Goal: Transaction & Acquisition: Purchase product/service

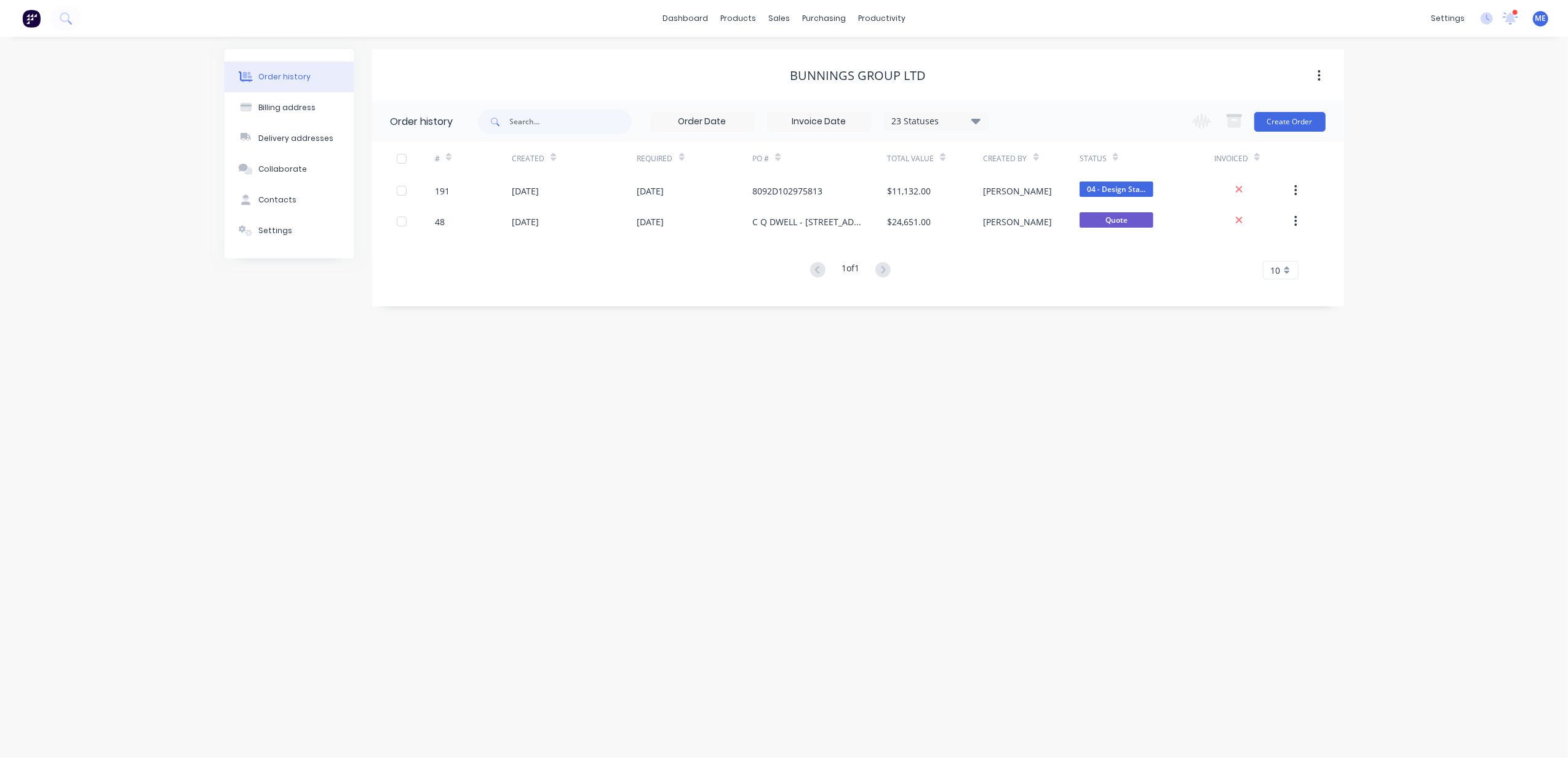
click at [832, 545] on div "Order history Billing address Delivery addresses Collaborate Contacts Settings …" at bounding box center [784, 397] width 1568 height 721
drag, startPoint x: 615, startPoint y: 431, endPoint x: 625, endPoint y: 415, distance: 18.9
click at [620, 421] on div "Order history Billing address Delivery addresses Collaborate Contacts Settings …" at bounding box center [784, 397] width 1568 height 721
click at [79, 20] on button at bounding box center [65, 18] width 31 height 25
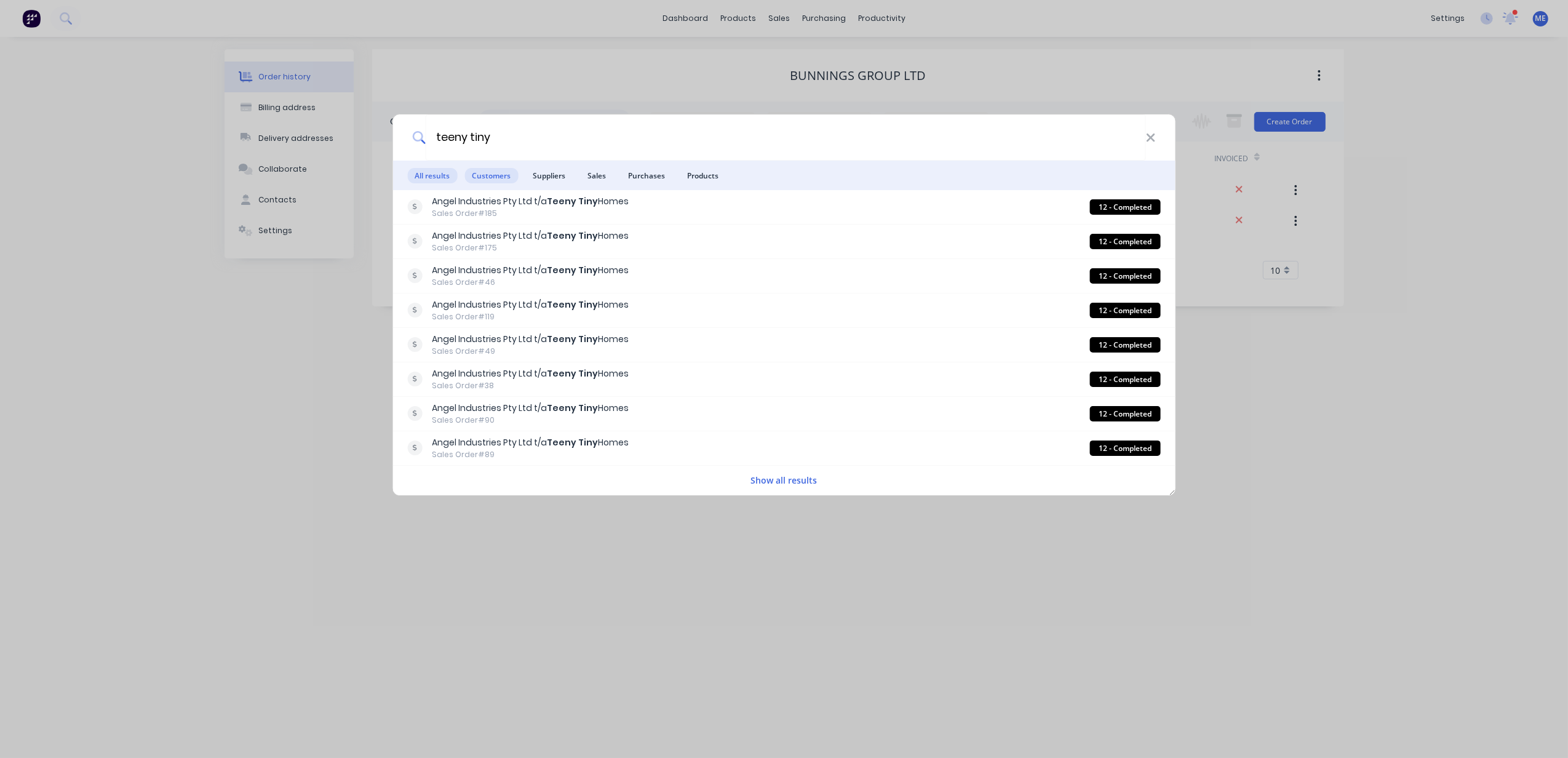
type input "teeny tiny"
click at [477, 170] on span "Customers" at bounding box center [491, 176] width 53 height 15
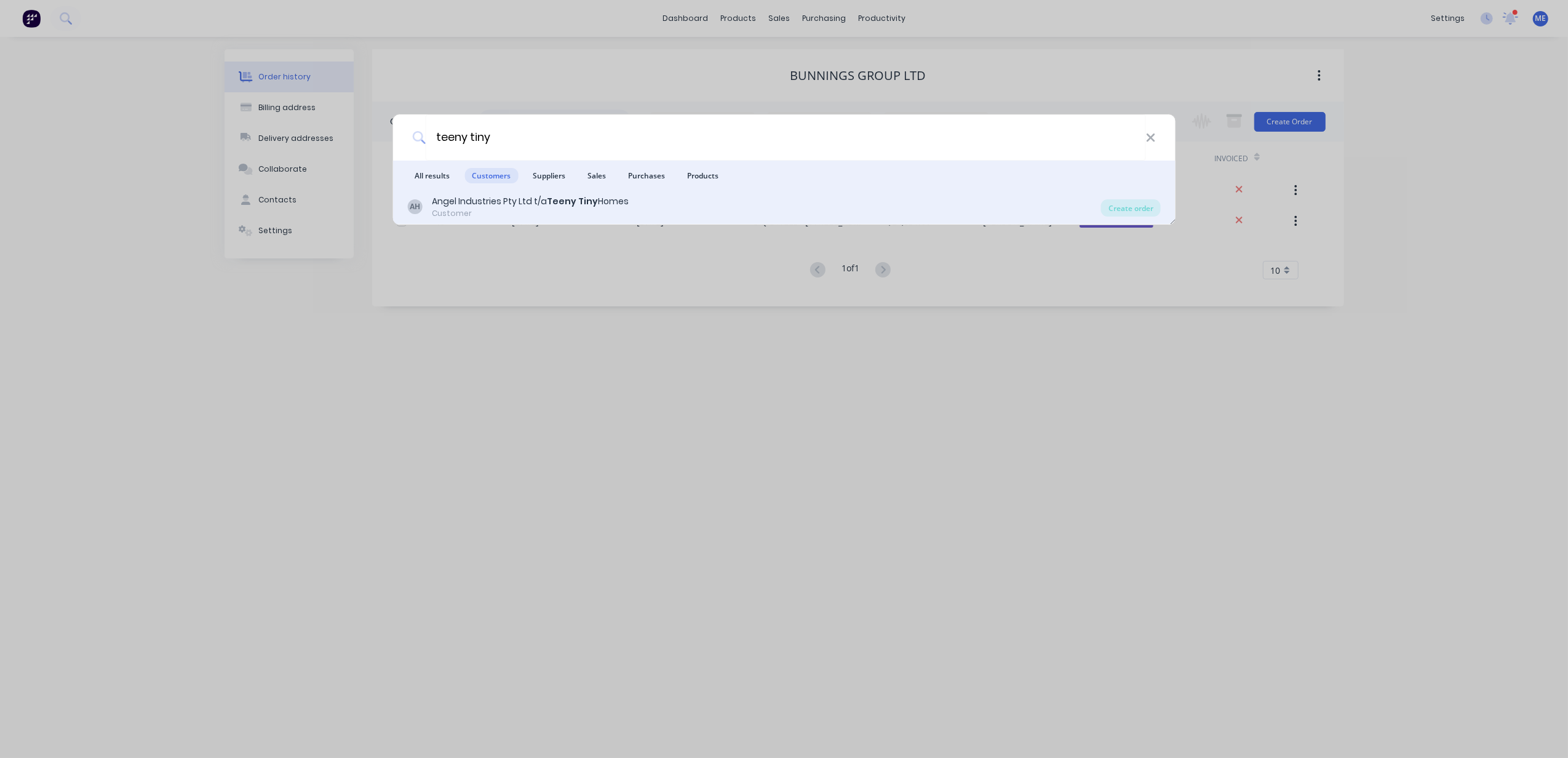
click at [481, 210] on div "Customer" at bounding box center [530, 213] width 197 height 11
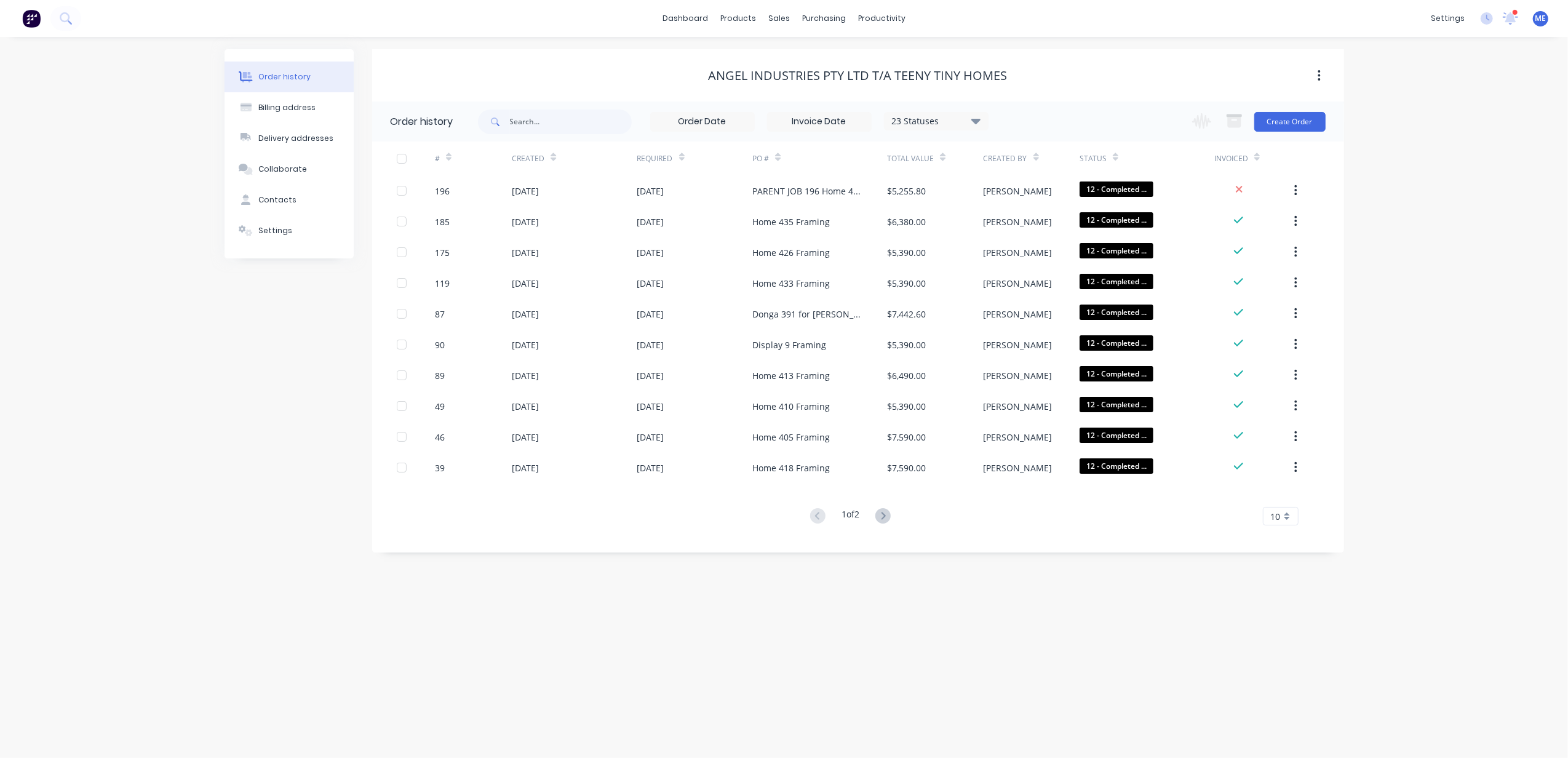
click at [47, 565] on div "Order history Billing address Delivery addresses Collaborate Contacts Settings …" at bounding box center [784, 397] width 1568 height 721
click at [1278, 122] on button "Create Order" at bounding box center [1290, 121] width 71 height 20
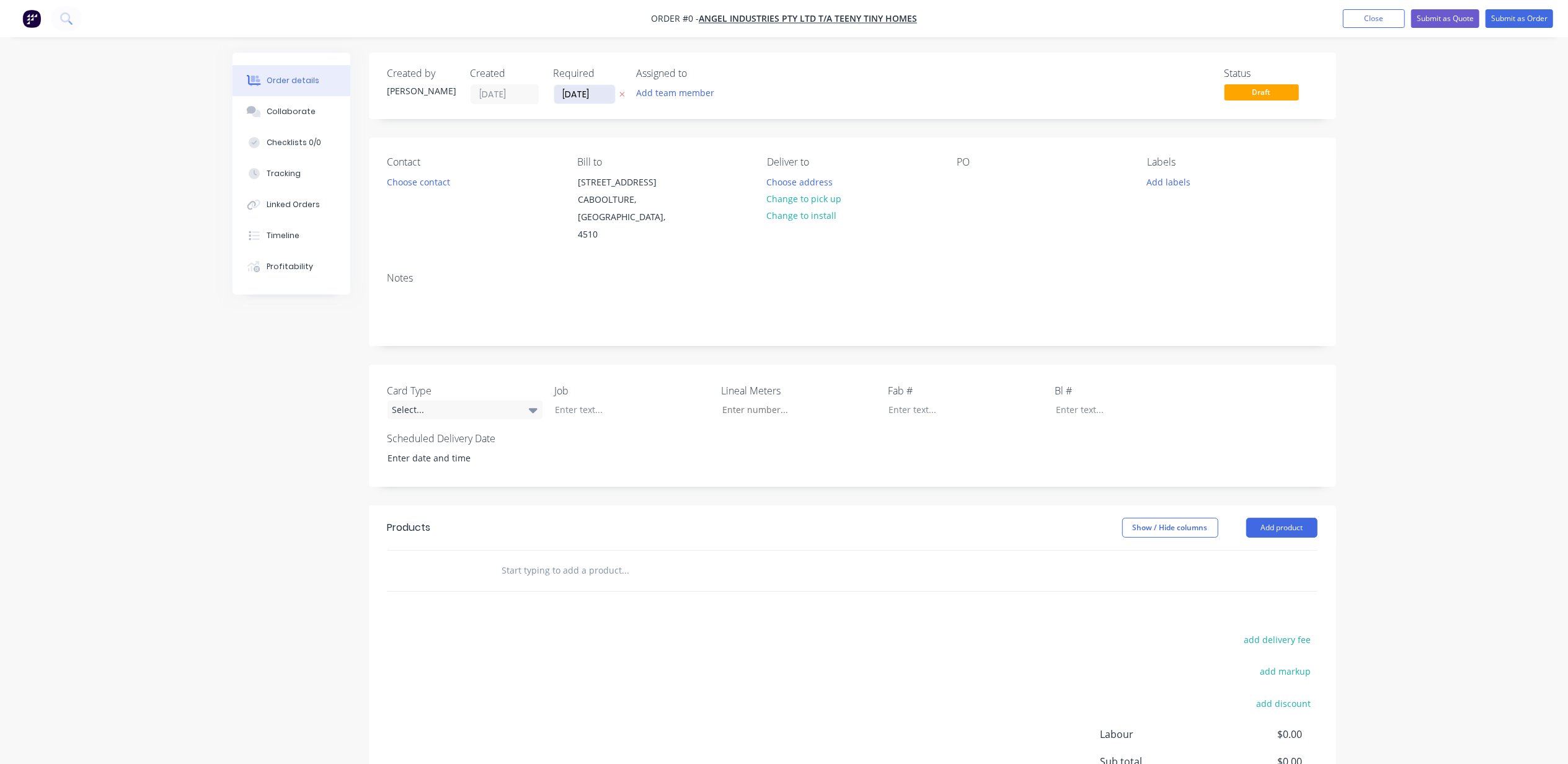
click at [582, 97] on input "[DATE]" at bounding box center [584, 94] width 61 height 19
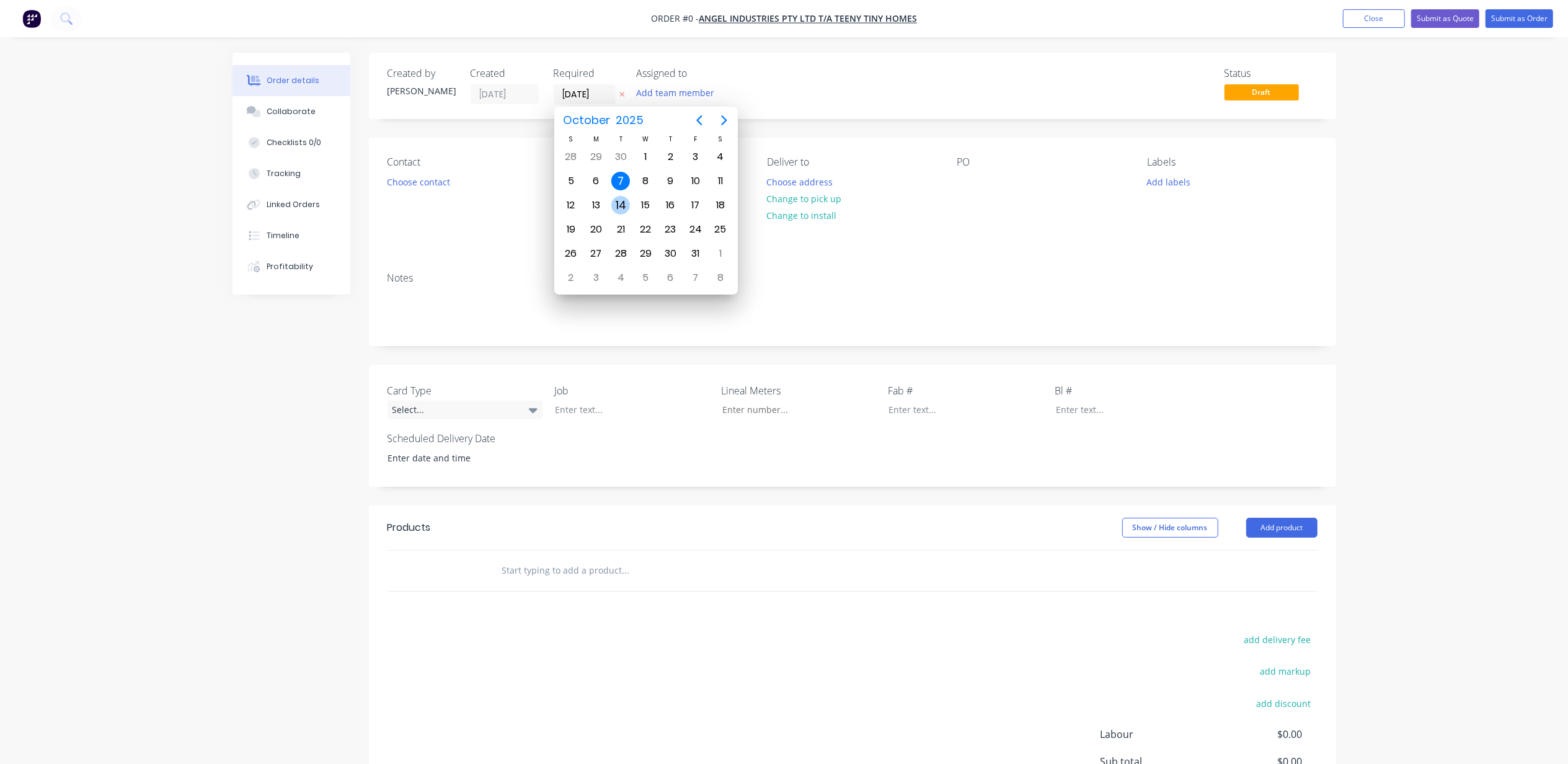
click at [616, 204] on div "14" at bounding box center [620, 205] width 19 height 19
type input "[DATE]"
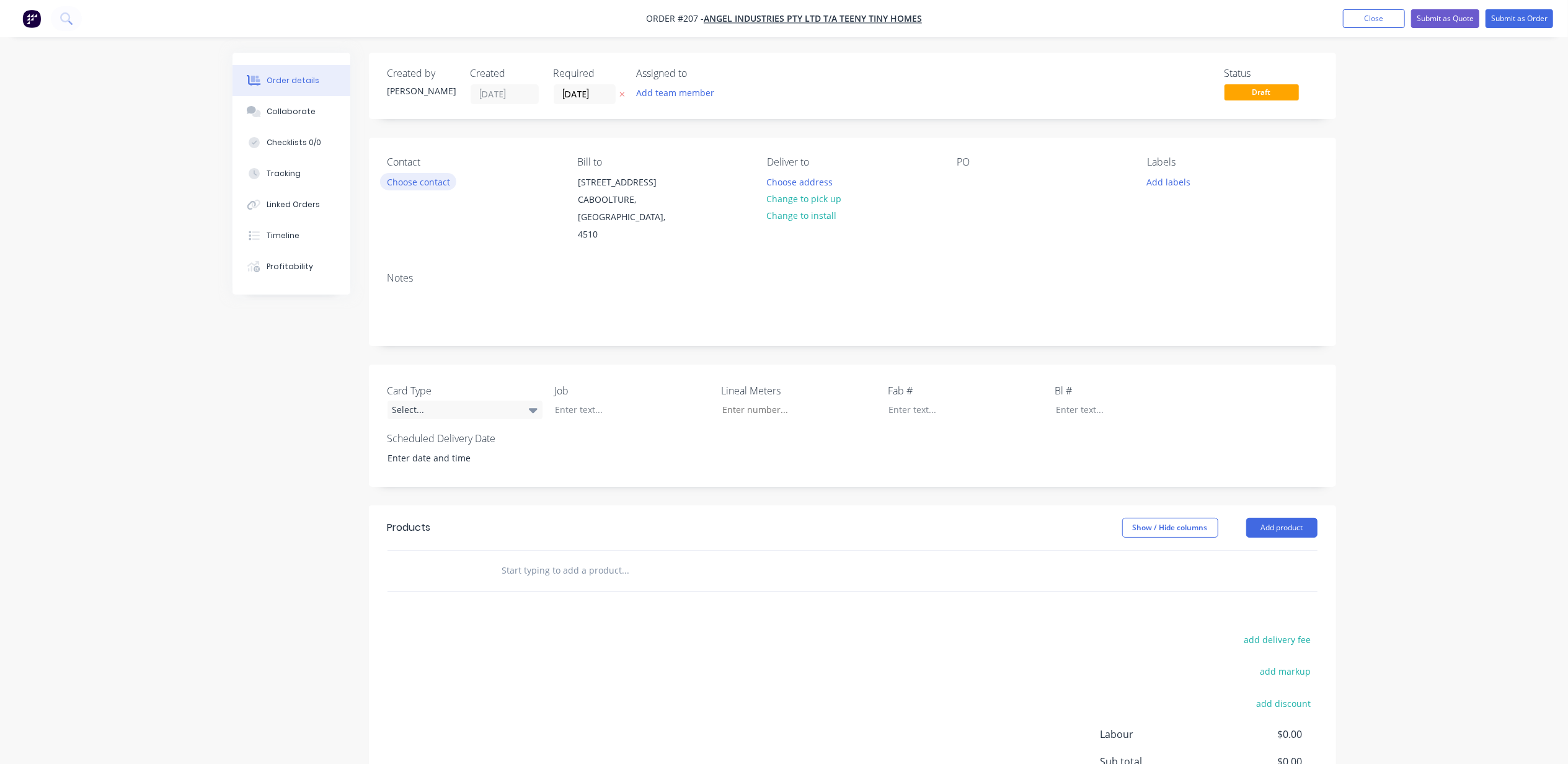
click at [412, 178] on button "Choose contact" at bounding box center [418, 181] width 76 height 17
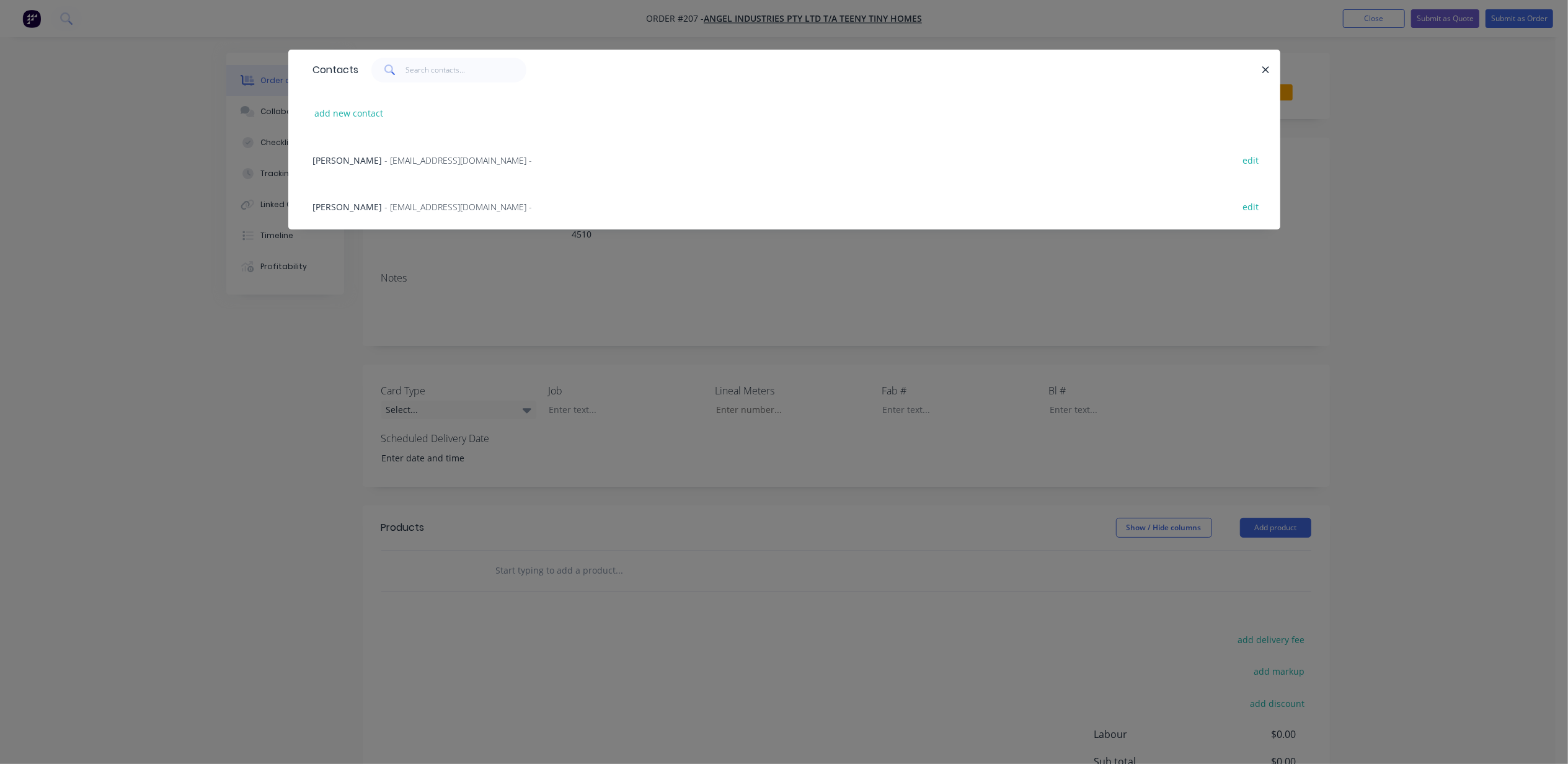
click at [385, 164] on span "- purchasing@teenytinyhomes.com.au -" at bounding box center [459, 160] width 147 height 12
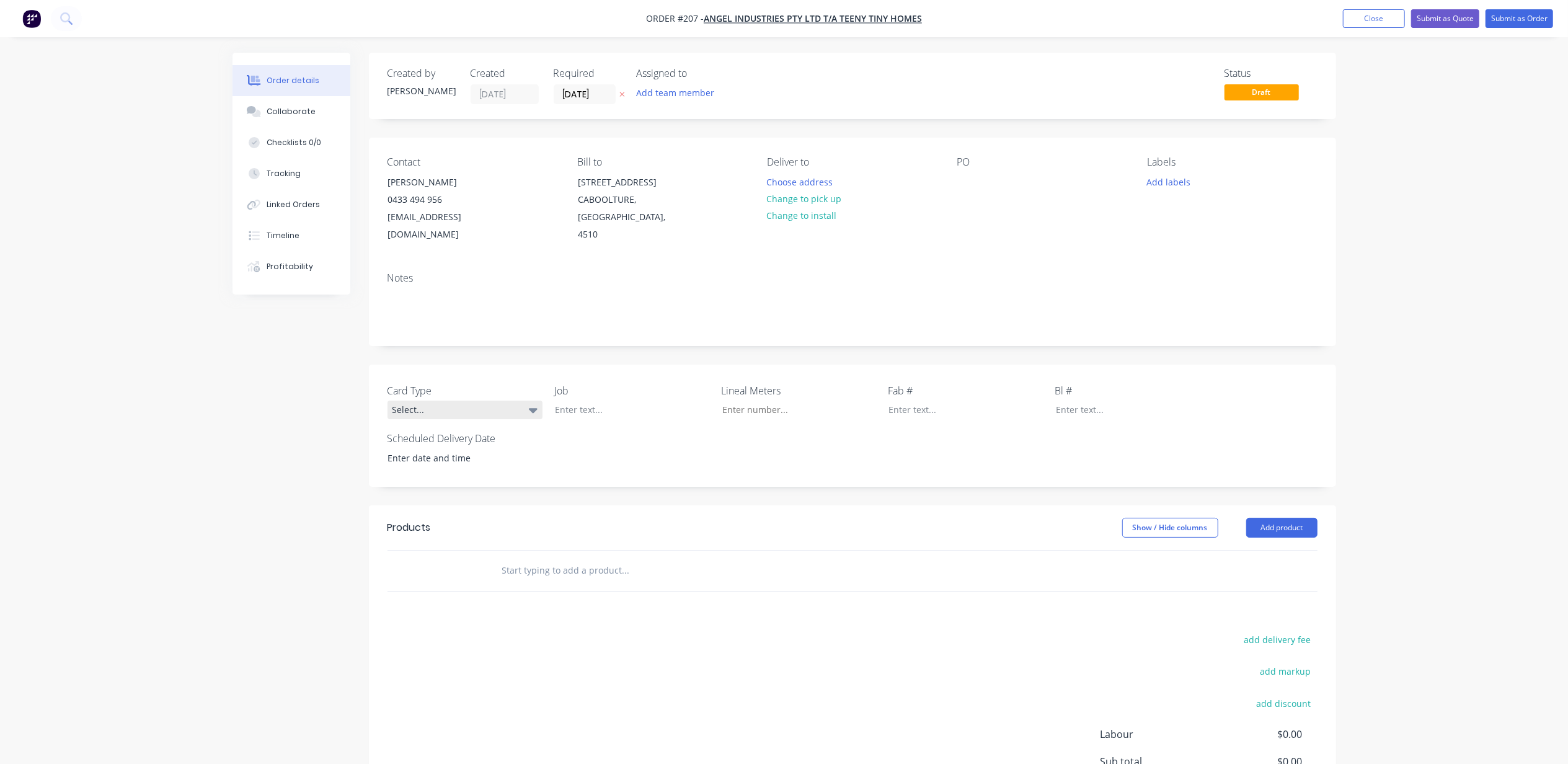
click at [434, 401] on div "Select..." at bounding box center [465, 410] width 155 height 19
click at [415, 444] on div "Parent" at bounding box center [412, 443] width 33 height 16
click at [286, 494] on div "Created by Michael Created 07/10/25 Required 14/10/25 Assigned to Add team memb…" at bounding box center [784, 480] width 1104 height 856
click at [427, 449] on input at bounding box center [455, 458] width 154 height 19
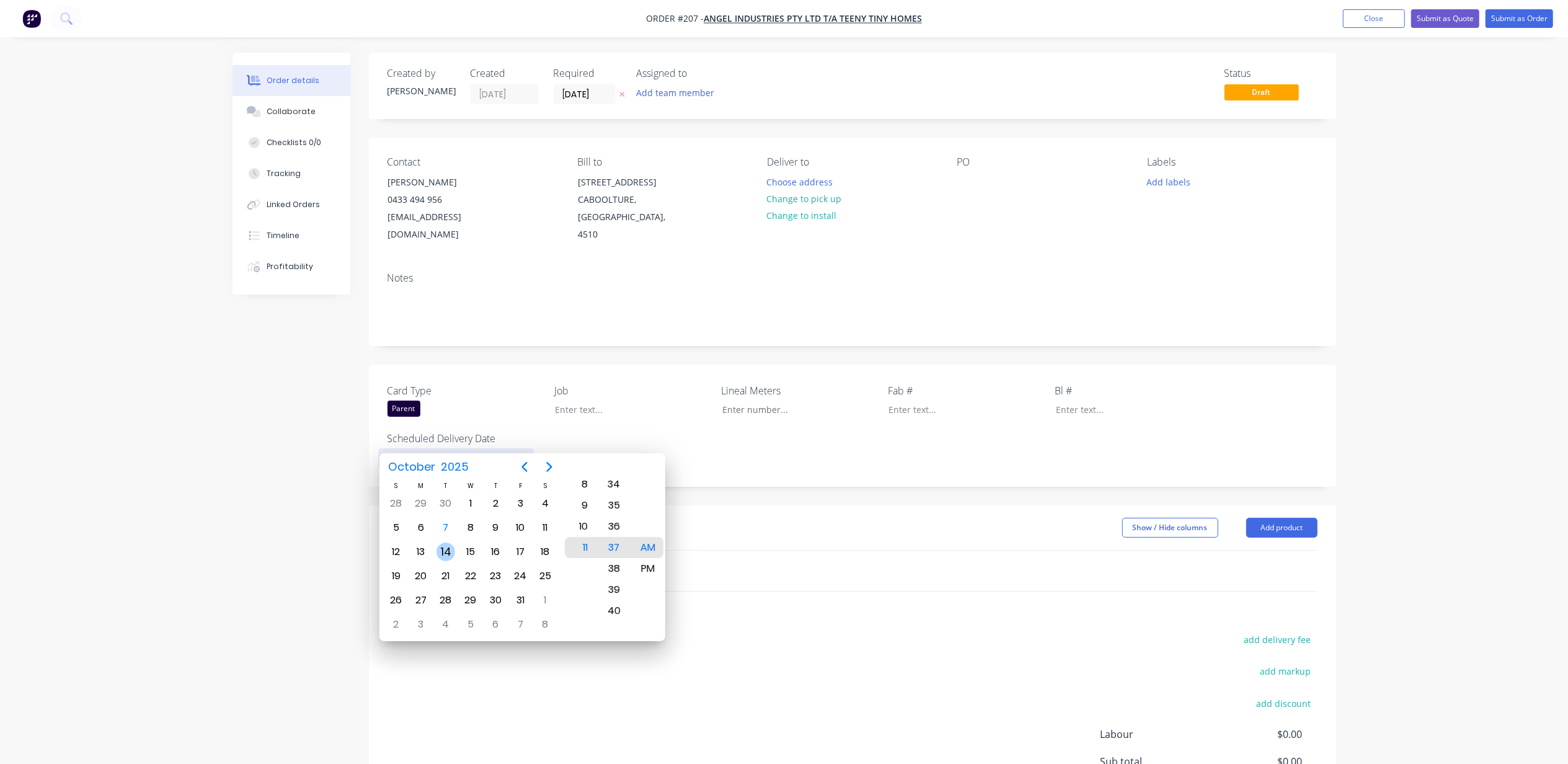
click at [444, 551] on div "14" at bounding box center [445, 552] width 19 height 19
drag, startPoint x: 583, startPoint y: 554, endPoint x: 559, endPoint y: 644, distance: 93.1
click at [559, 644] on body "Order #207 - Angel Industries Pty Ltd t/a Teeny Tiny Homes Add product Close Su…" at bounding box center [784, 454] width 1568 height 908
drag, startPoint x: 581, startPoint y: 564, endPoint x: 604, endPoint y: 464, distance: 102.6
click at [604, 464] on div "12 1 2 3 4 5 6 7 8 9 10 11 00 01 02 03 04 05 06 07 08 09 10 11 12 13 14 15 16 1…" at bounding box center [614, 547] width 102 height 188
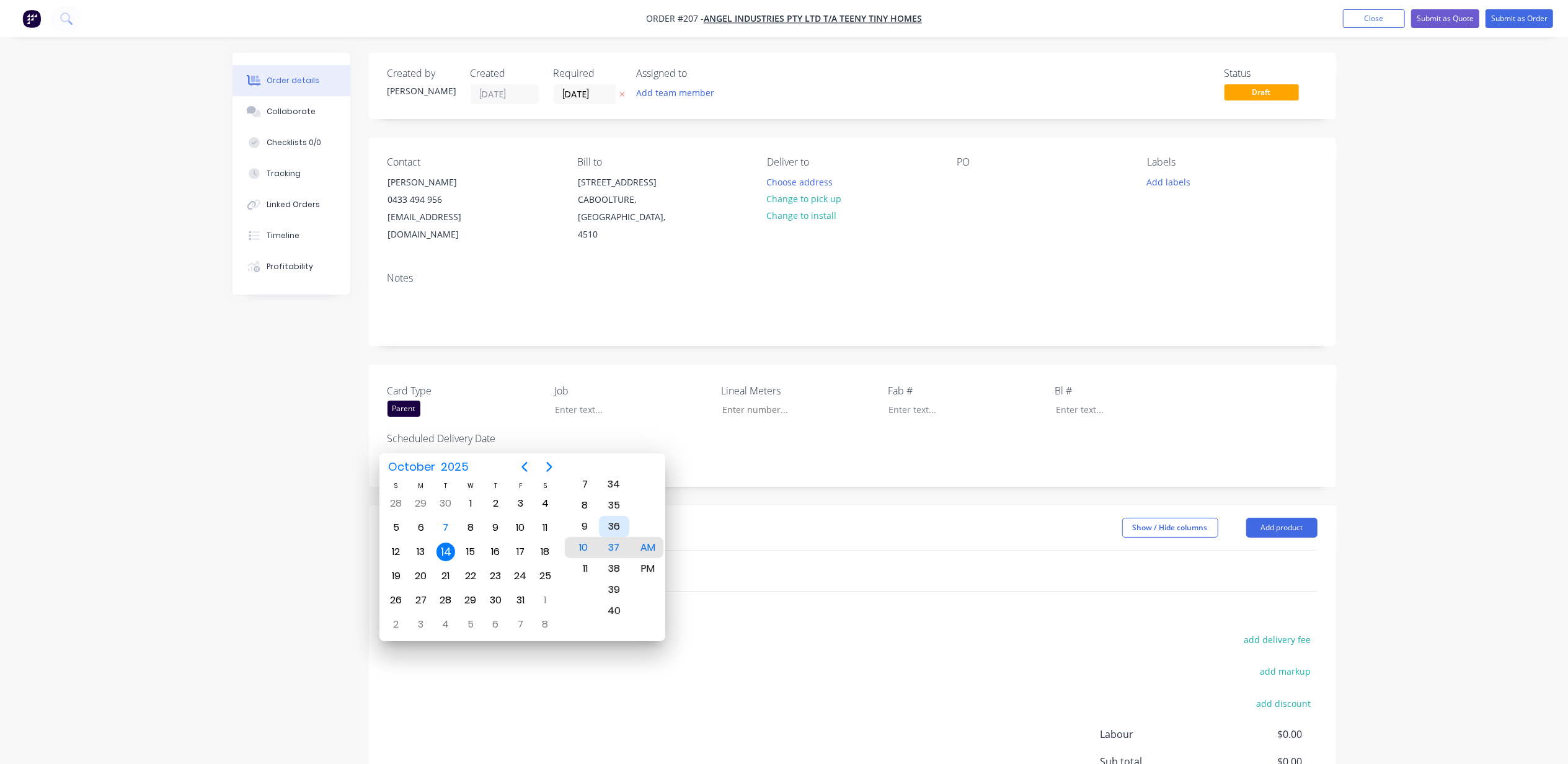
click at [633, 556] on div "12 1 2 3 4 5 6 7 8 9 10 11 00 01 02 03 04 05 06 07 08 09 10 11 12 13 14 15 16 1…" at bounding box center [614, 548] width 102 height 151
drag, startPoint x: 619, startPoint y: 514, endPoint x: 621, endPoint y: 624, distance: 110.0
click at [630, 570] on div "12 1 2 3 4 5 6 7 8 9 10 11 00 01 02 03 04 05 06 07 08 09 10 11 12 13 14 15 16 1…" at bounding box center [614, 548] width 102 height 151
drag, startPoint x: 611, startPoint y: 527, endPoint x: 621, endPoint y: 656, distance: 129.4
click at [621, 646] on body "Order #207 - Angel Industries Pty Ltd t/a Teeny Tiny Homes Add product Close Su…" at bounding box center [784, 454] width 1568 height 908
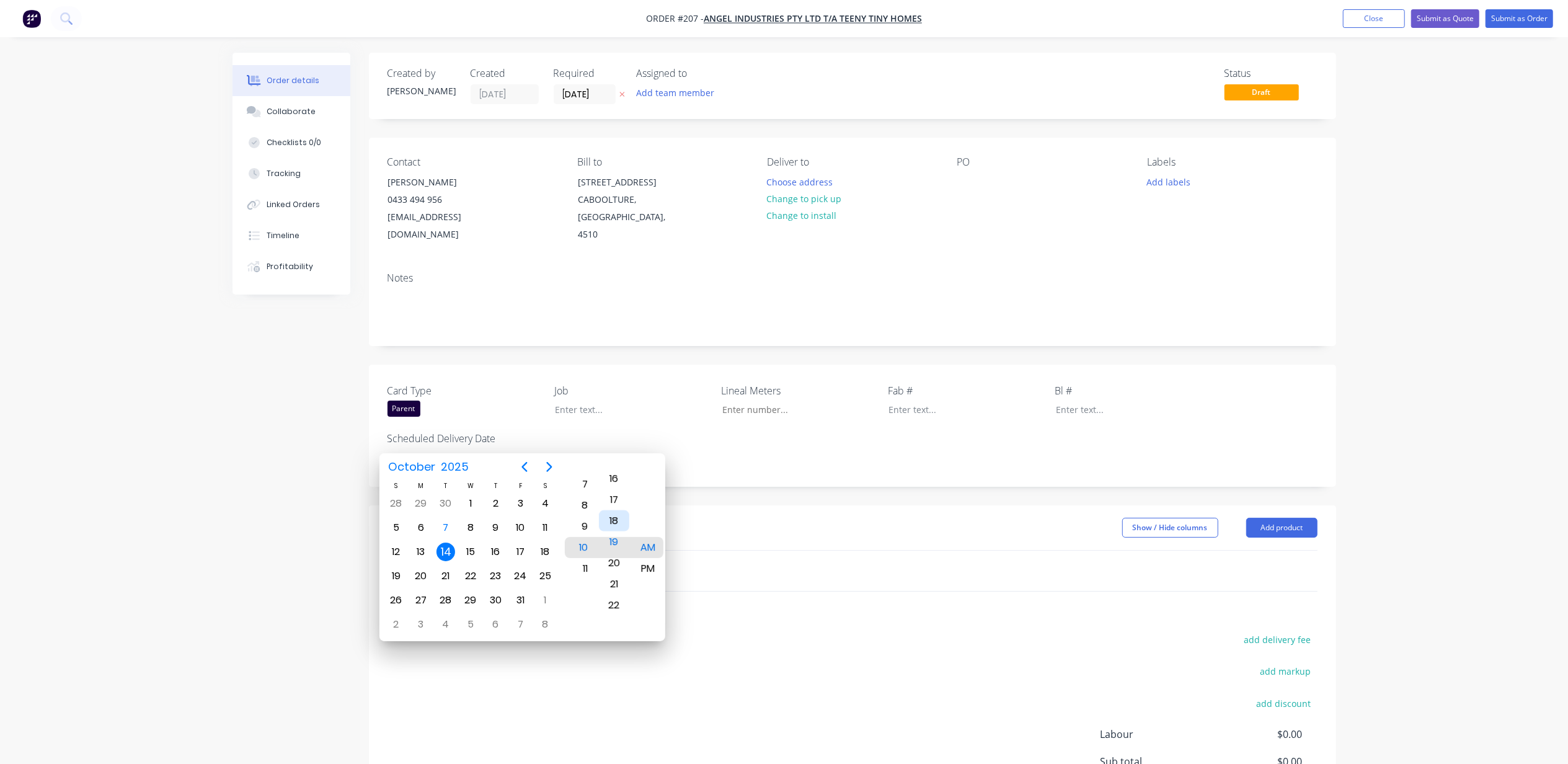
type input "[DATE] 10:00 AM"
click at [648, 546] on div "AM" at bounding box center [648, 547] width 30 height 21
click at [281, 591] on div "Created by Michael Created 07/10/25 Required 14/10/25 Assigned to Add team memb…" at bounding box center [784, 480] width 1104 height 856
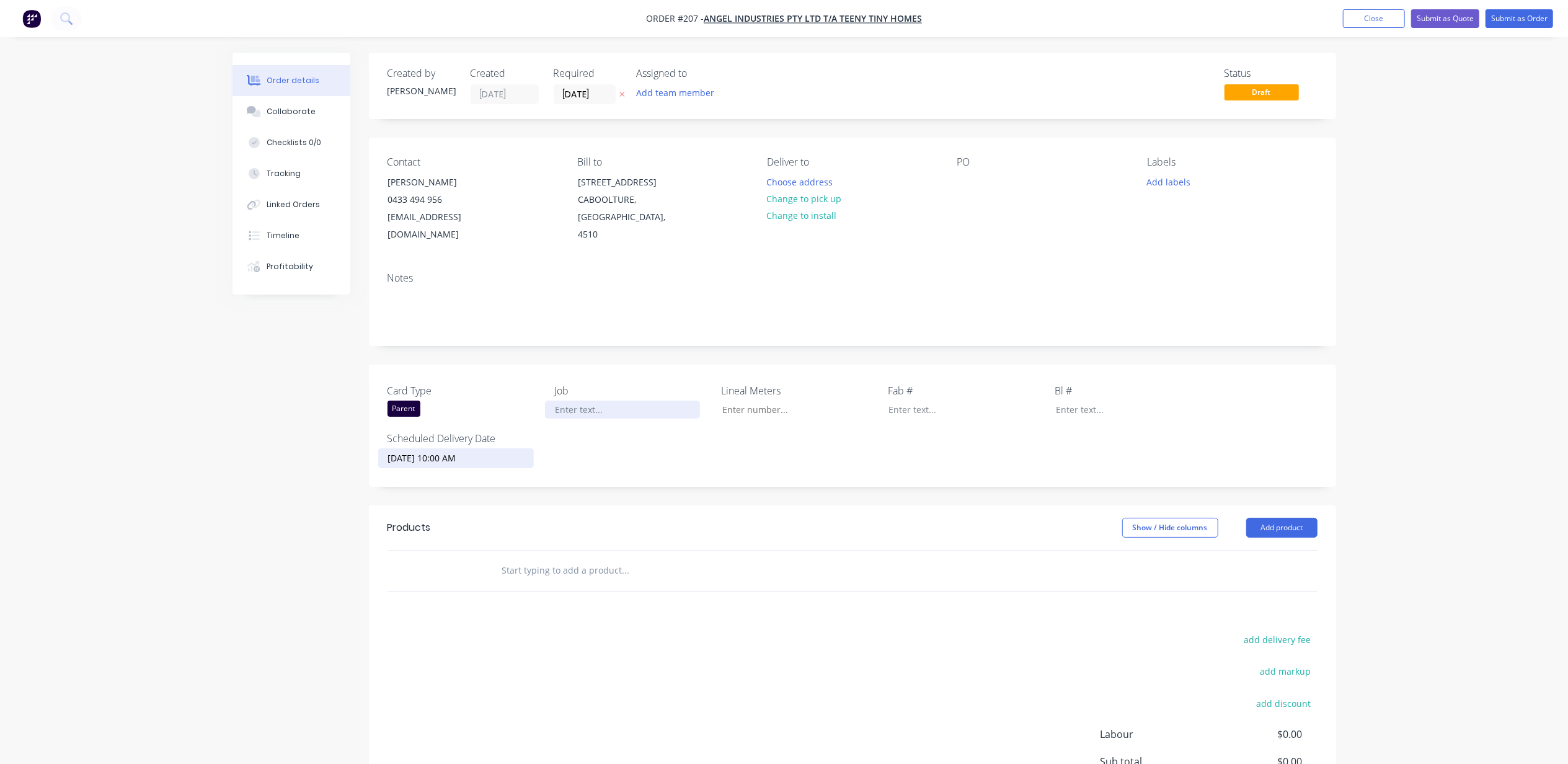
click at [588, 401] on div at bounding box center [623, 410] width 155 height 18
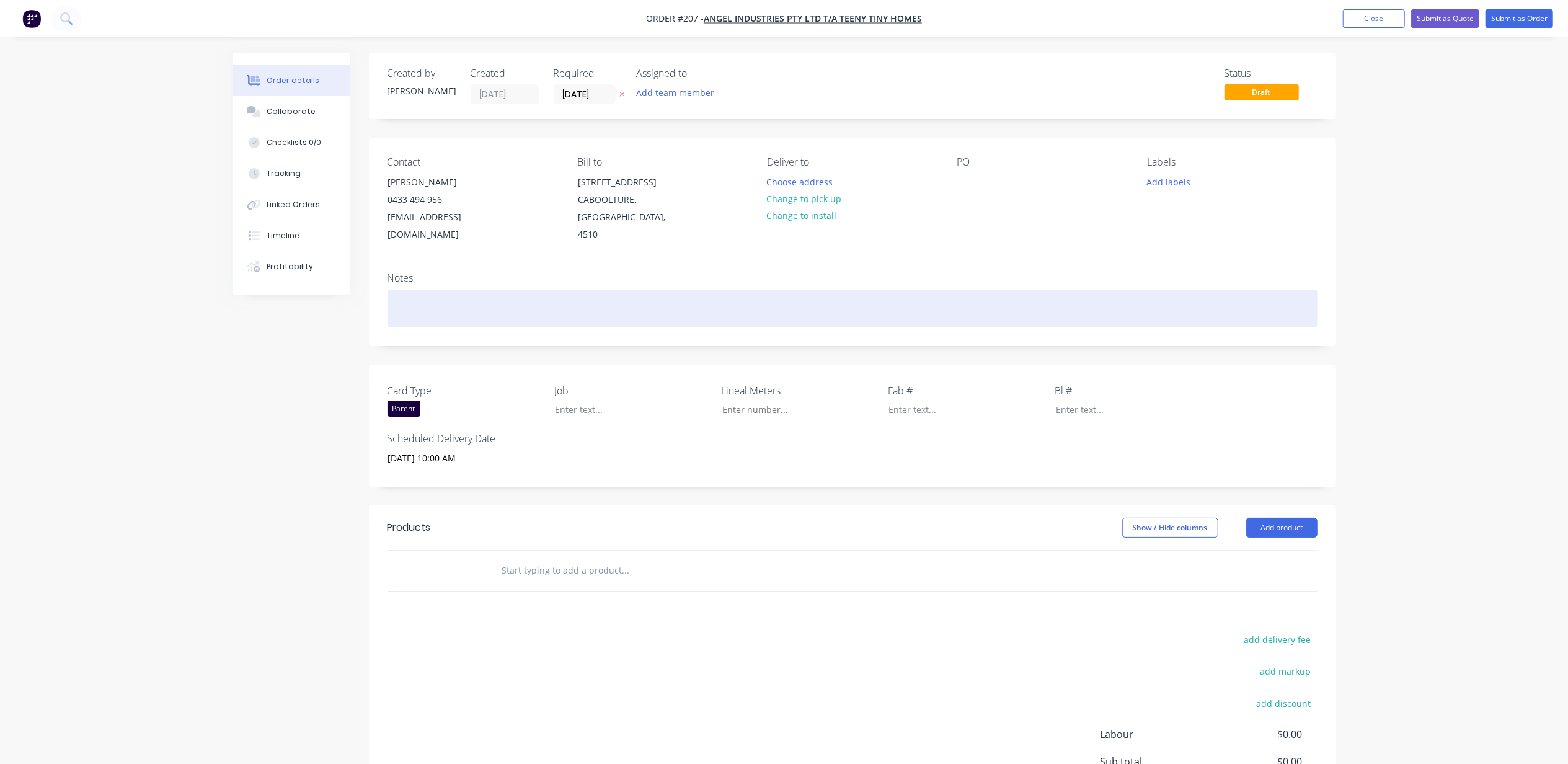
click at [474, 290] on div at bounding box center [853, 308] width 930 height 38
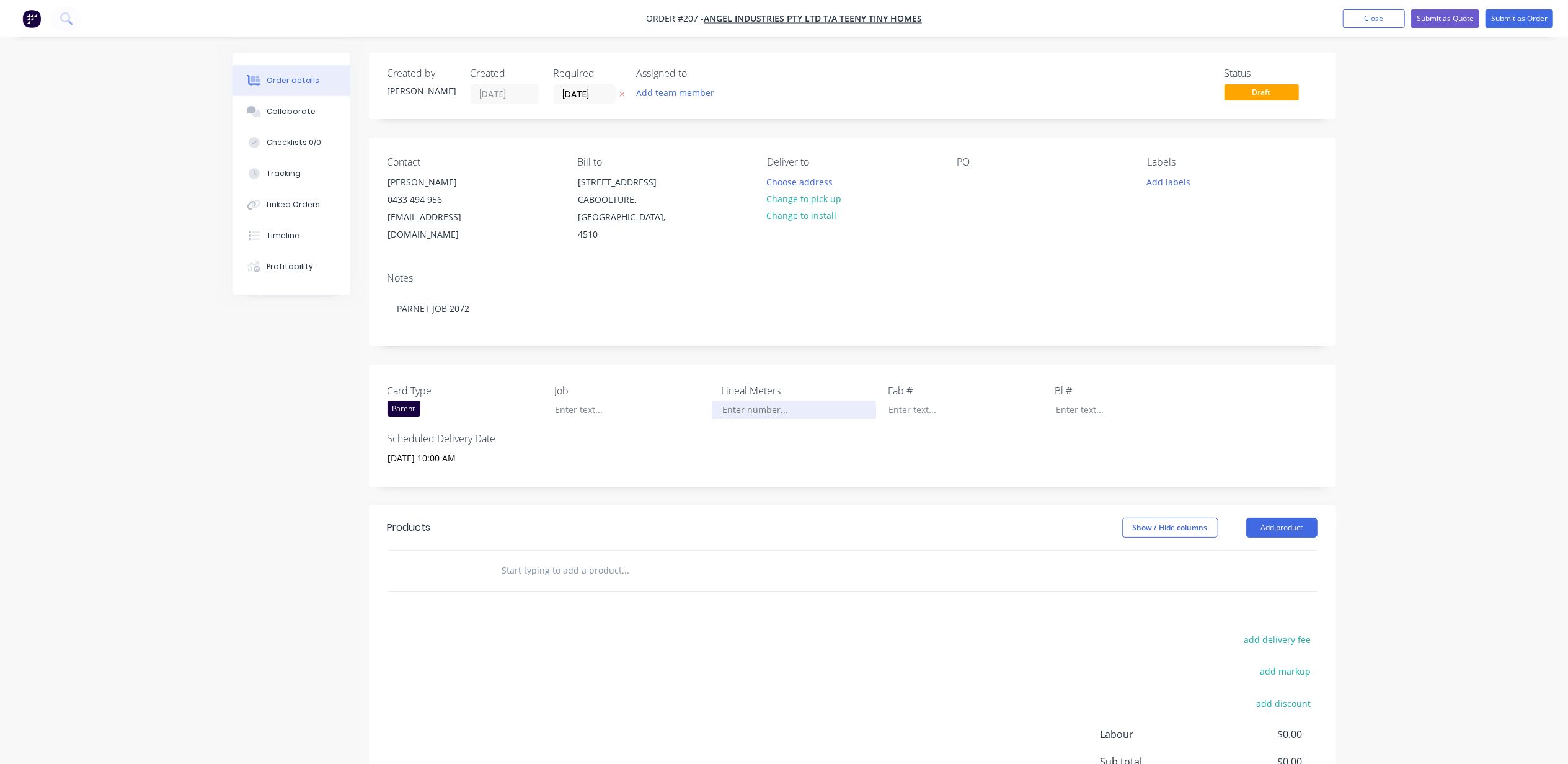
click at [758, 401] on input "Card Type" at bounding box center [794, 410] width 164 height 19
type input "2,000"
click at [781, 182] on button "Choose address" at bounding box center [800, 181] width 79 height 17
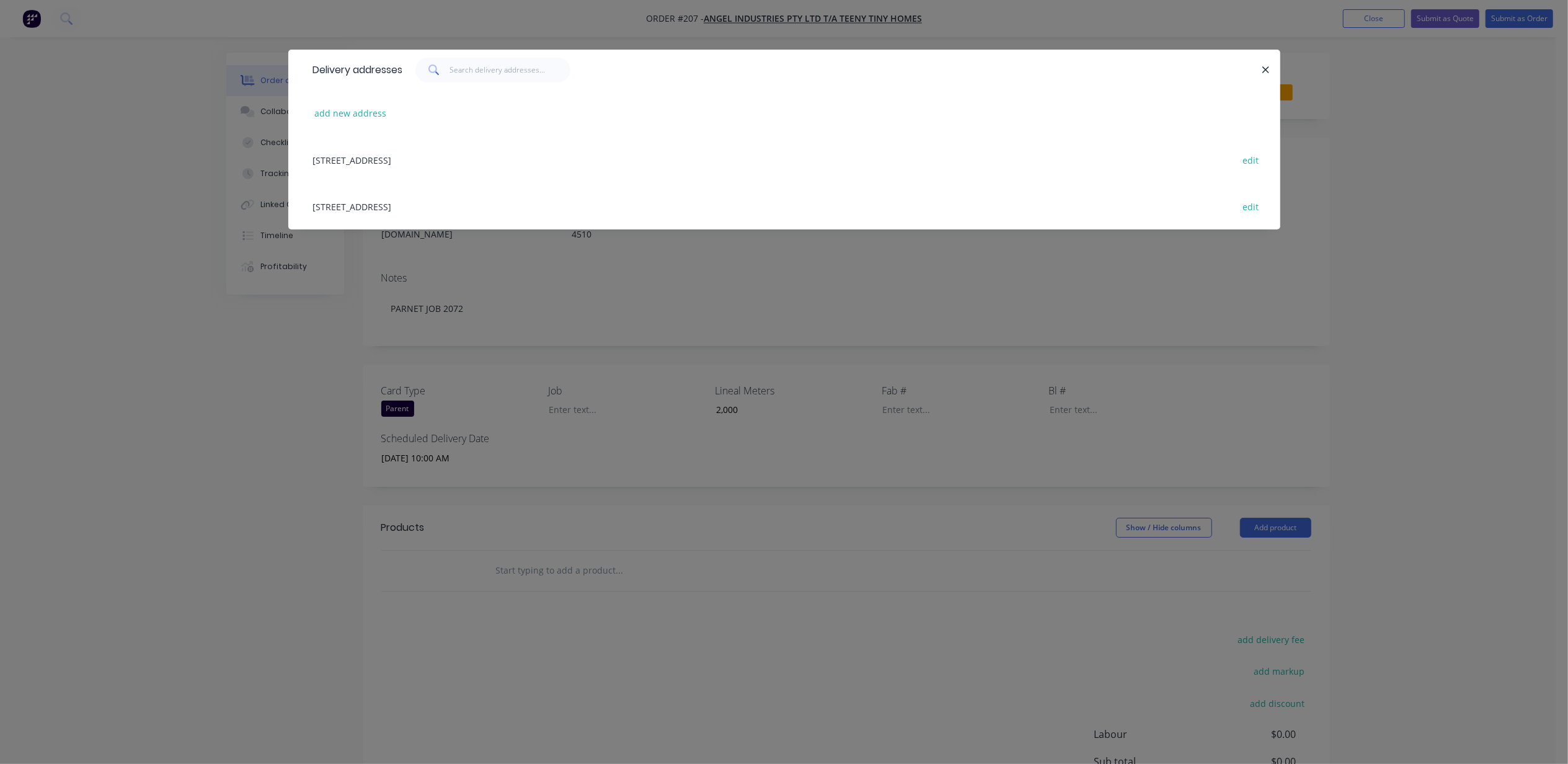
click at [415, 158] on div "135 Old Toorbul Point Rd, CABOOLTURE, Queensland, Australia, 4510 edit" at bounding box center [784, 160] width 954 height 47
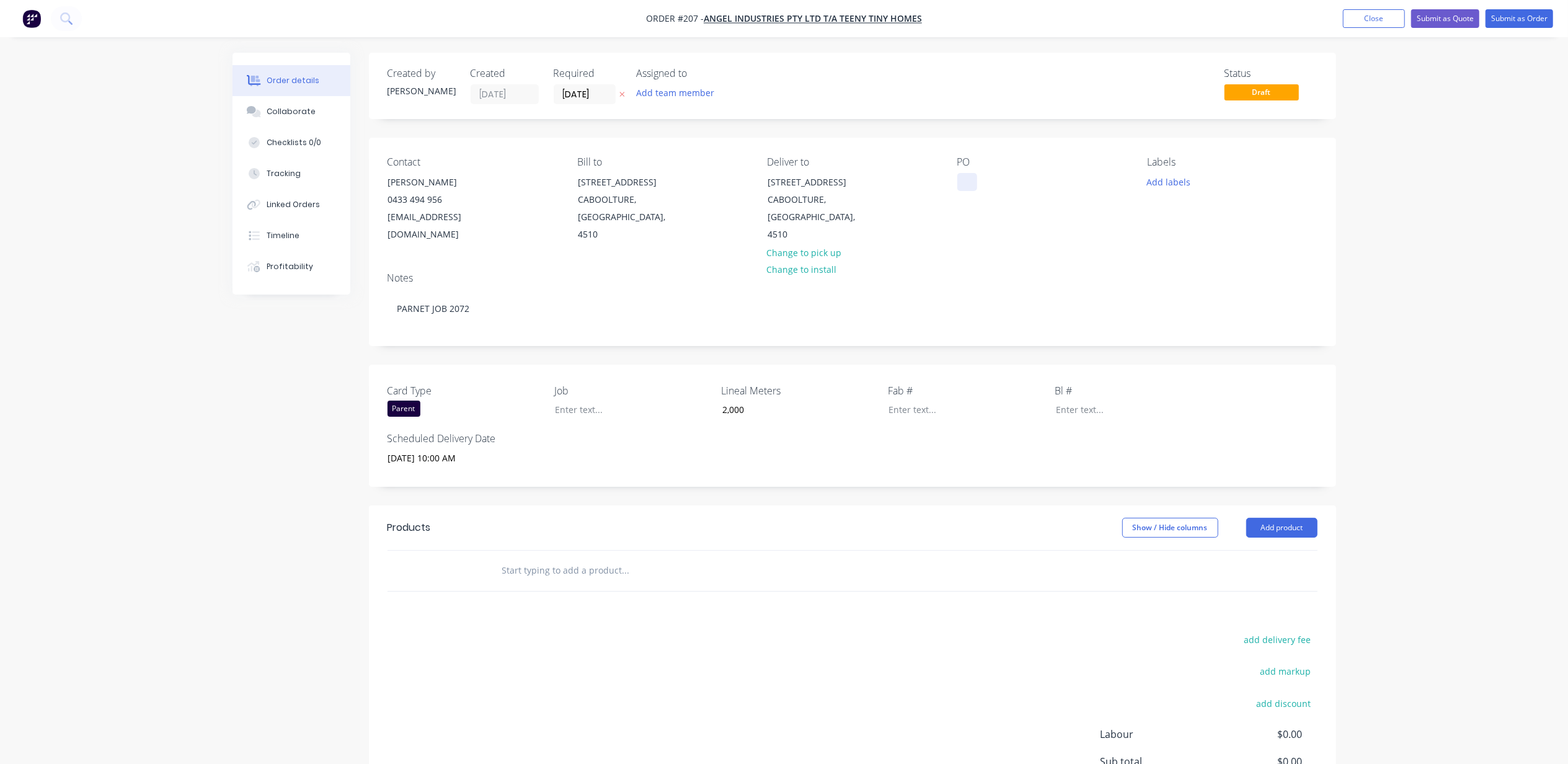
click at [972, 183] on div at bounding box center [967, 182] width 20 height 18
click at [673, 87] on button "Add team member" at bounding box center [674, 93] width 91 height 17
click at [266, 433] on div "Created by Michael Created 07/10/25 Required 14/10/25 Assigned to Add team memb…" at bounding box center [784, 480] width 1104 height 856
click at [1454, 244] on div "Order details Collaborate Checklists 0/0 Tracking Linked Orders Timeline Profit…" at bounding box center [784, 454] width 1568 height 908
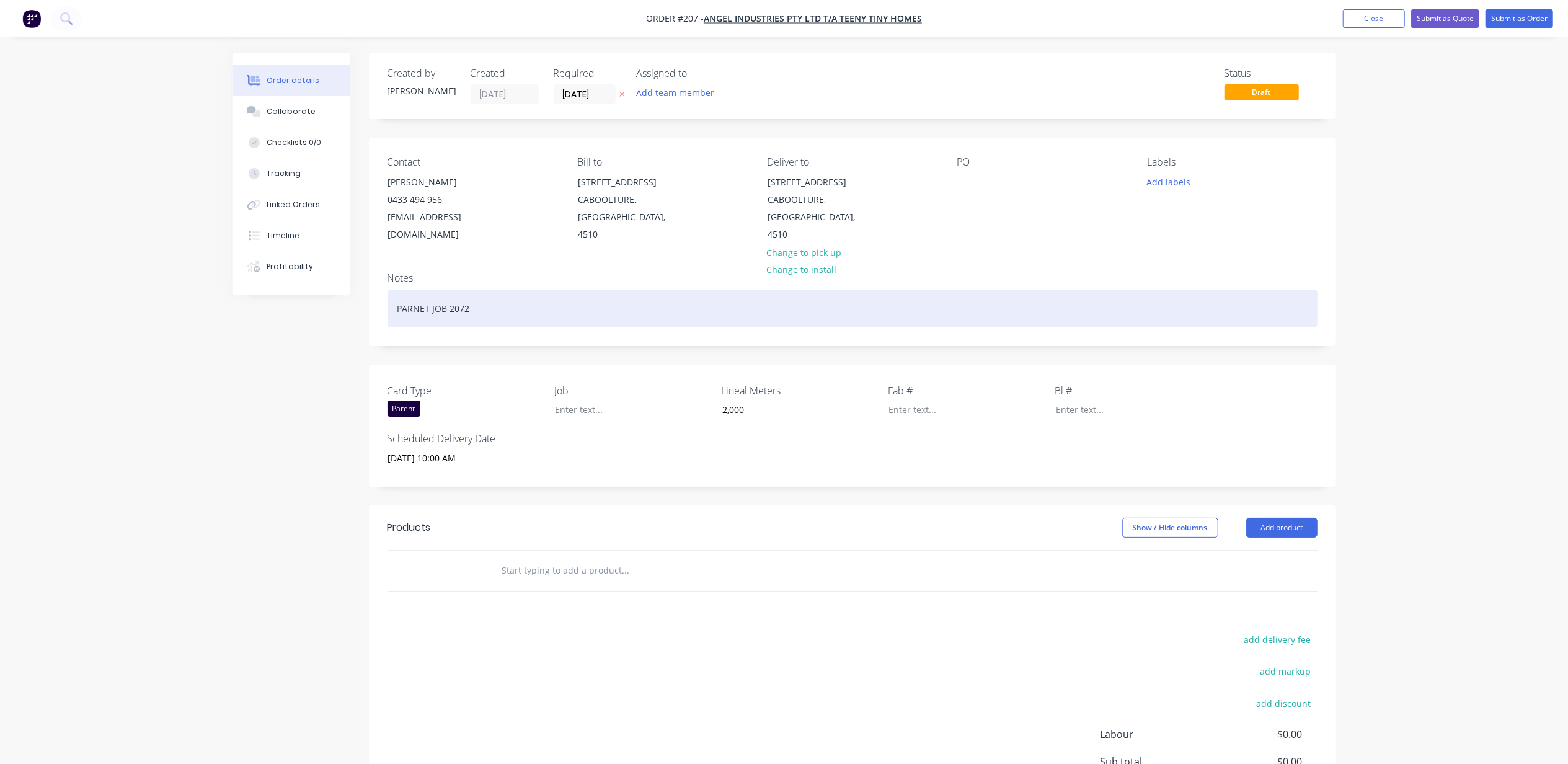
click at [481, 318] on div "Notes PARNET JOB 2072" at bounding box center [853, 304] width 967 height 83
click at [484, 299] on div "PARNET JOB 2072" at bounding box center [853, 308] width 930 height 38
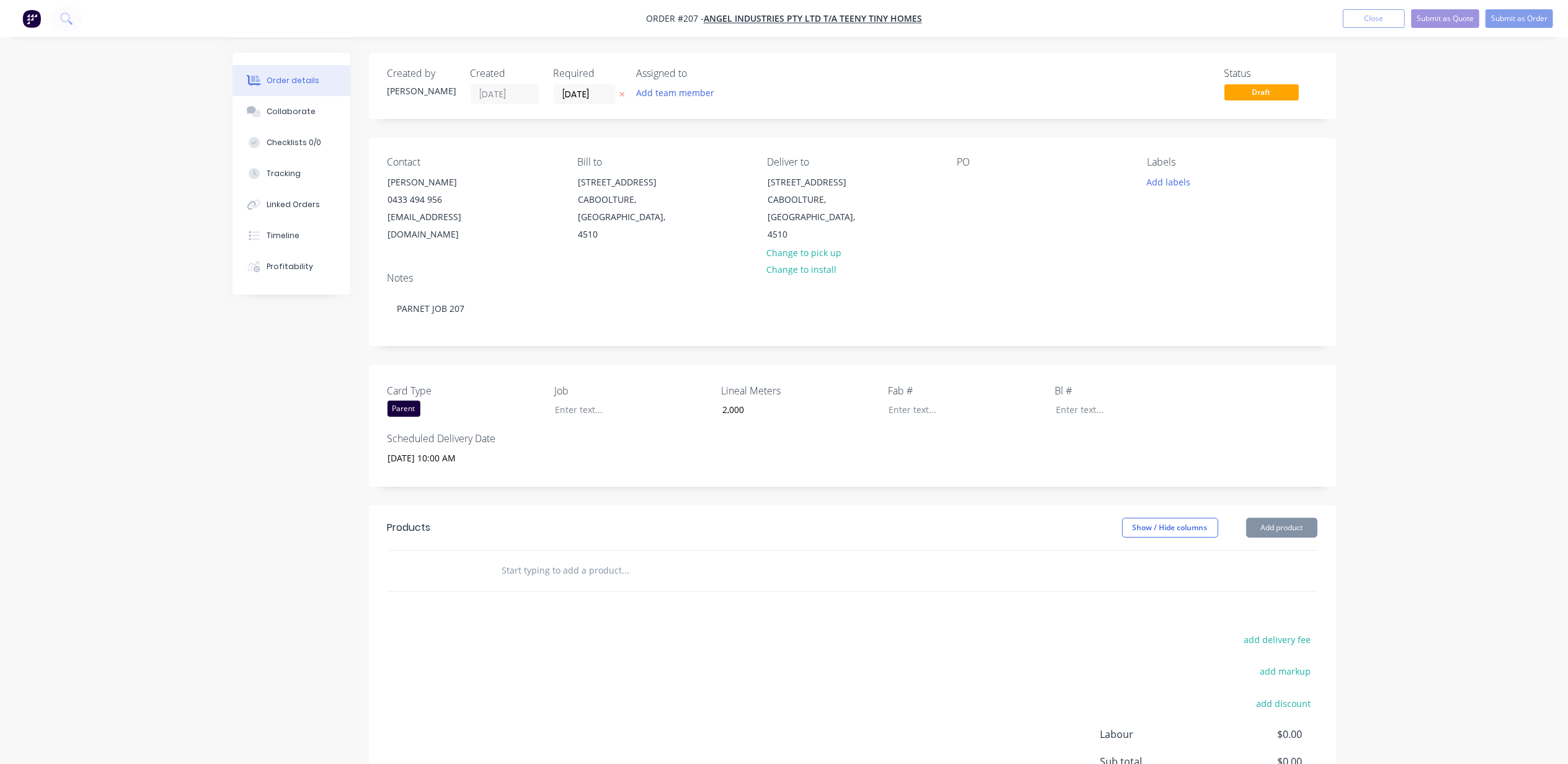
click at [983, 179] on div "PO" at bounding box center [1041, 200] width 170 height 87
click at [971, 181] on div at bounding box center [967, 182] width 20 height 18
click at [998, 181] on div "Home" at bounding box center [979, 182] width 44 height 18
click at [1453, 199] on div "Order details Collaborate Checklists 0/0 Tracking Linked Orders Timeline Profit…" at bounding box center [784, 454] width 1568 height 908
click at [1161, 183] on button "Add labels" at bounding box center [1168, 181] width 57 height 17
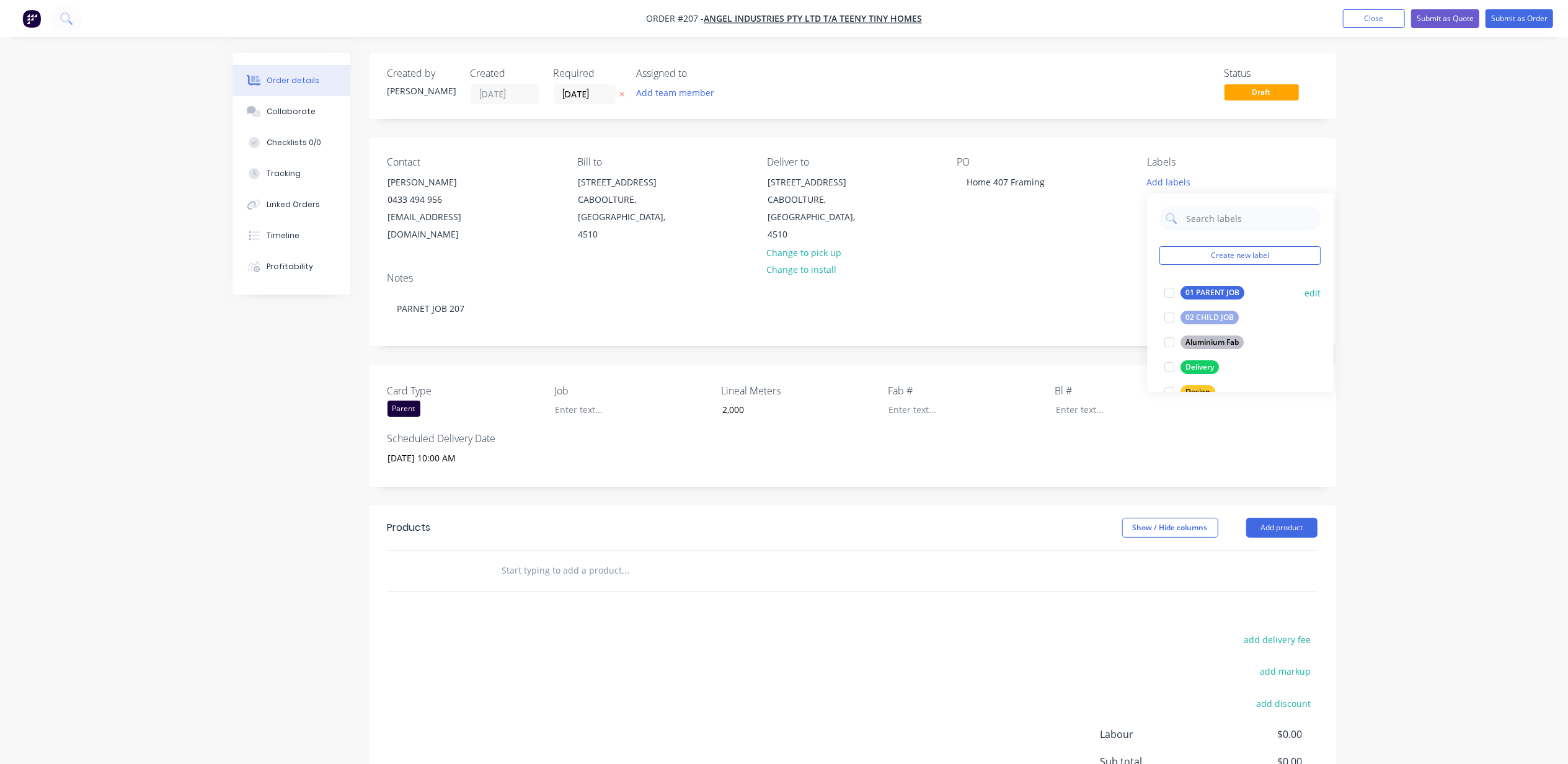
click at [1169, 294] on div at bounding box center [1170, 292] width 25 height 25
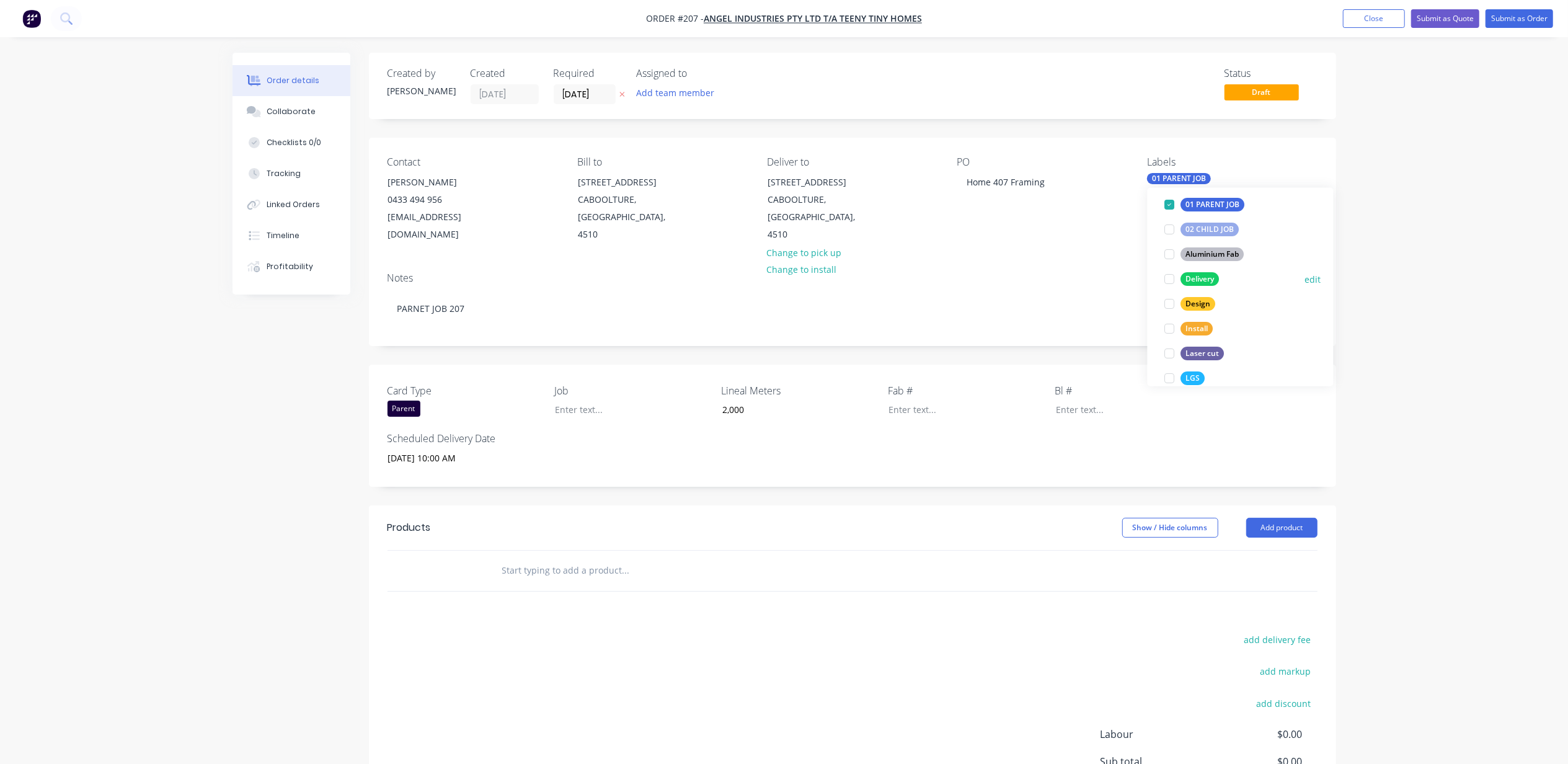
click at [1168, 280] on div at bounding box center [1170, 279] width 25 height 25
click at [1166, 308] on div at bounding box center [1170, 304] width 25 height 25
click at [1164, 376] on div at bounding box center [1170, 378] width 25 height 25
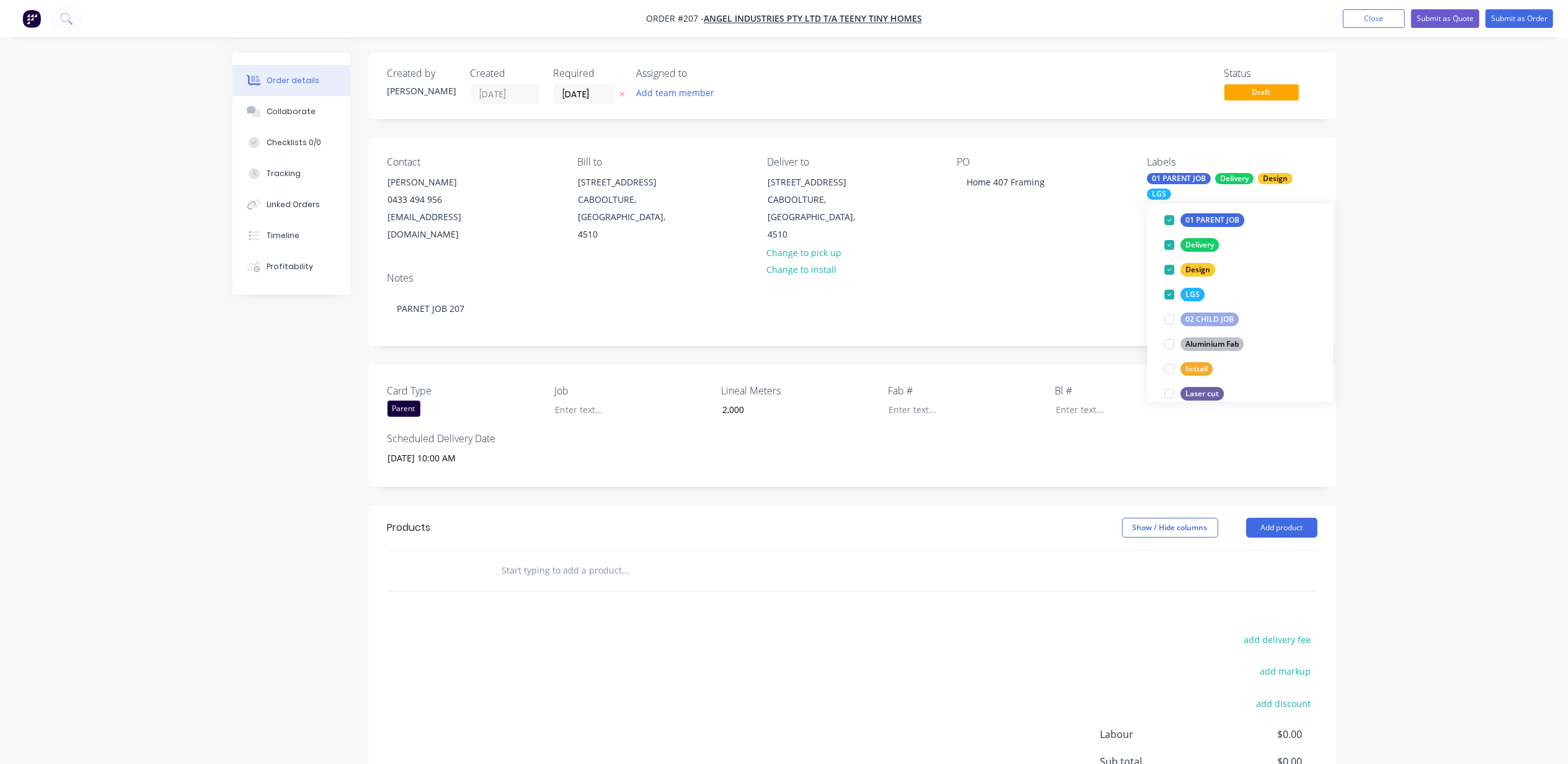
click at [1469, 252] on div "Order details Collaborate Checklists 0/0 Tracking Linked Orders Timeline Profit…" at bounding box center [784, 454] width 1568 height 908
click at [581, 401] on div at bounding box center [623, 410] width 155 height 18
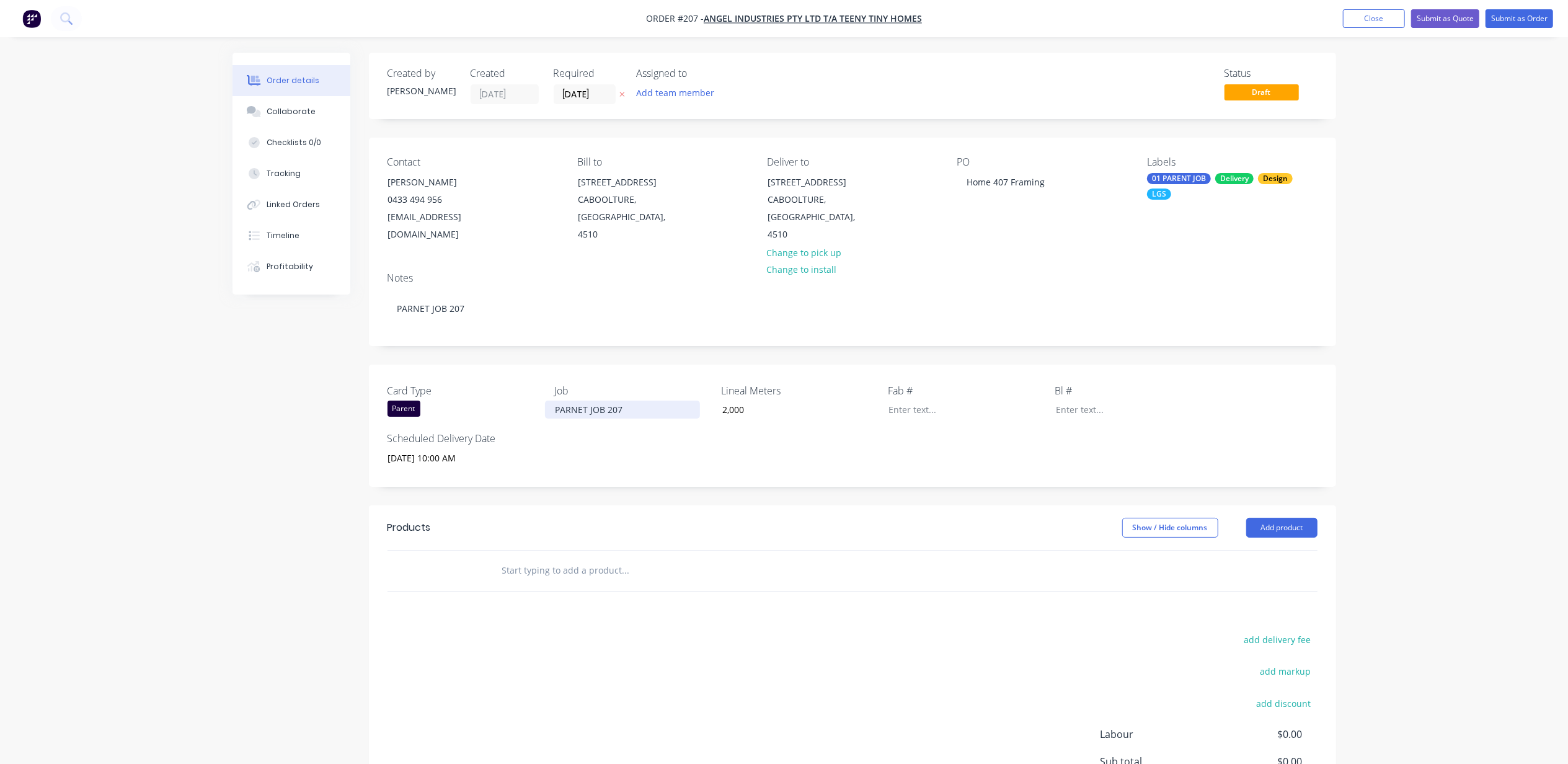
click at [576, 401] on div "PARNET JOB 207" at bounding box center [623, 410] width 155 height 18
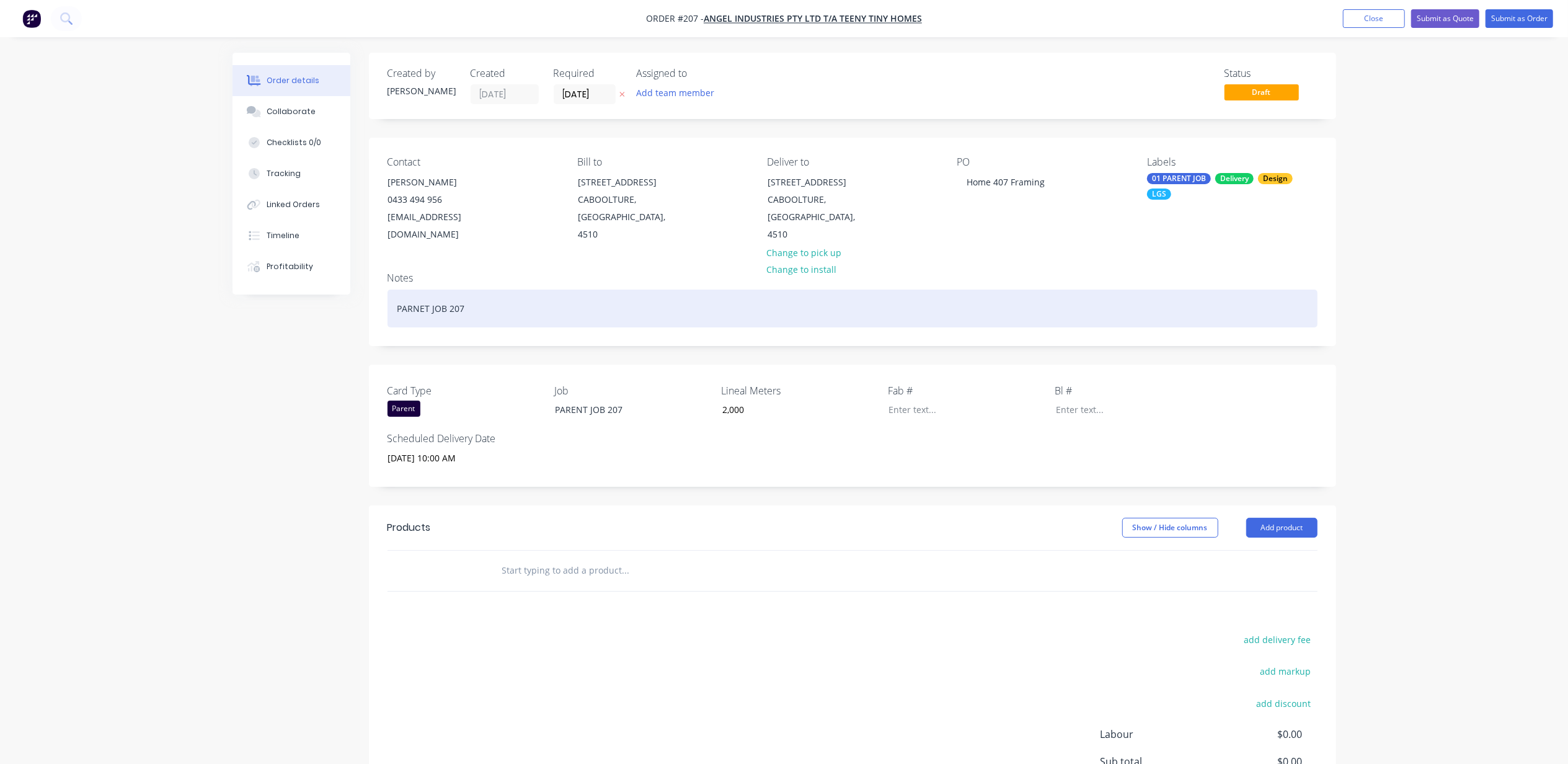
click at [507, 296] on div "PARNET JOB 207" at bounding box center [853, 308] width 930 height 38
click at [415, 290] on div "PARNET JOB 207" at bounding box center [853, 308] width 930 height 38
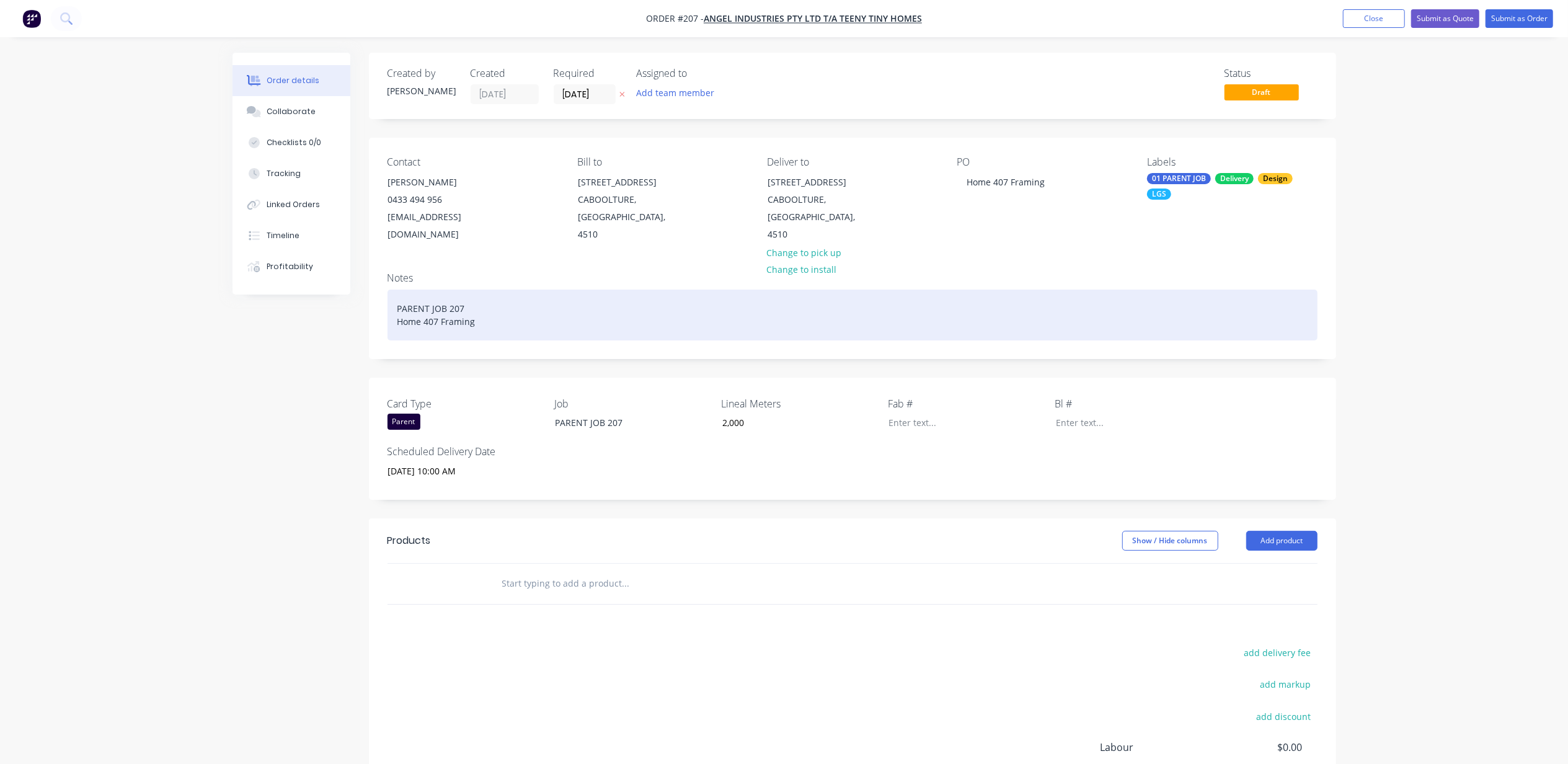
click at [425, 303] on div "PARENT JOB 207 Home 407 Framing" at bounding box center [853, 315] width 930 height 51
copy div "Home 407 Framing"
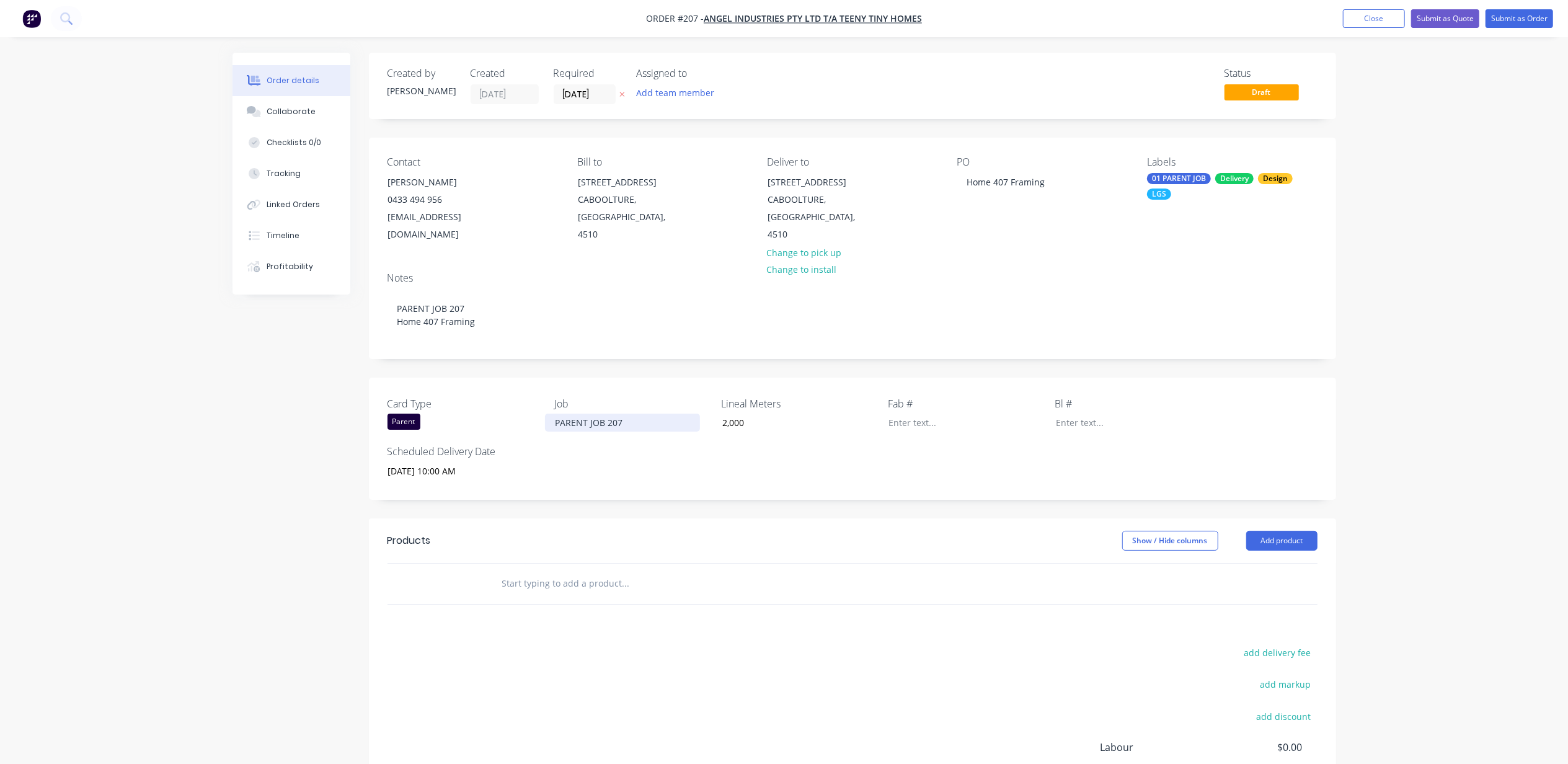
click at [604, 414] on div "PARENT JOB 207" at bounding box center [623, 423] width 155 height 18
click at [625, 414] on div "PARENT JOB 207" at bounding box center [623, 423] width 155 height 18
click at [1489, 338] on div "Order details Collaborate Checklists 0/0 Tracking Linked Orders Timeline Profit…" at bounding box center [784, 460] width 1568 height 921
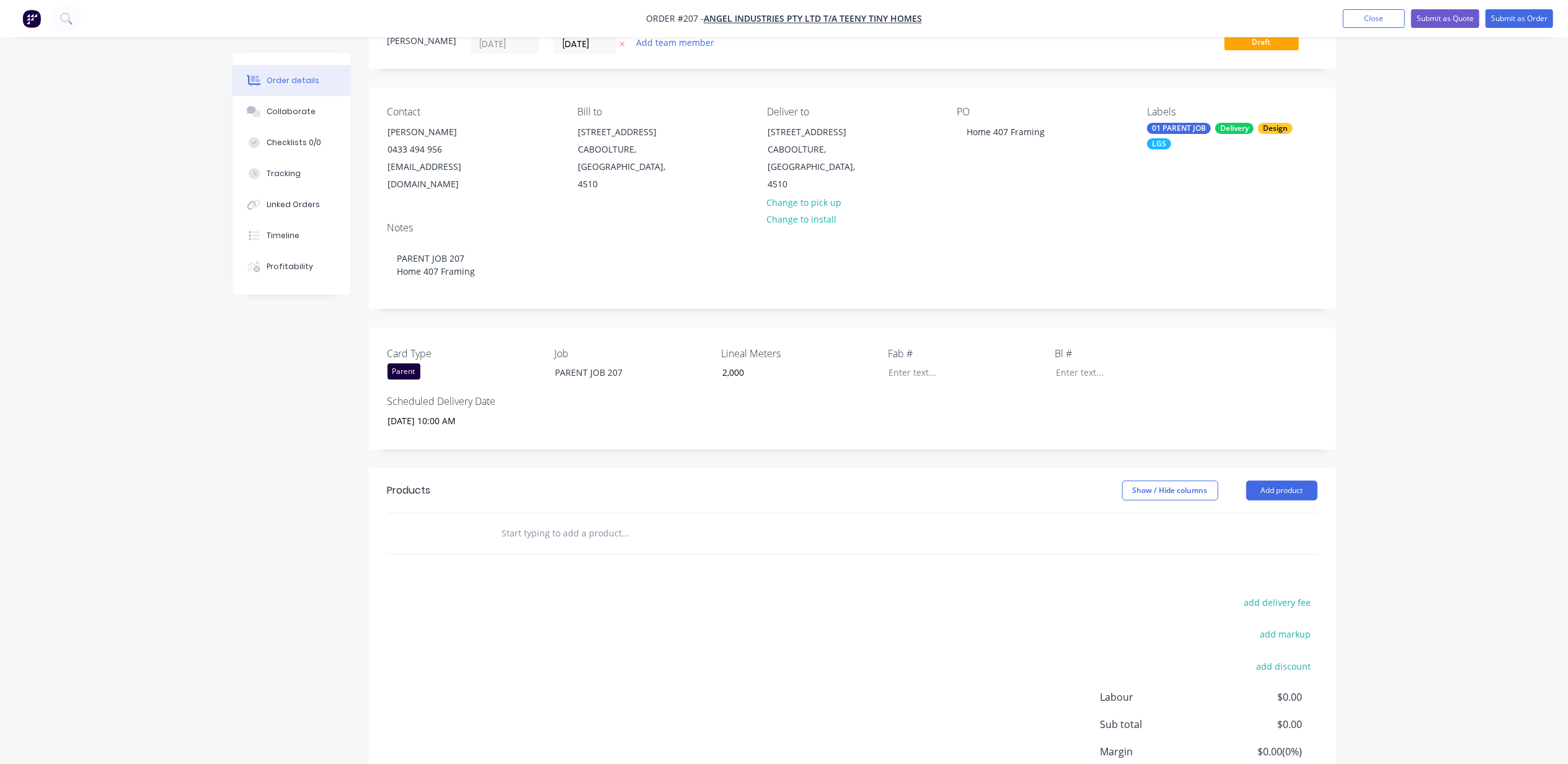
scroll to position [142, 0]
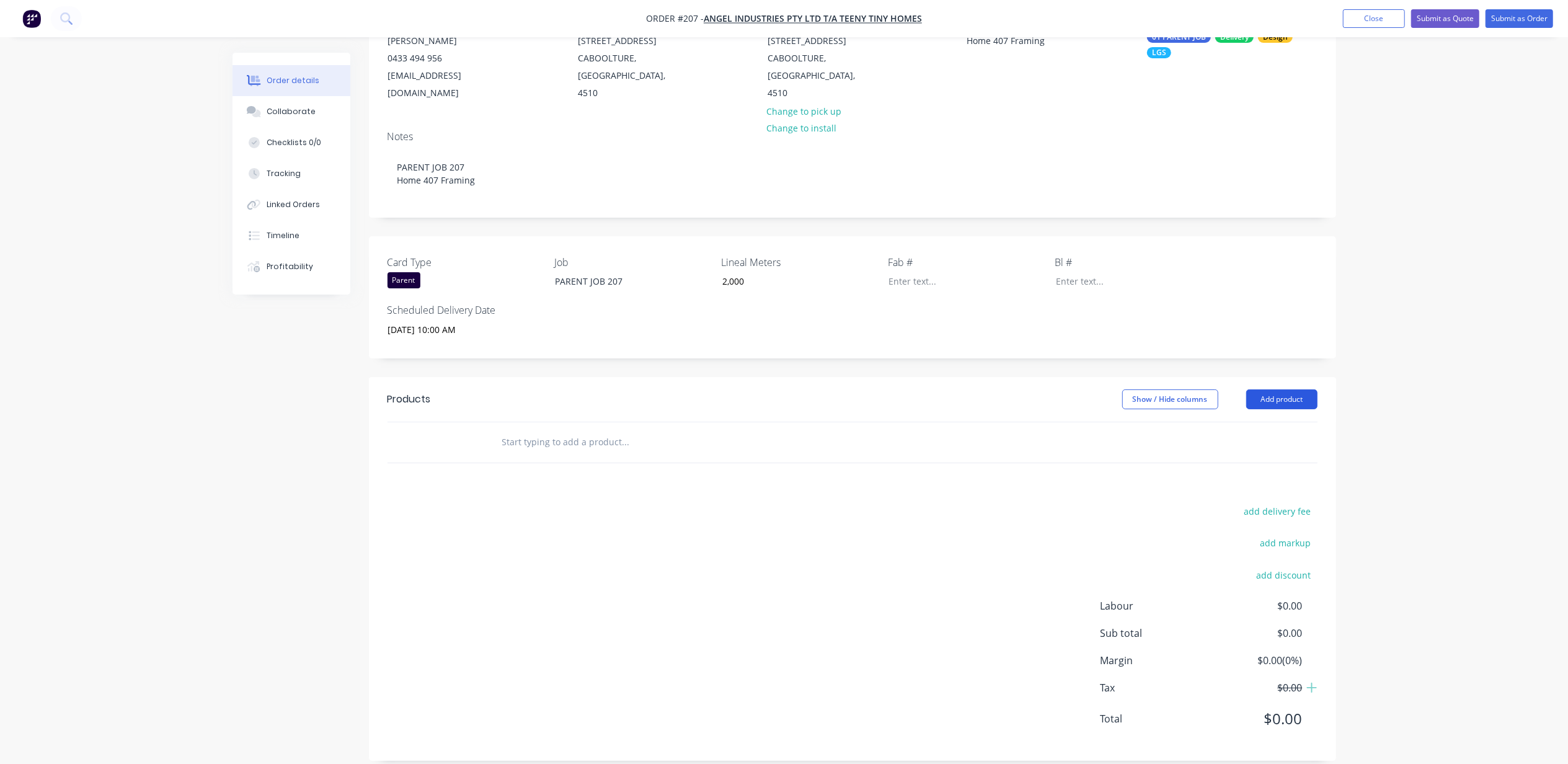
click at [1268, 390] on button "Add product" at bounding box center [1281, 399] width 71 height 20
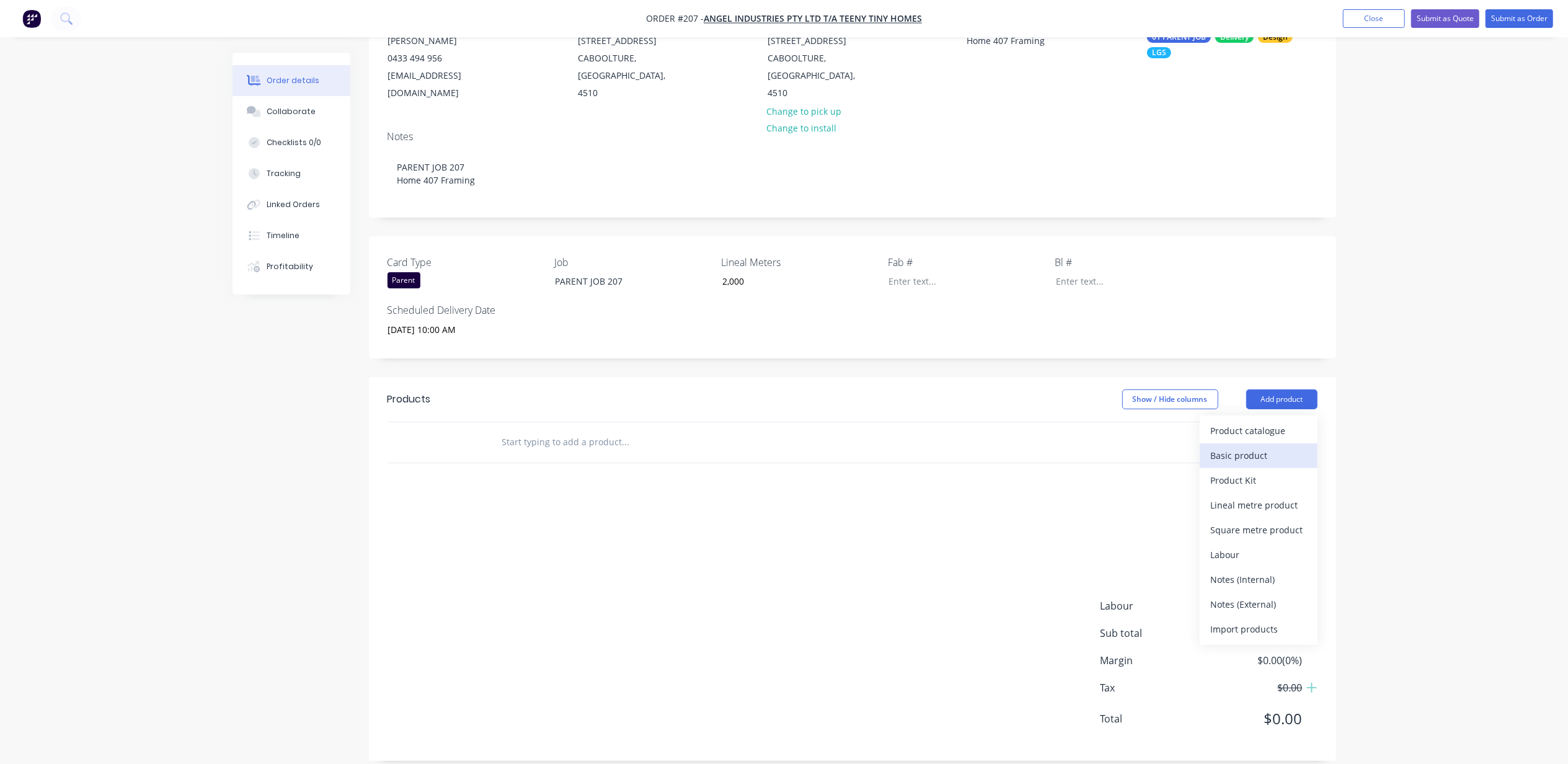
click at [1255, 447] on div "Basic product" at bounding box center [1258, 456] width 95 height 18
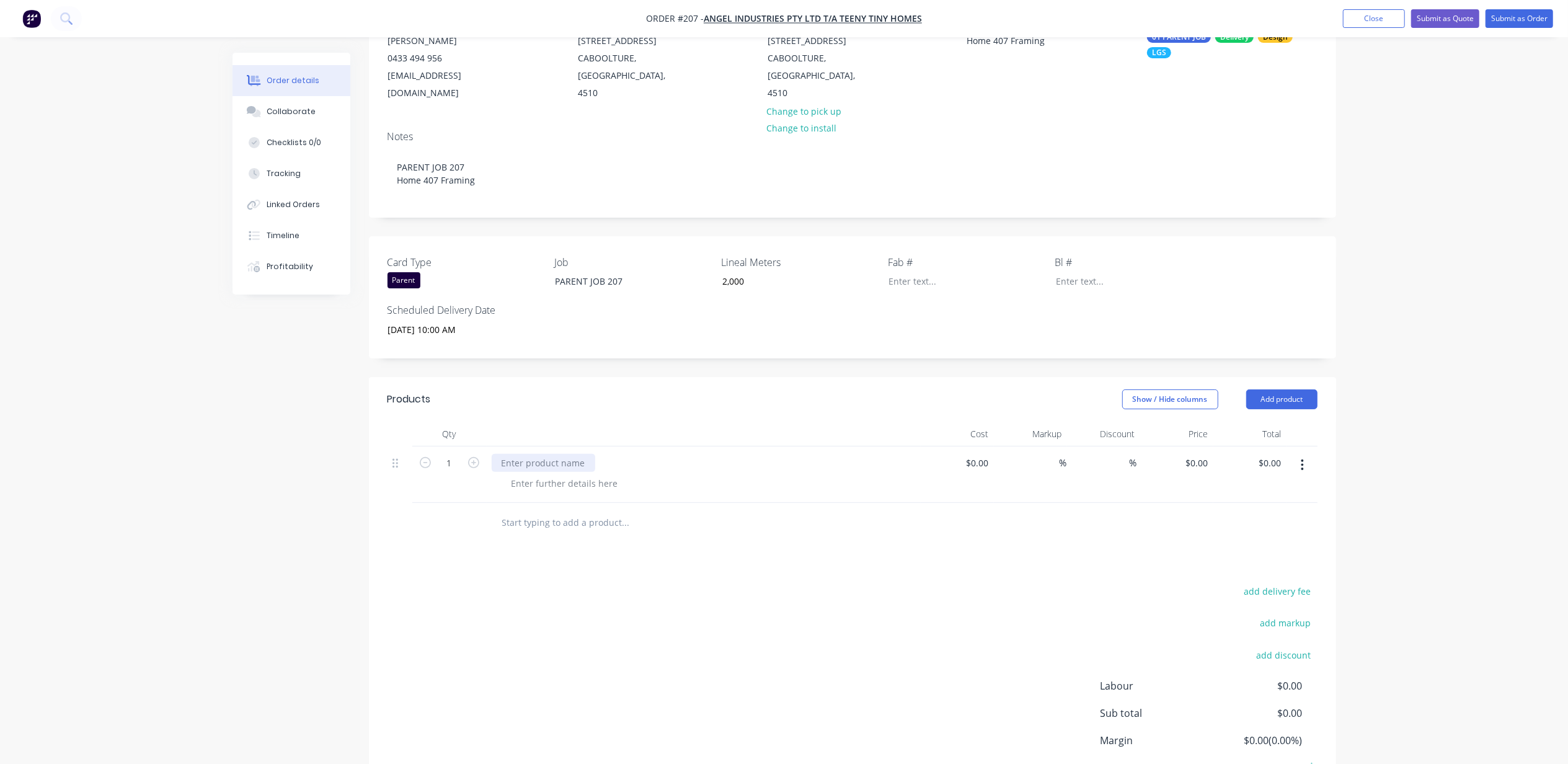
click at [561, 454] on div at bounding box center [543, 463] width 104 height 18
click at [1280, 390] on button "Add product" at bounding box center [1281, 399] width 71 height 20
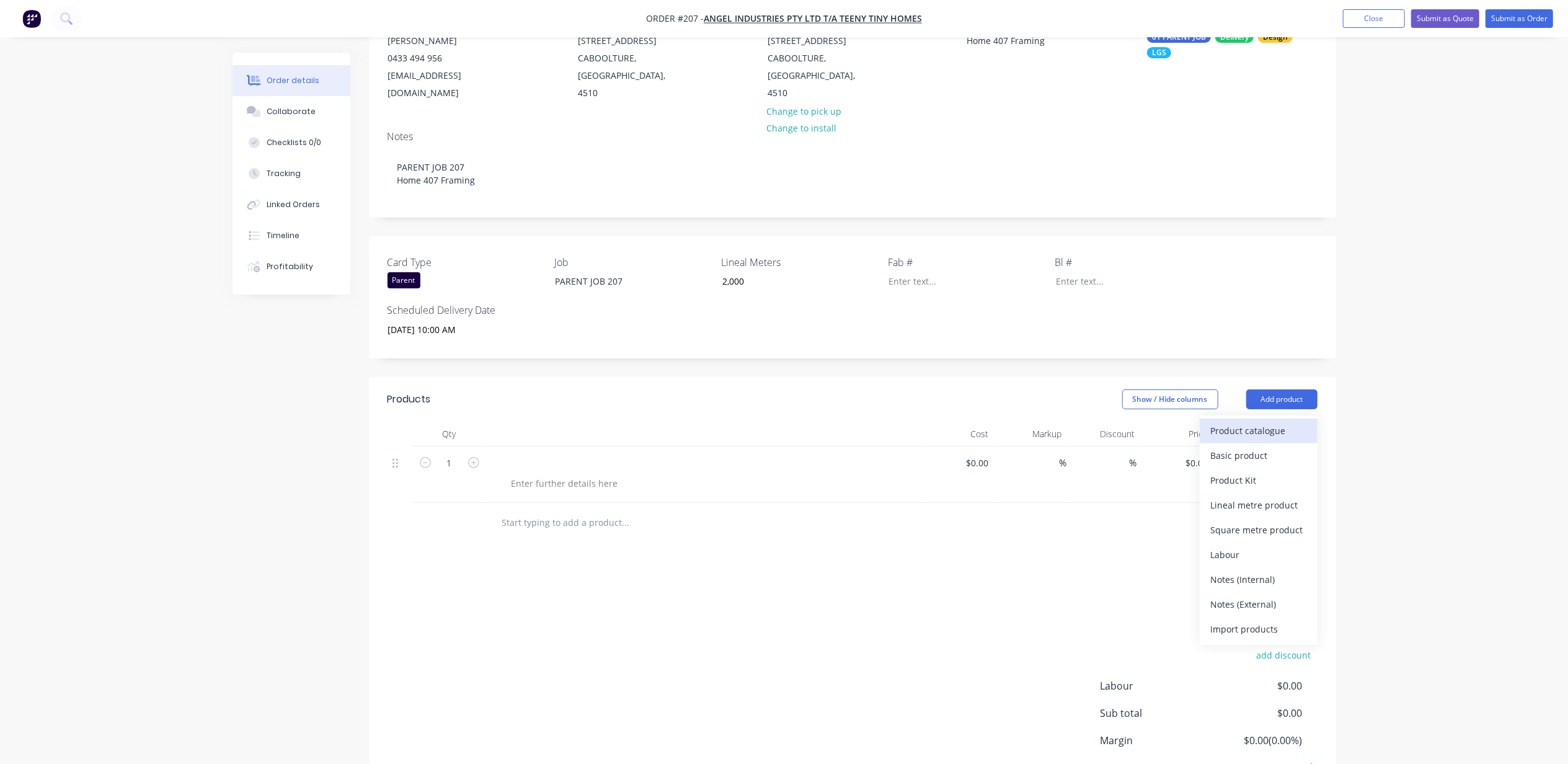
click at [1250, 422] on div "Product catalogue" at bounding box center [1258, 431] width 95 height 18
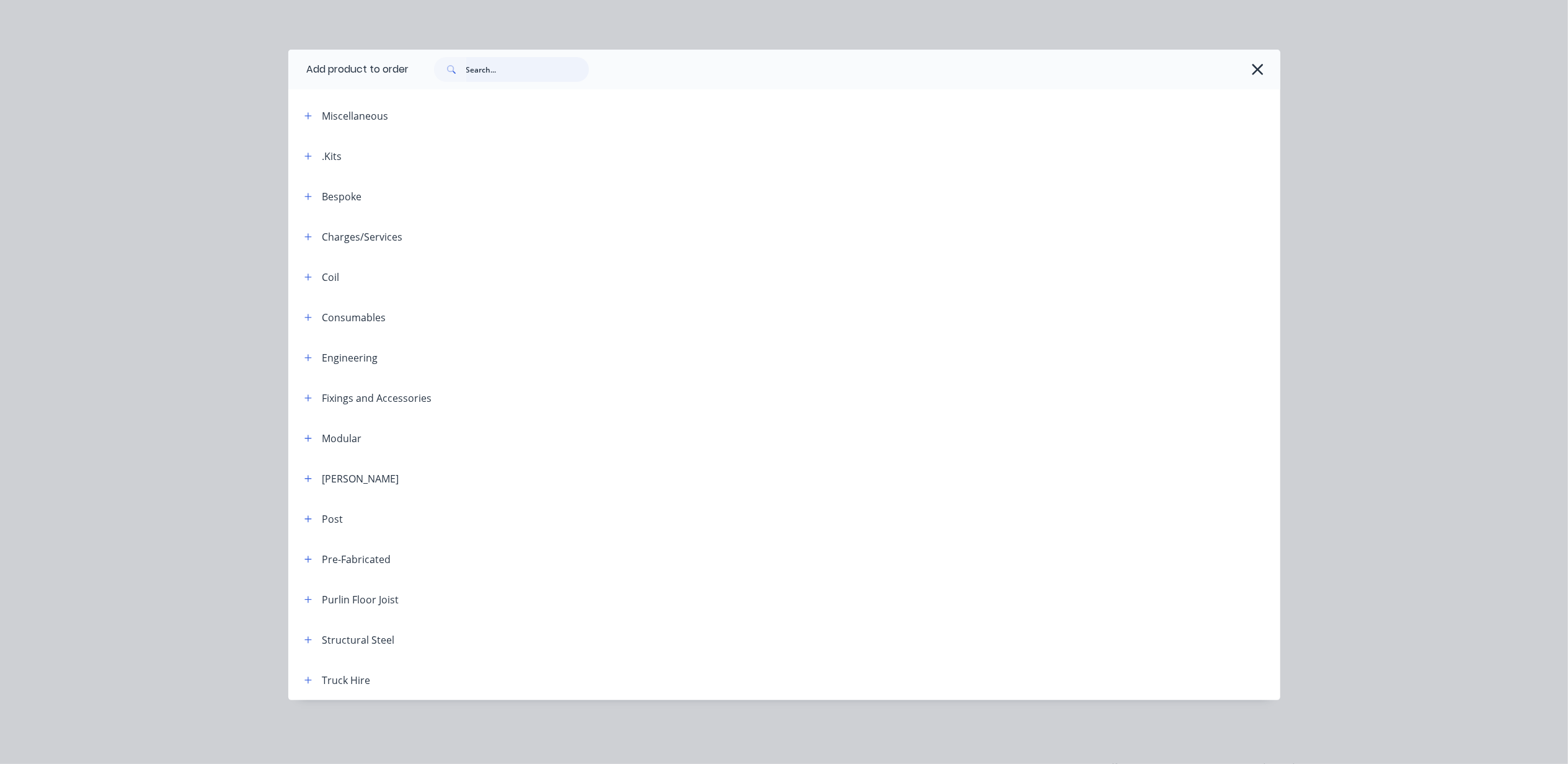
click at [498, 72] on input "text" at bounding box center [528, 69] width 123 height 25
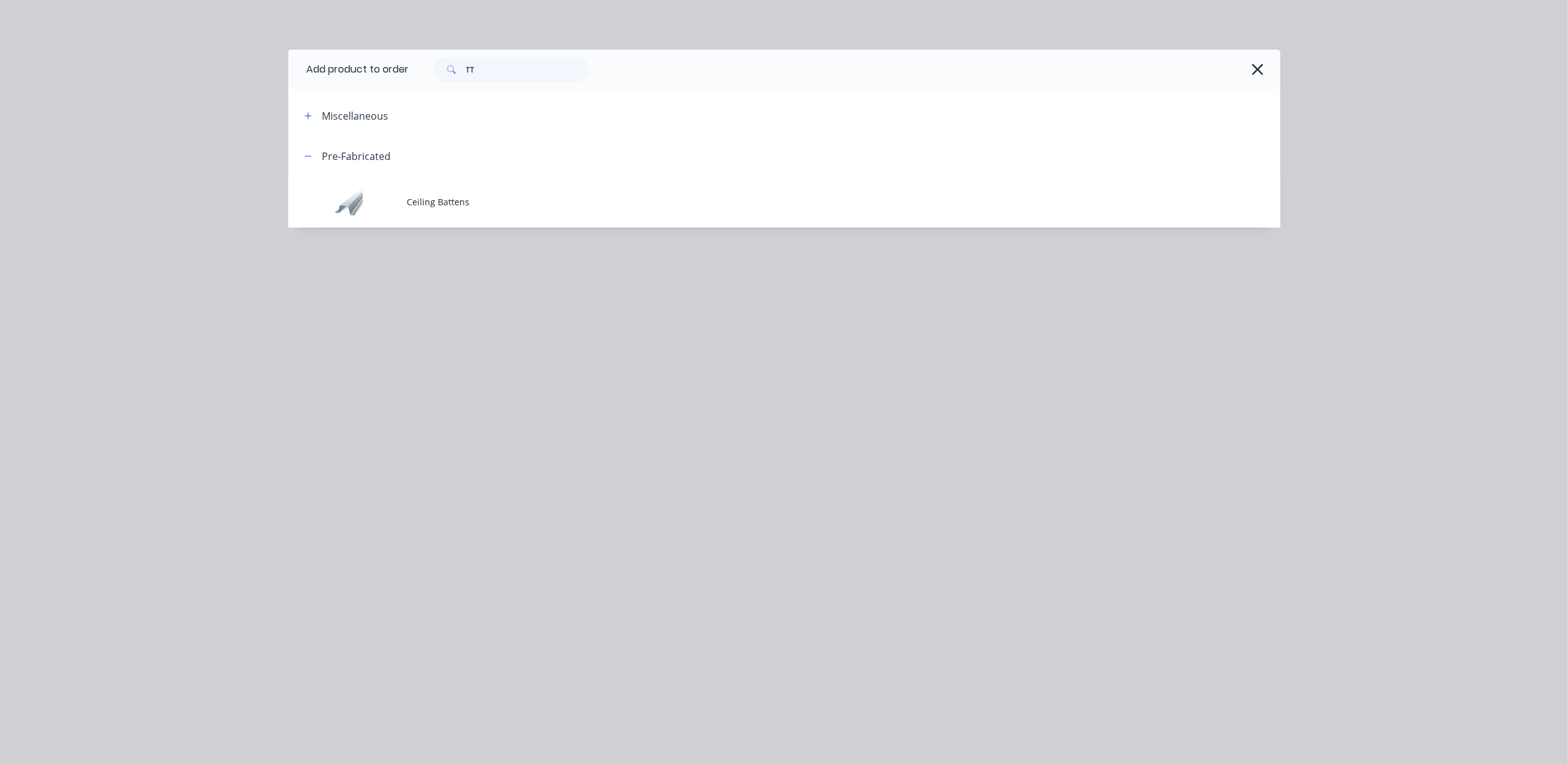
drag, startPoint x: 306, startPoint y: 115, endPoint x: 293, endPoint y: 122, distance: 14.8
click at [305, 115] on icon "button" at bounding box center [307, 115] width 7 height 7
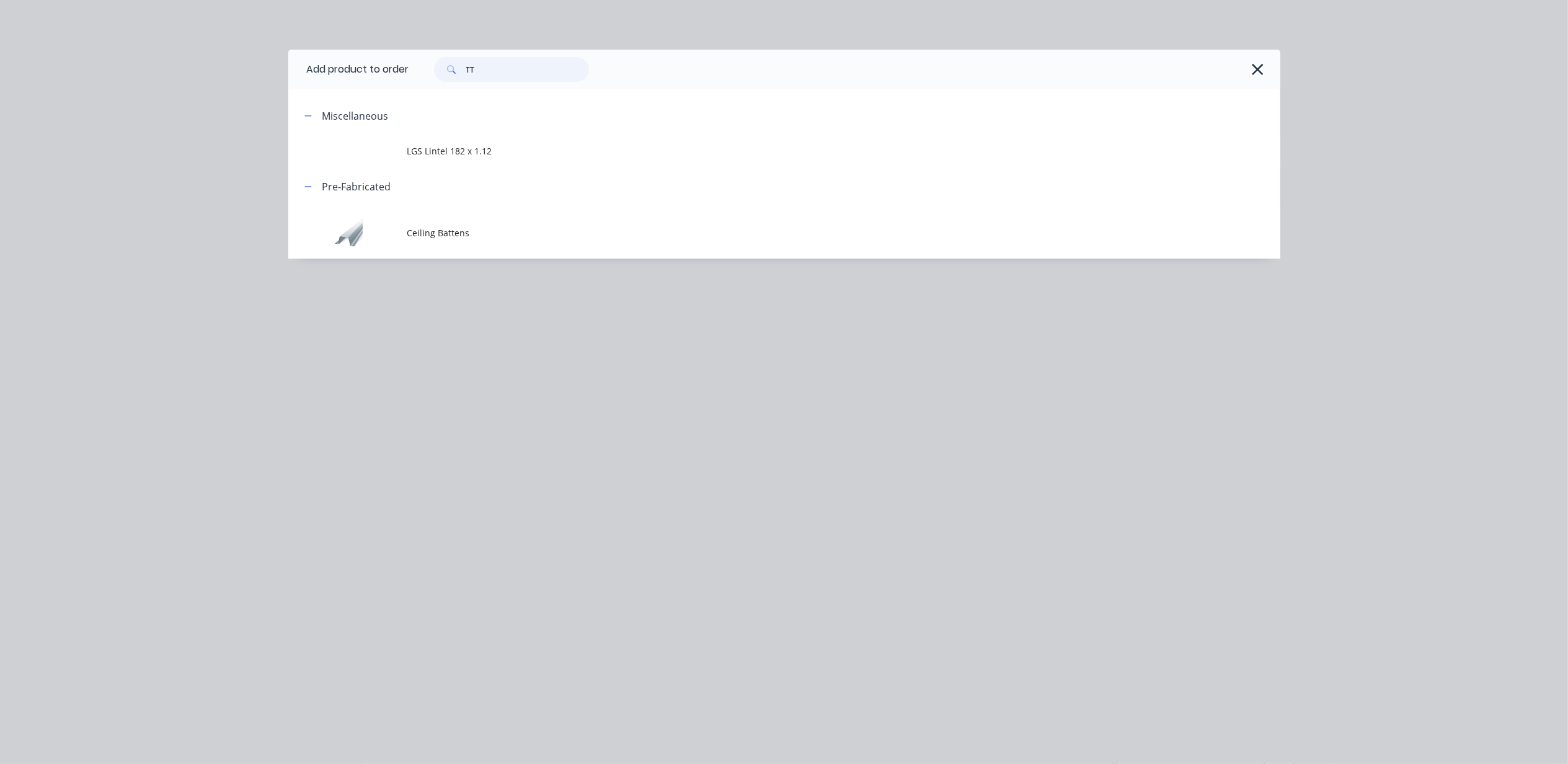
drag, startPoint x: 507, startPoint y: 65, endPoint x: 419, endPoint y: 71, distance: 88.2
click at [432, 72] on div "TT" at bounding box center [505, 69] width 167 height 25
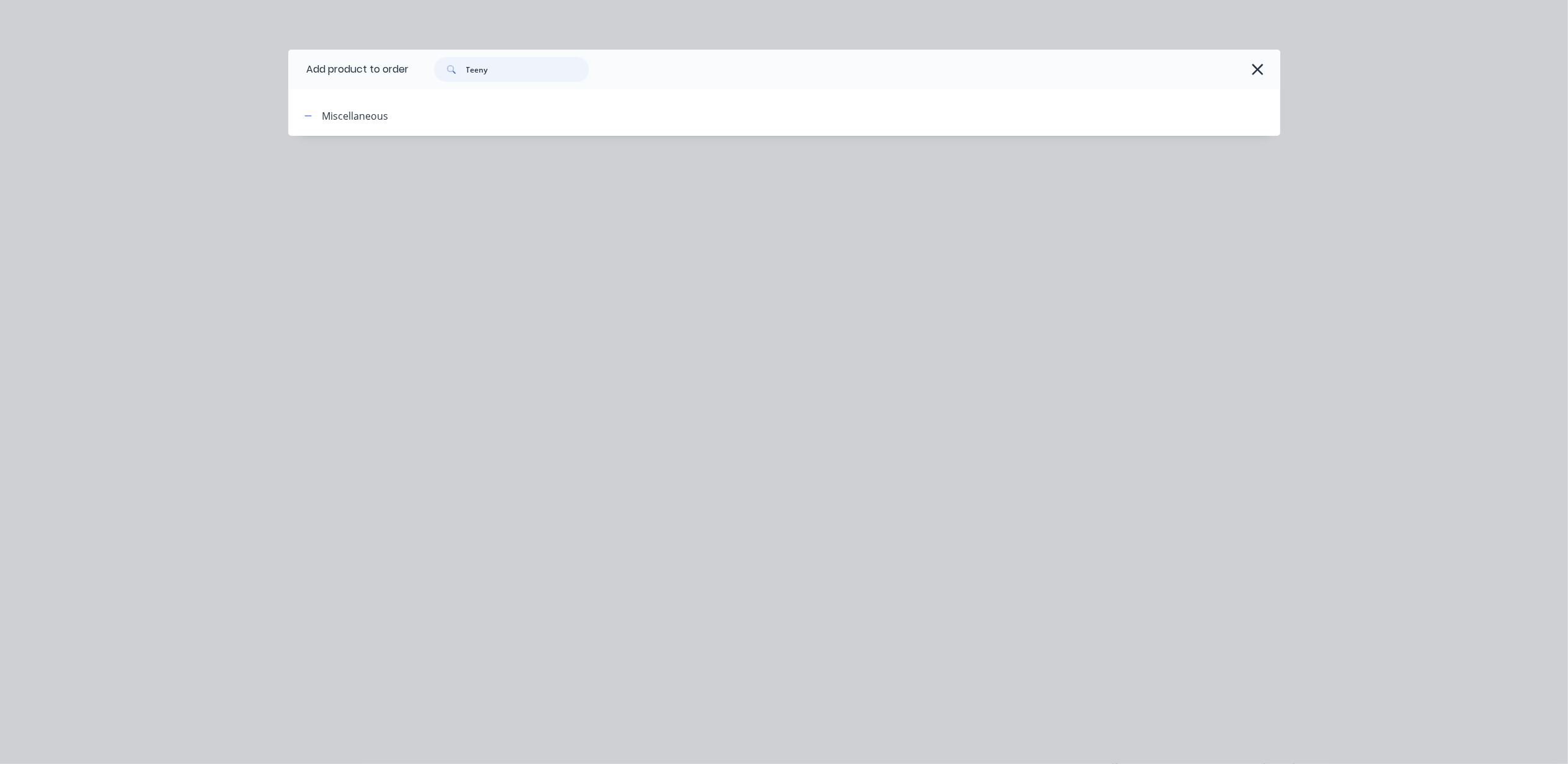
type input "Teeny"
click at [356, 112] on div "Miscellaneous" at bounding box center [355, 115] width 67 height 15
drag, startPoint x: 321, startPoint y: 117, endPoint x: 307, endPoint y: 117, distance: 14.0
click at [318, 117] on div "Miscellaneous" at bounding box center [400, 115] width 211 height 15
click at [295, 117] on div "Miscellaneous" at bounding box center [400, 115] width 211 height 15
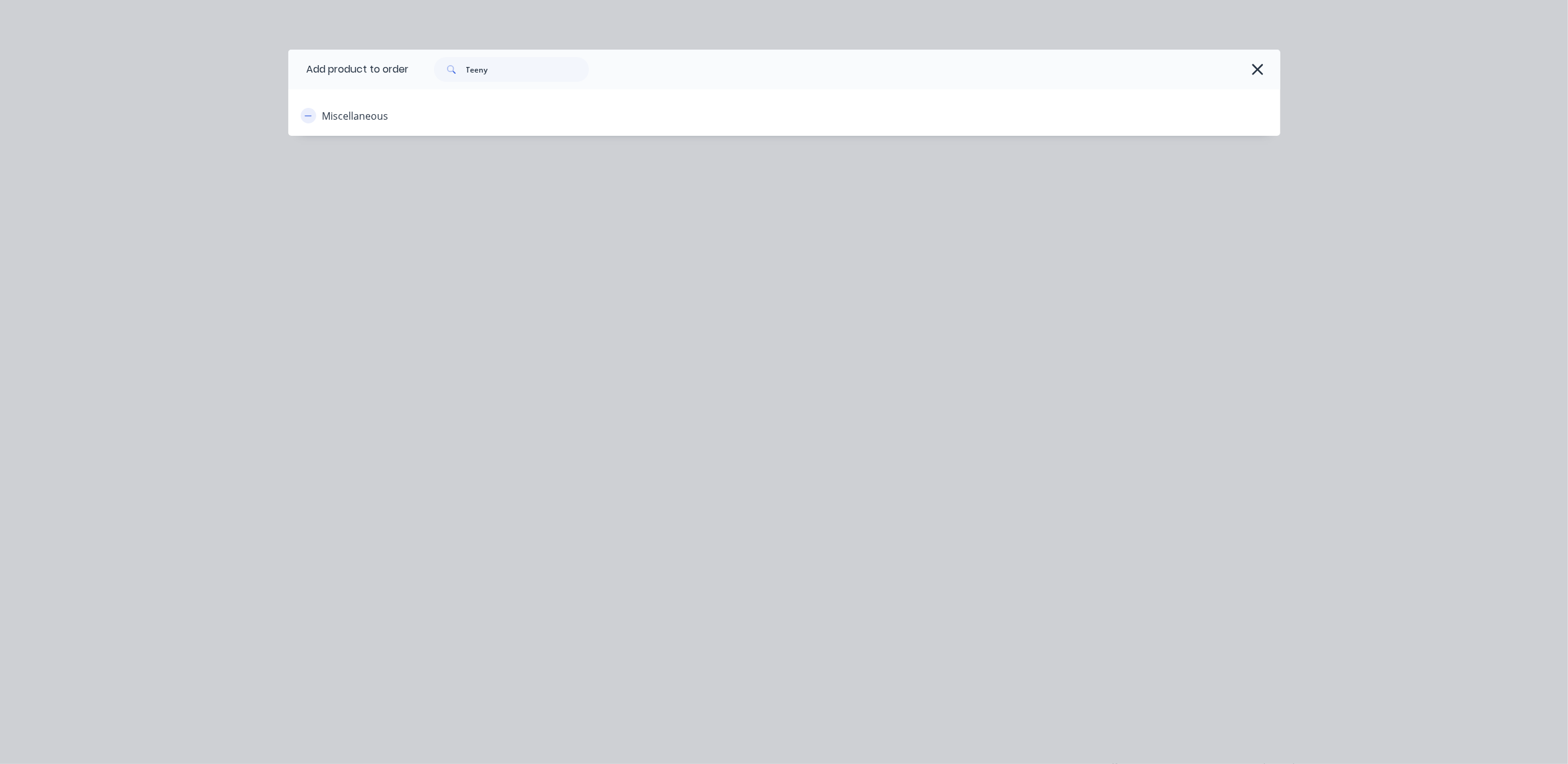
click at [308, 115] on icon "button" at bounding box center [307, 115] width 7 height 1
click at [306, 117] on icon "button" at bounding box center [308, 116] width 8 height 9
drag, startPoint x: 1259, startPoint y: 67, endPoint x: 1362, endPoint y: 138, distance: 125.1
click at [1262, 67] on icon "button" at bounding box center [1257, 69] width 13 height 17
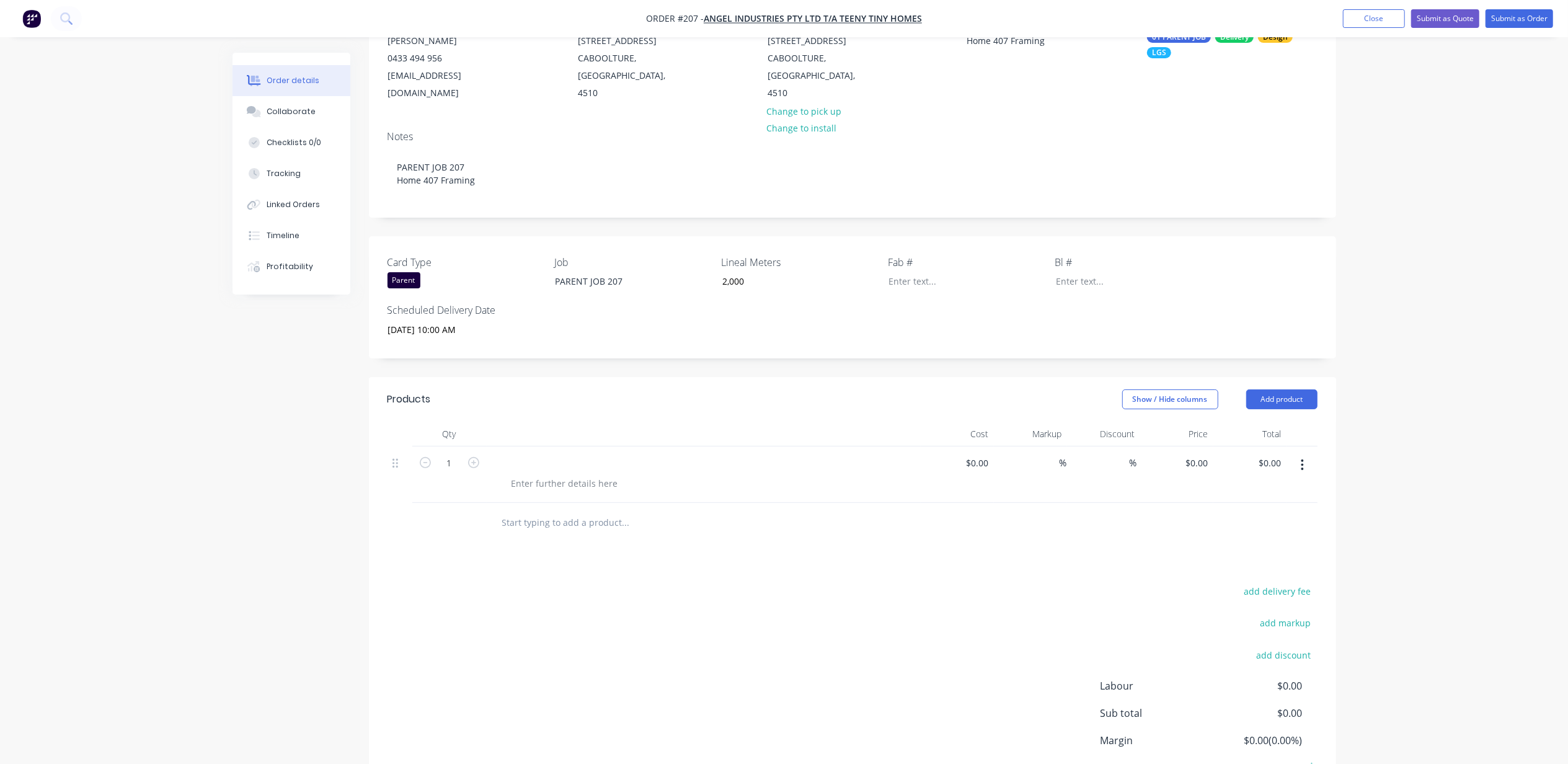
drag, startPoint x: 1466, startPoint y: 291, endPoint x: 1347, endPoint y: 349, distance: 132.4
click at [1469, 295] on div "Order details Collaborate Checklists 0/0 Tracking Linked Orders Timeline Profit…" at bounding box center [784, 359] width 1568 height 1001
click at [575, 474] on div at bounding box center [564, 483] width 126 height 18
click at [582, 454] on div at bounding box center [703, 463] width 424 height 18
click at [510, 422] on div at bounding box center [703, 434] width 434 height 25
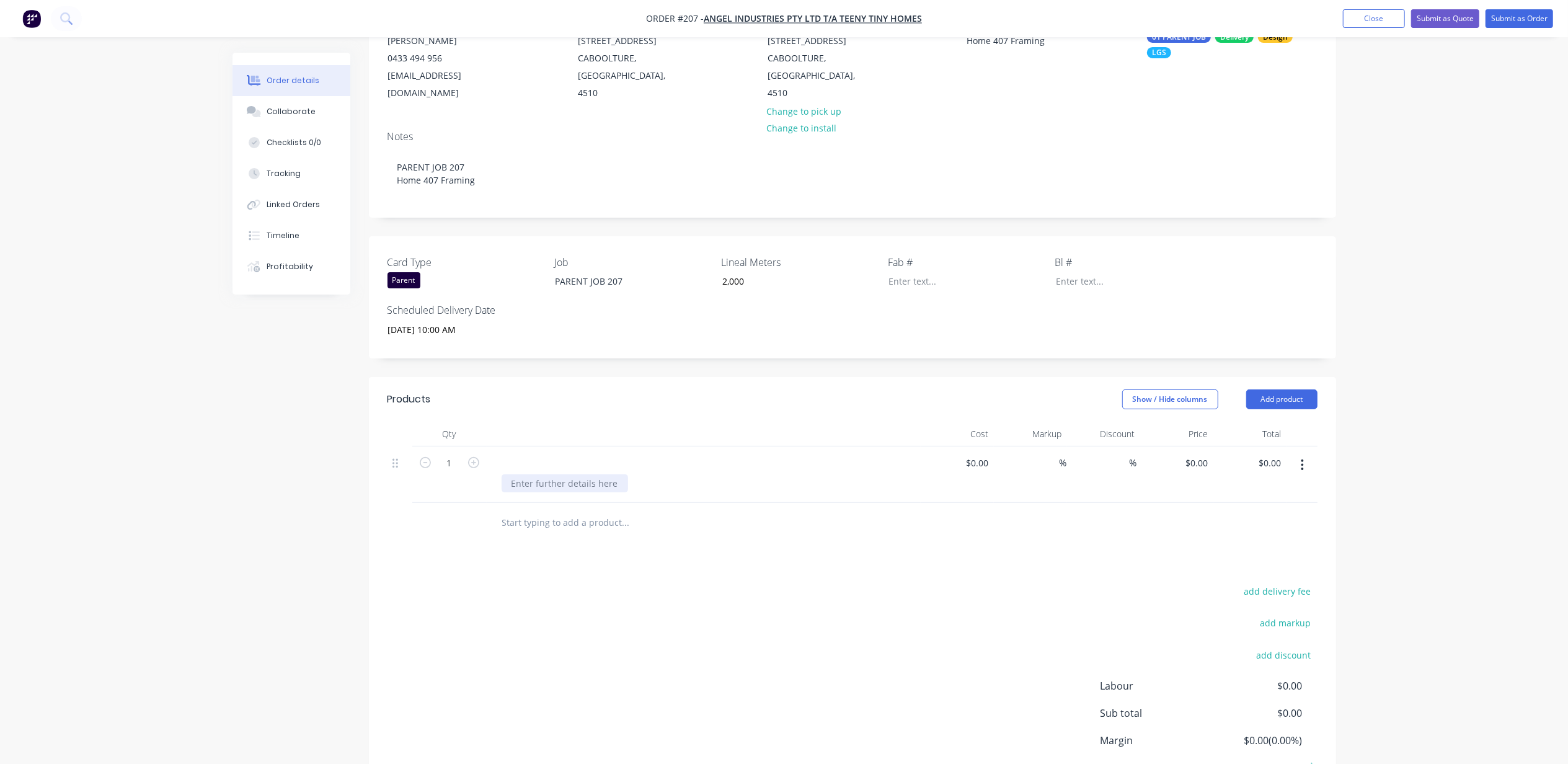
click at [556, 474] on div at bounding box center [564, 483] width 126 height 18
click at [542, 454] on div at bounding box center [703, 463] width 424 height 18
click at [541, 454] on div at bounding box center [703, 463] width 424 height 18
click at [546, 474] on div at bounding box center [564, 483] width 126 height 18
click at [534, 454] on div at bounding box center [703, 463] width 424 height 18
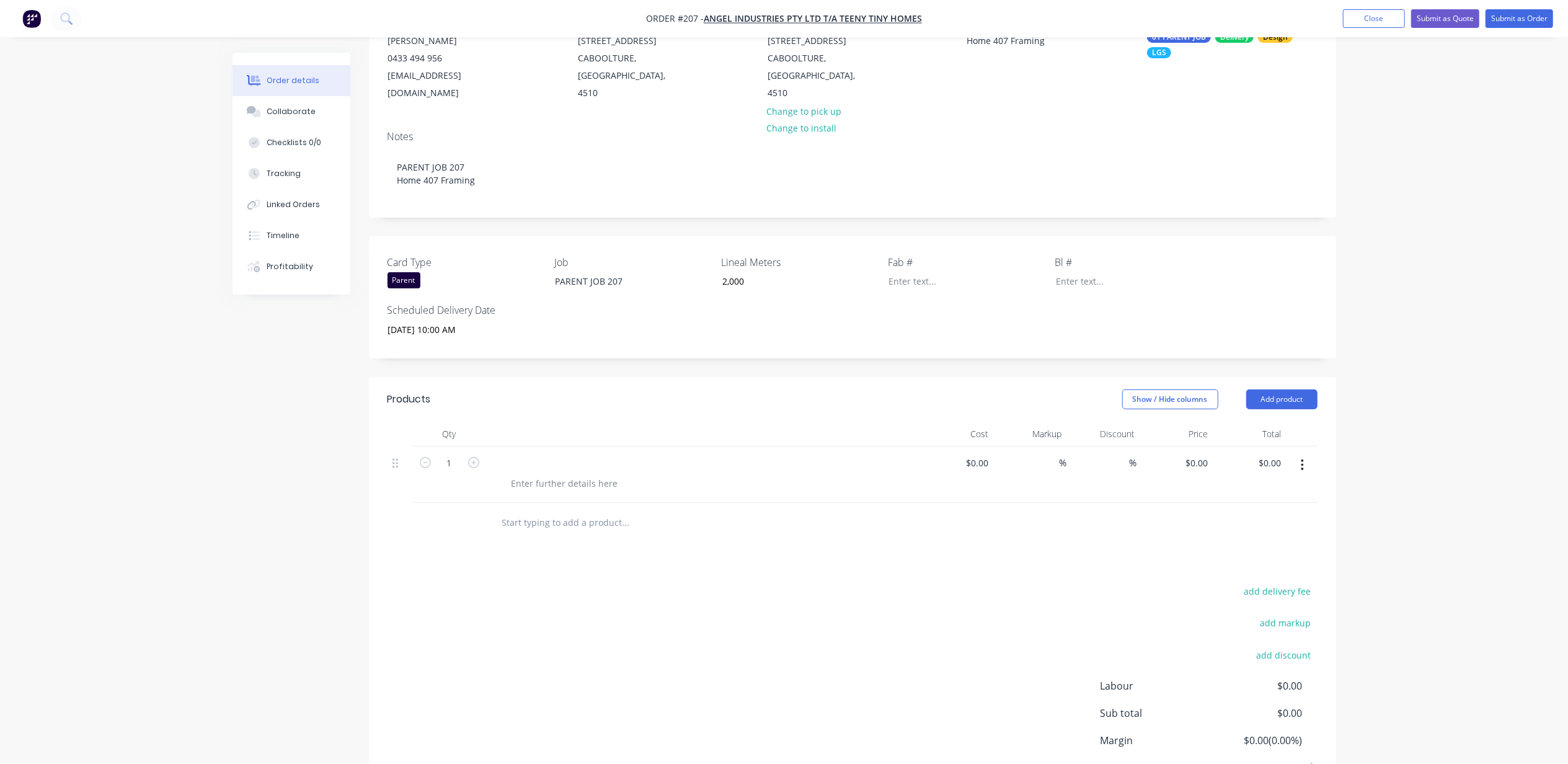
click at [524, 454] on div at bounding box center [703, 463] width 424 height 18
click at [505, 454] on div at bounding box center [501, 463] width 20 height 18
click at [549, 478] on div "TT-FR1" at bounding box center [703, 475] width 434 height 56
click at [549, 474] on div at bounding box center [564, 483] width 126 height 18
paste div
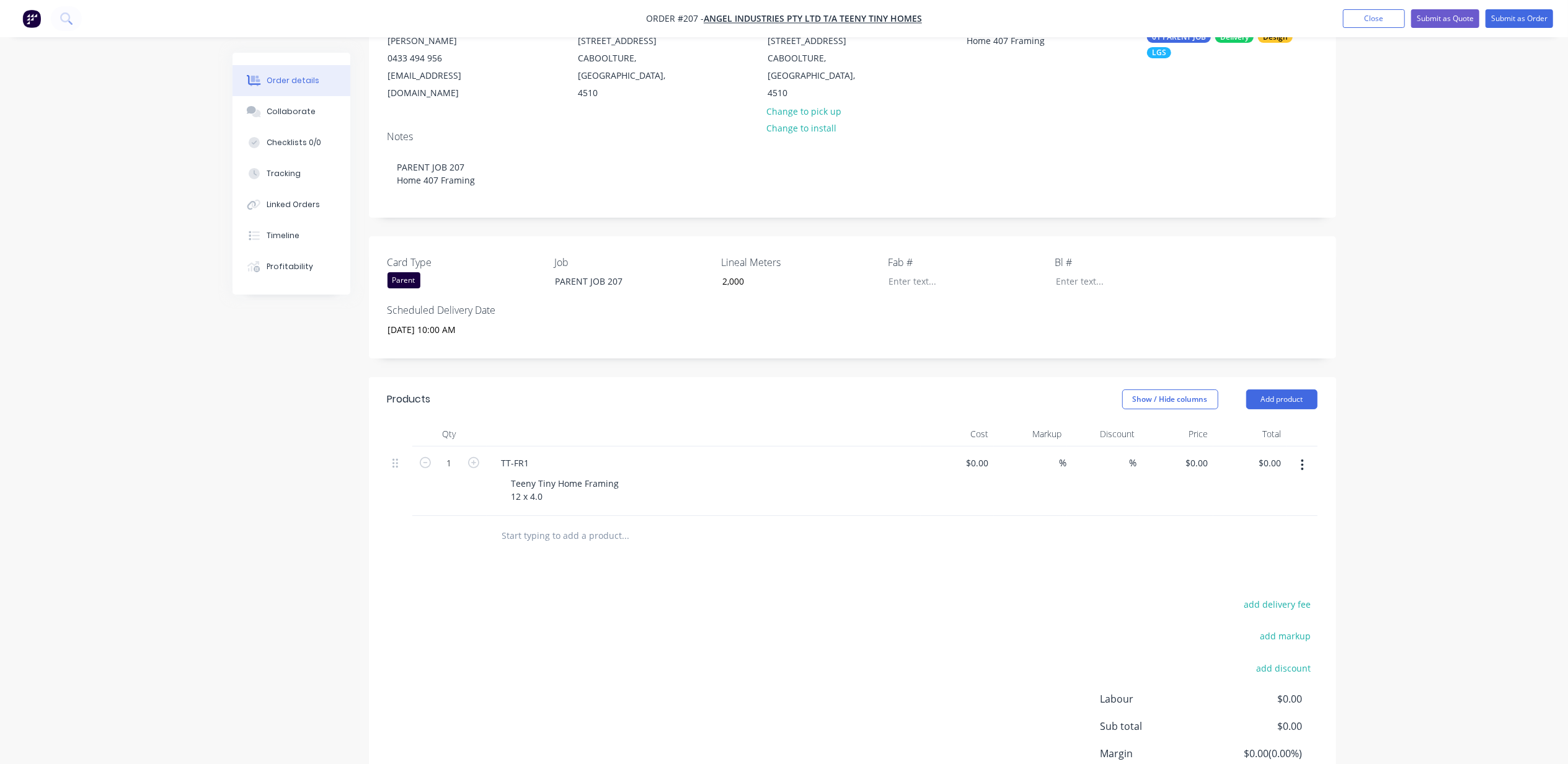
click at [211, 668] on div "Order details Collaborate Checklists 0/0 Tracking Linked Orders Timeline Profit…" at bounding box center [784, 365] width 1568 height 1014
click at [547, 481] on div "Teeny Tiny Home Framing 12 x 4.0" at bounding box center [565, 490] width 127 height 31
click at [239, 551] on div "Created by Michael Created 07/10/25 Required 14/10/25 Assigned to Add team memb…" at bounding box center [784, 392] width 1104 height 961
click at [530, 454] on div "TT-FR1" at bounding box center [515, 463] width 48 height 18
drag, startPoint x: 559, startPoint y: 497, endPoint x: 564, endPoint y: 502, distance: 7.1
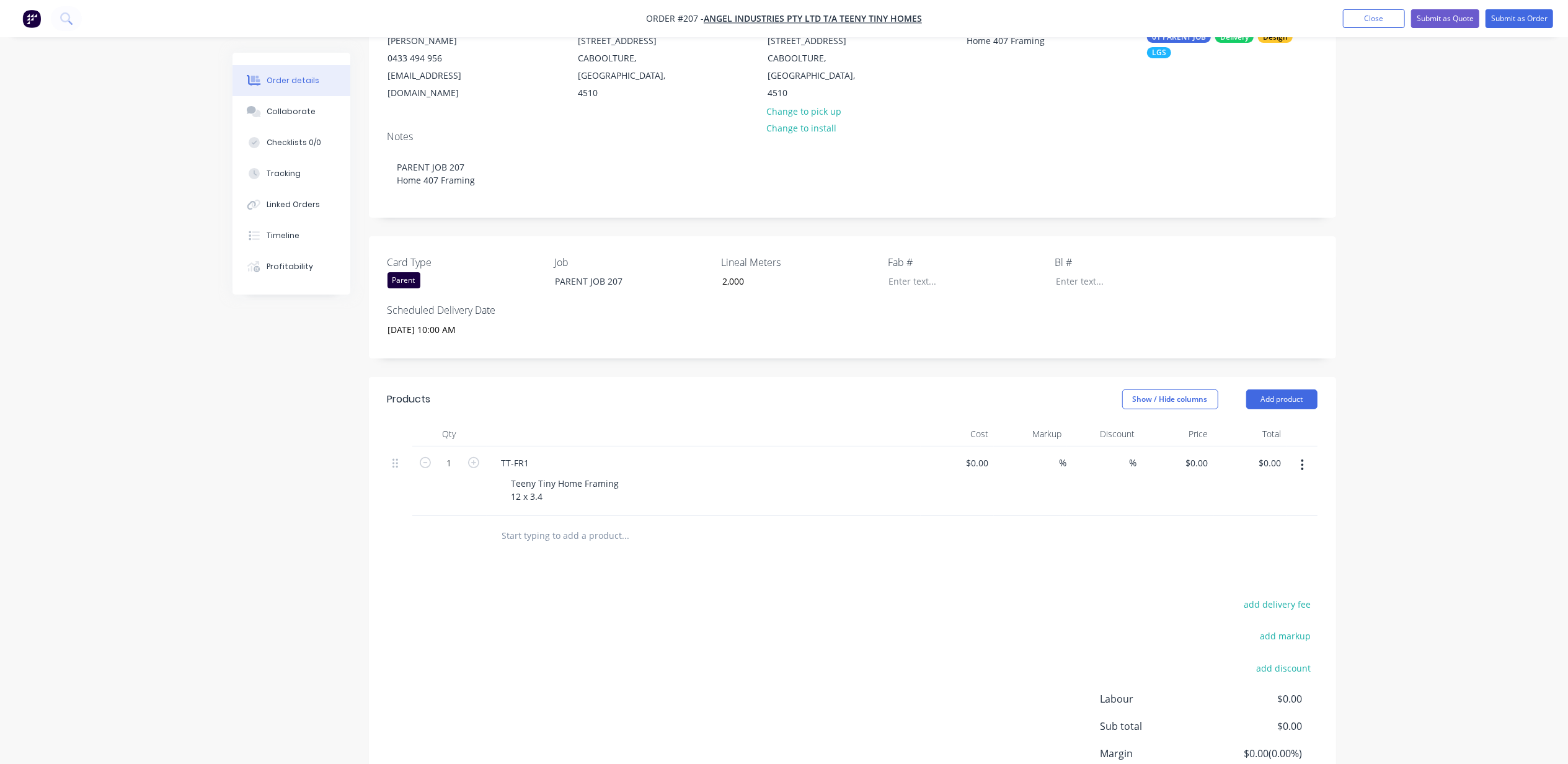
click at [563, 500] on div "Qty Cost Markup Discount Price Total 1 TT-FR1 Teeny Tiny Home Framing 12 x 3.4 …" at bounding box center [853, 489] width 967 height 135
click at [566, 524] on input "text" at bounding box center [625, 536] width 248 height 25
click at [1286, 377] on header "Products Show / Hide columns Add product" at bounding box center [853, 399] width 967 height 45
click at [1278, 390] on button "Add product" at bounding box center [1281, 399] width 71 height 20
click at [1243, 595] on div "Notes (External)" at bounding box center [1258, 604] width 95 height 18
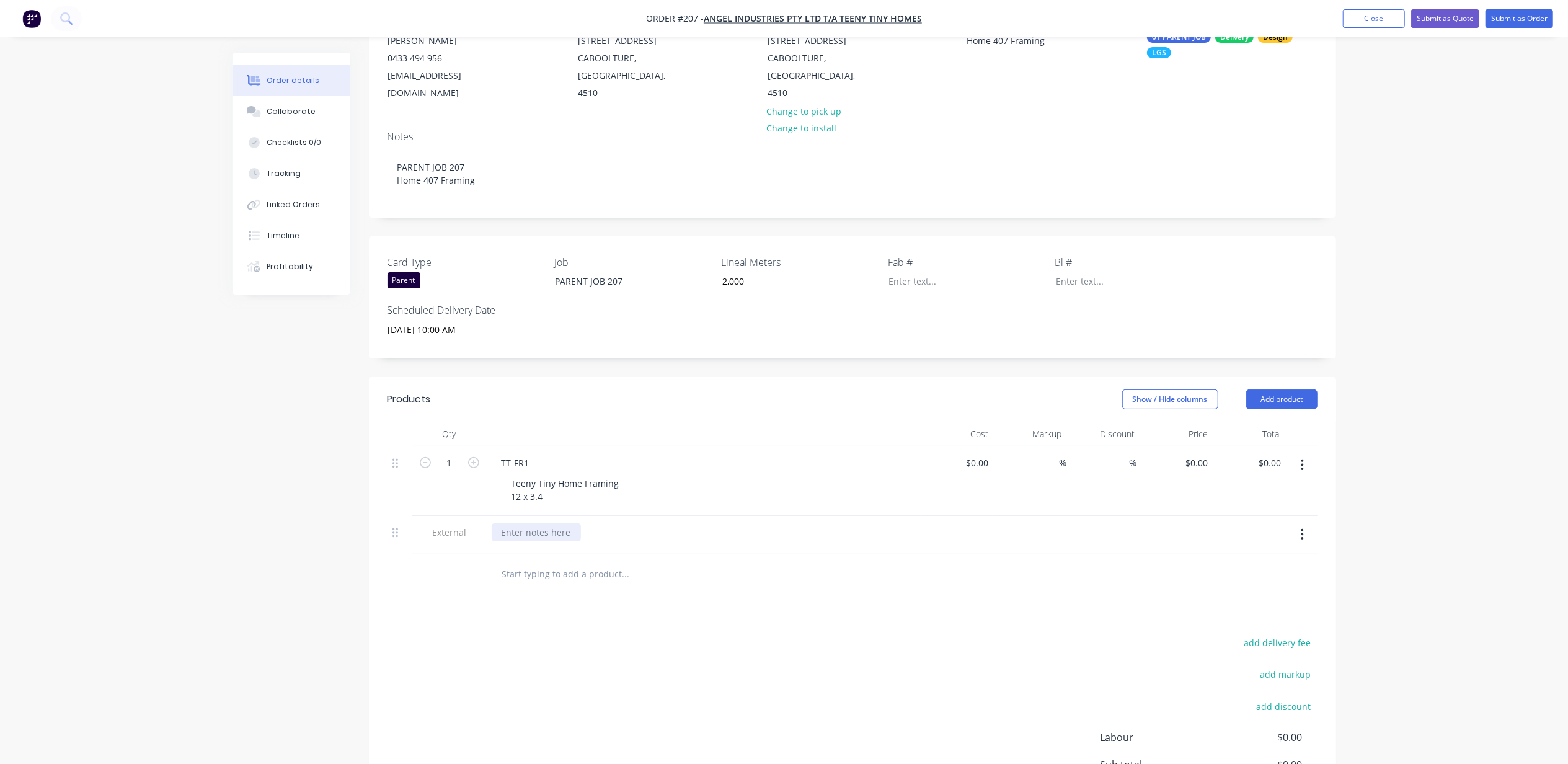
click at [559, 524] on div at bounding box center [535, 533] width 89 height 18
paste div
click at [603, 524] on div "Engineering Form 15 included" at bounding box center [564, 533] width 145 height 18
click at [189, 558] on div "Order details Collaborate Checklists 0/0 Tracking Linked Orders Timeline Profit…" at bounding box center [784, 391] width 1568 height 1066
click at [988, 458] on div "$0.00 $0.00" at bounding box center [957, 481] width 73 height 69
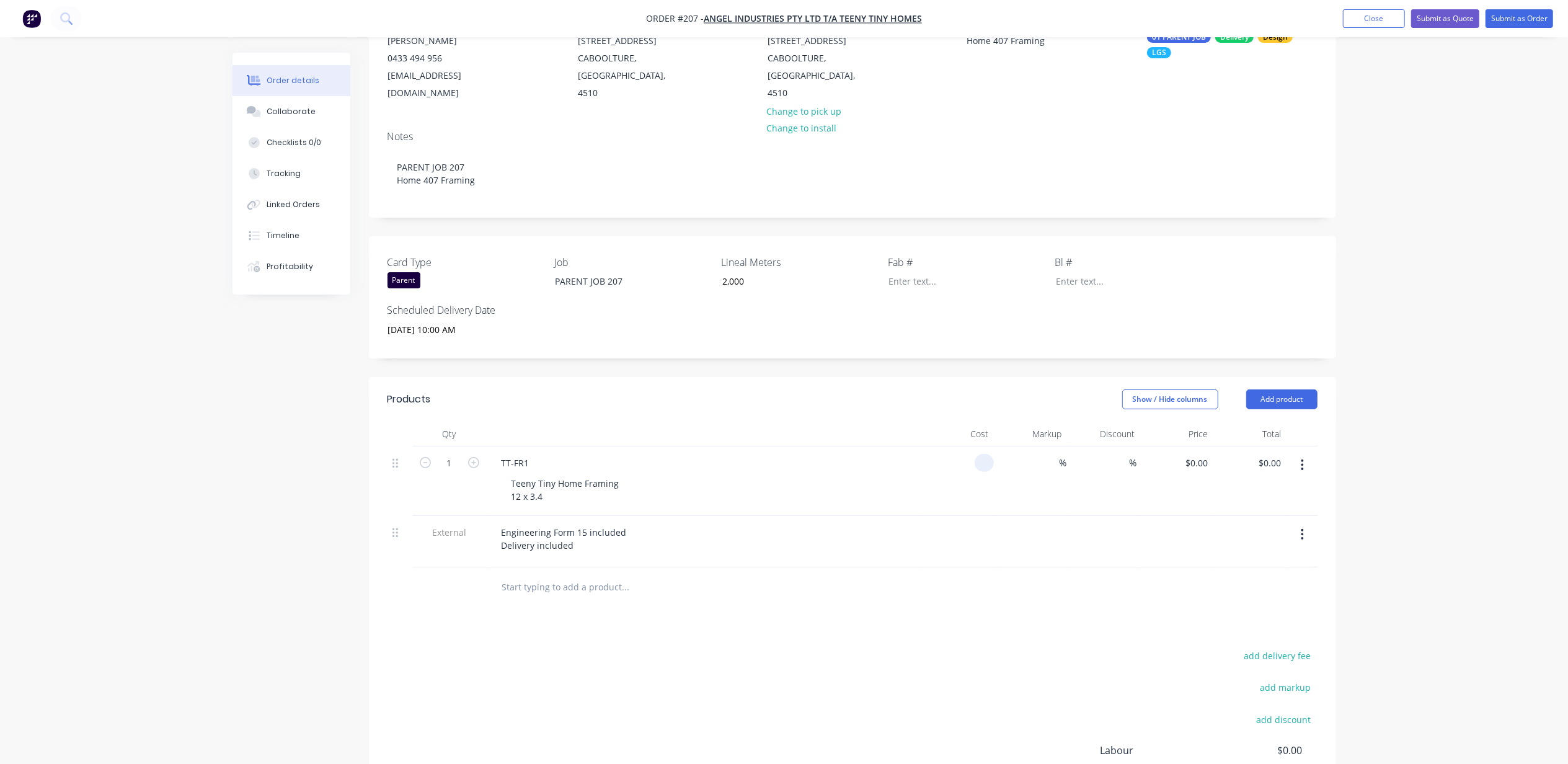
click at [983, 454] on input at bounding box center [986, 463] width 14 height 18
type input "$3,500.00"
type input "40"
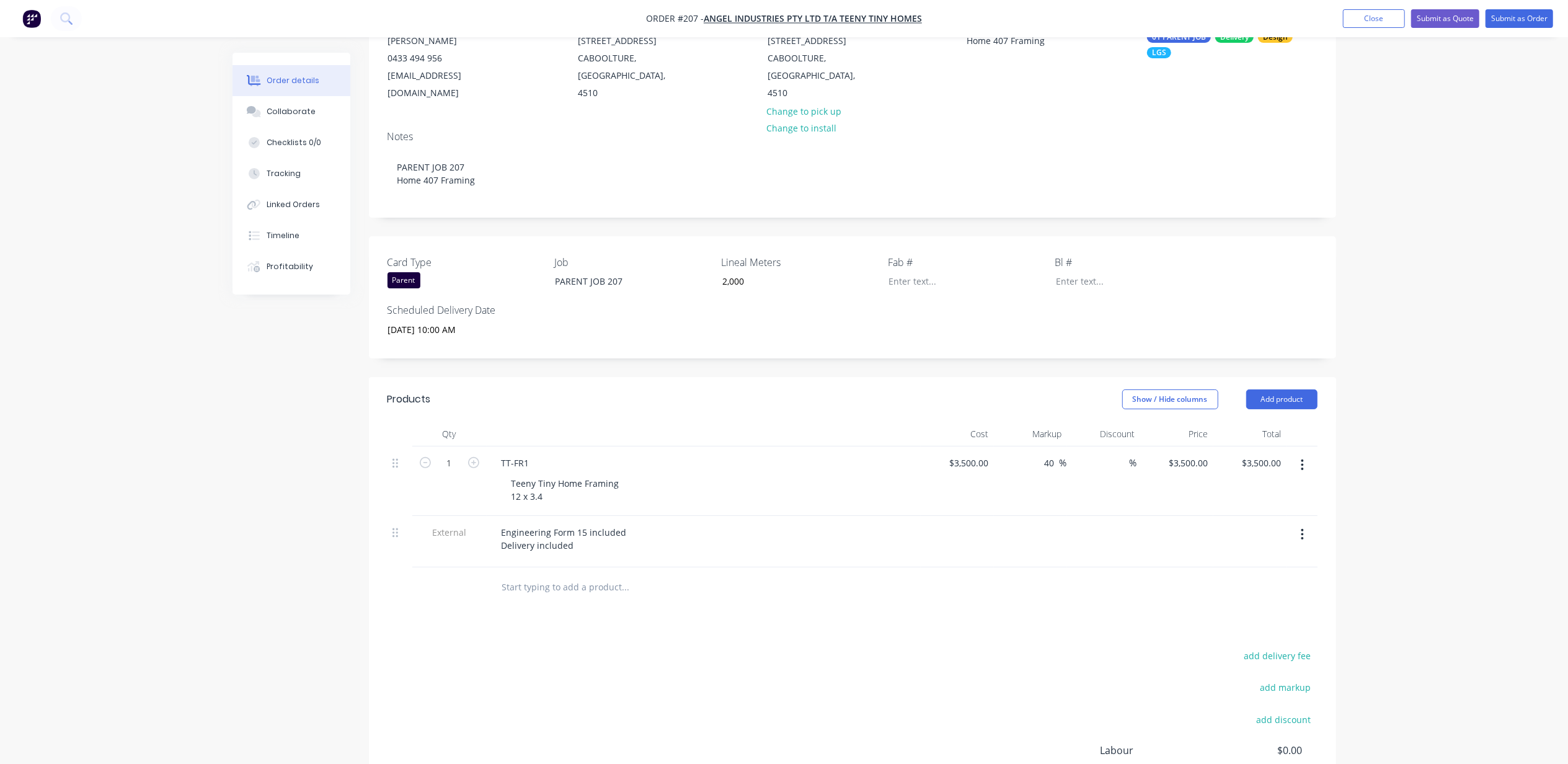
type input "$4,900.00"
click at [1432, 362] on div "Order details Collaborate Checklists 0/0 Tracking Linked Orders Timeline Profit…" at bounding box center [784, 391] width 1568 height 1066
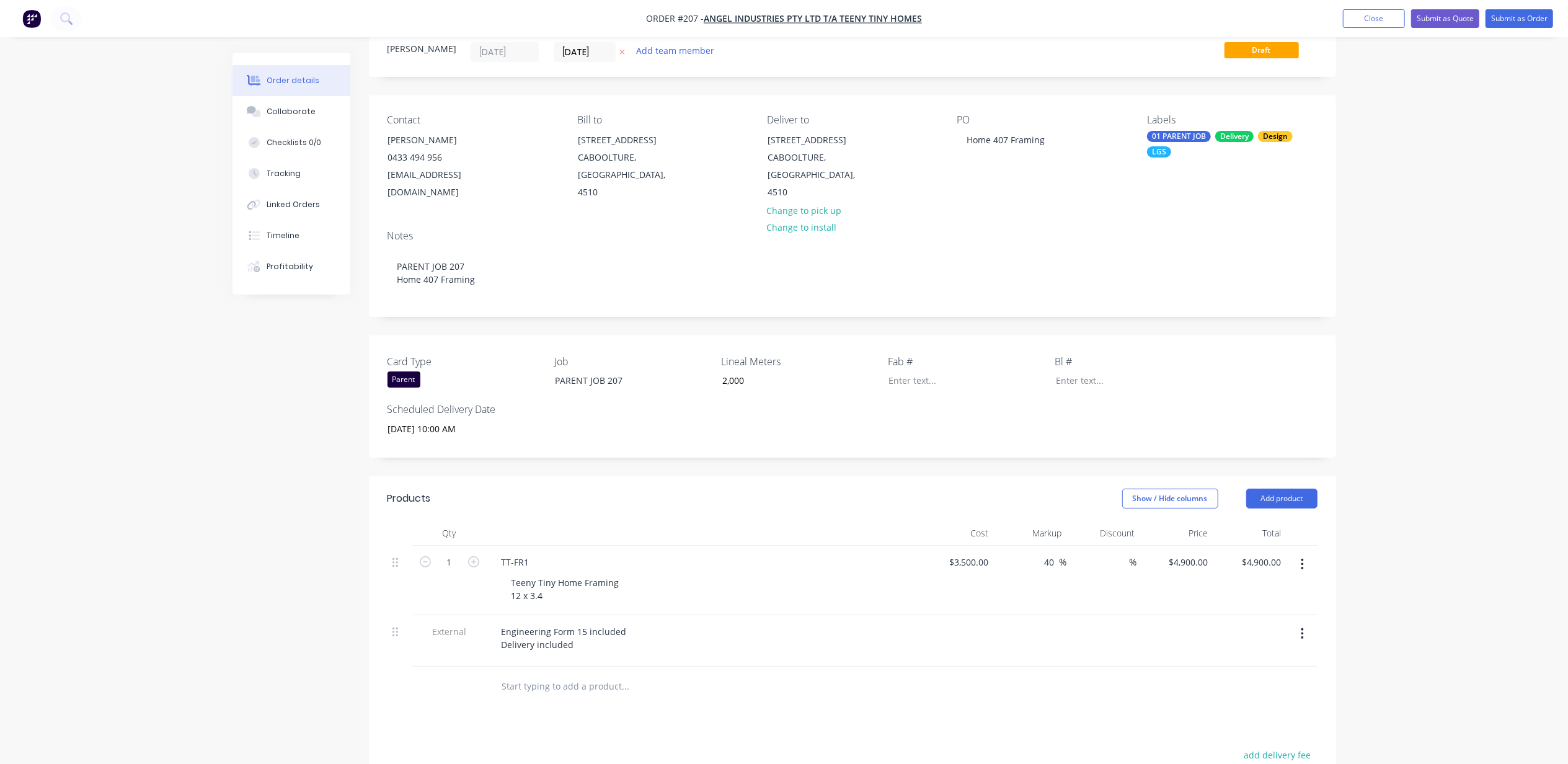
scroll to position [38, 0]
click at [675, 60] on button "Add team member" at bounding box center [674, 55] width 91 height 17
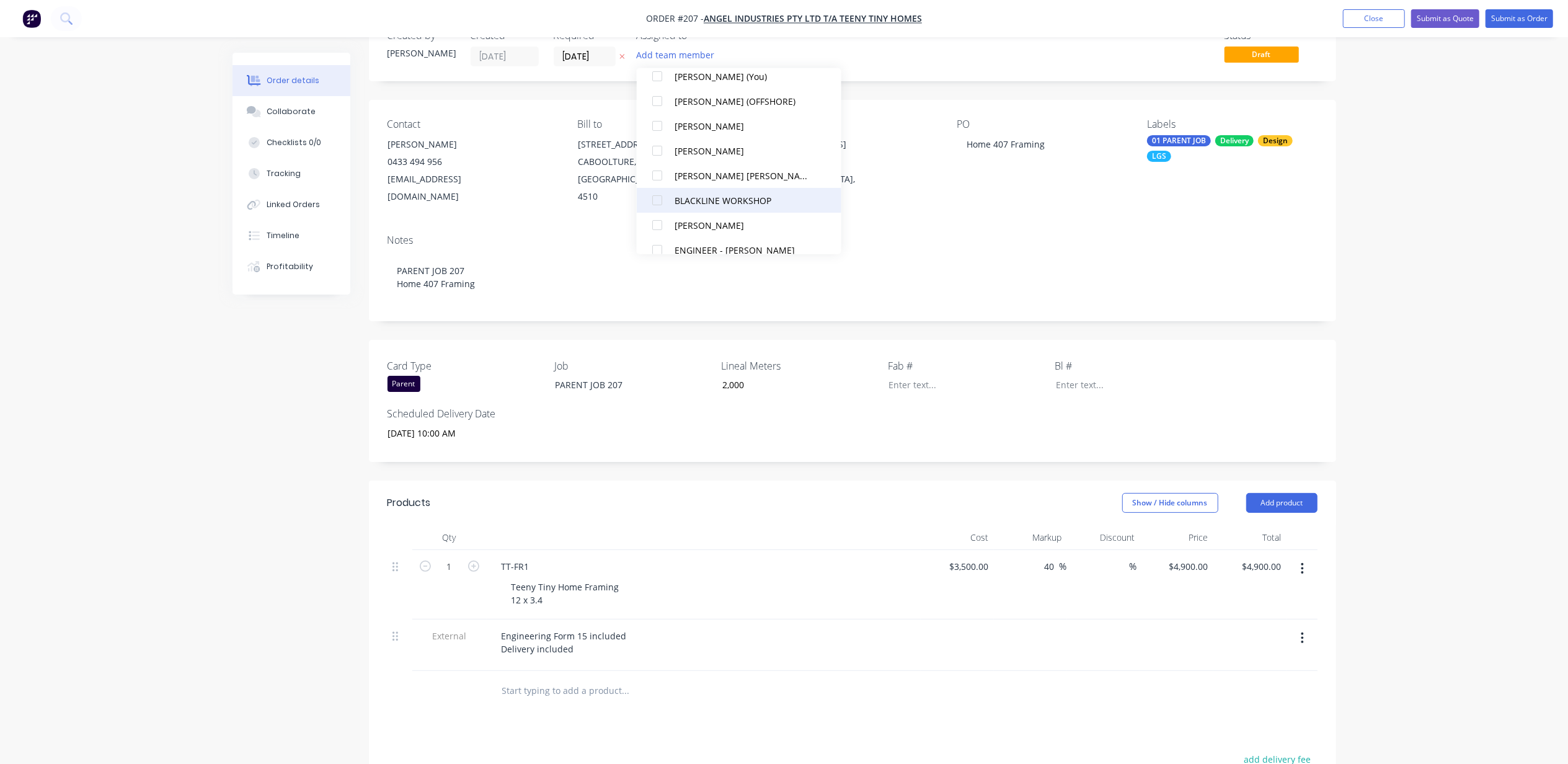
scroll to position [83, 0]
drag, startPoint x: 120, startPoint y: 484, endPoint x: 130, endPoint y: 494, distance: 14.1
click at [117, 484] on div "Order details Collaborate Checklists 0/0 Tracking Linked Orders Timeline Profit…" at bounding box center [784, 495] width 1568 height 1066
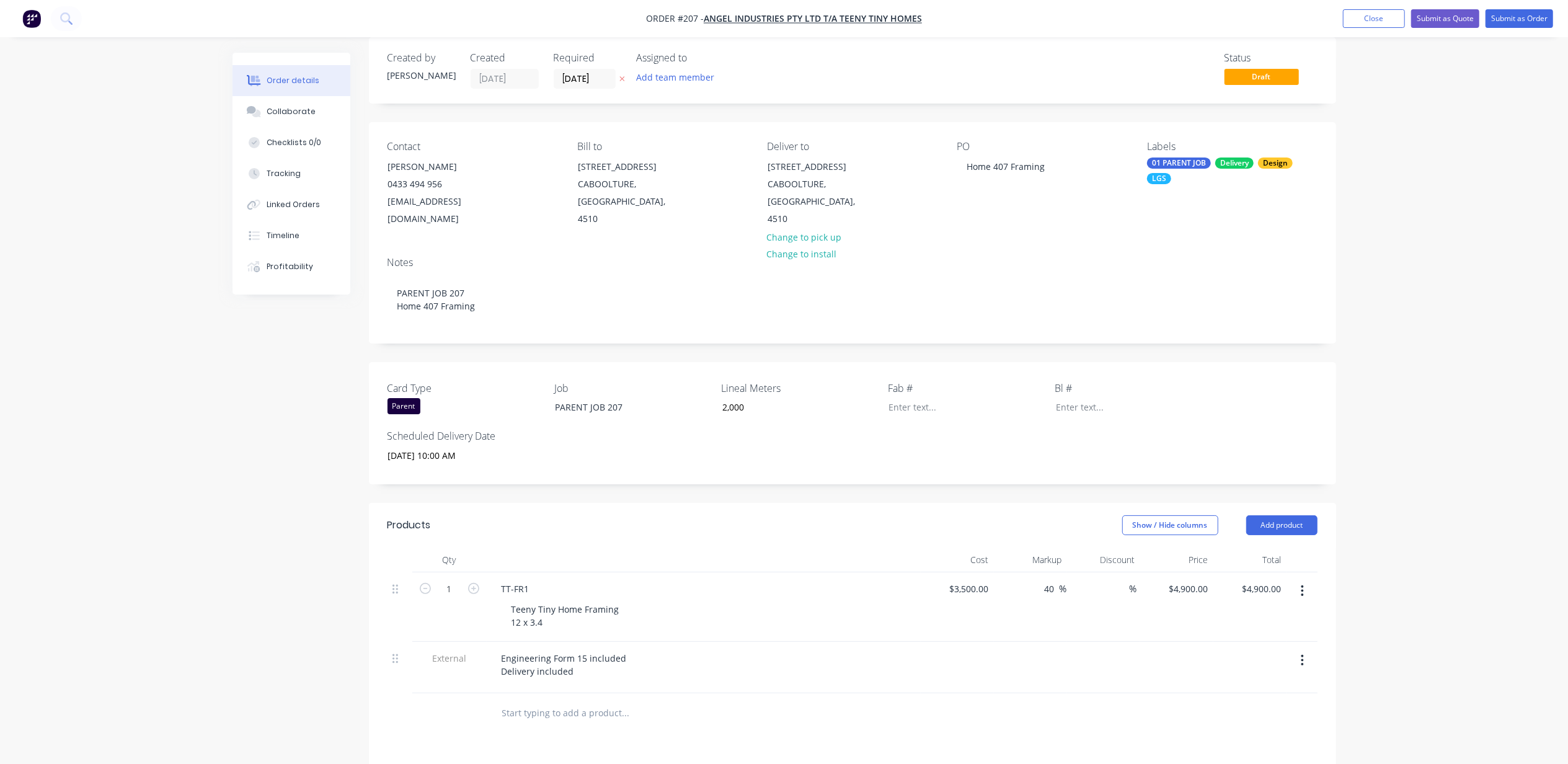
scroll to position [0, 0]
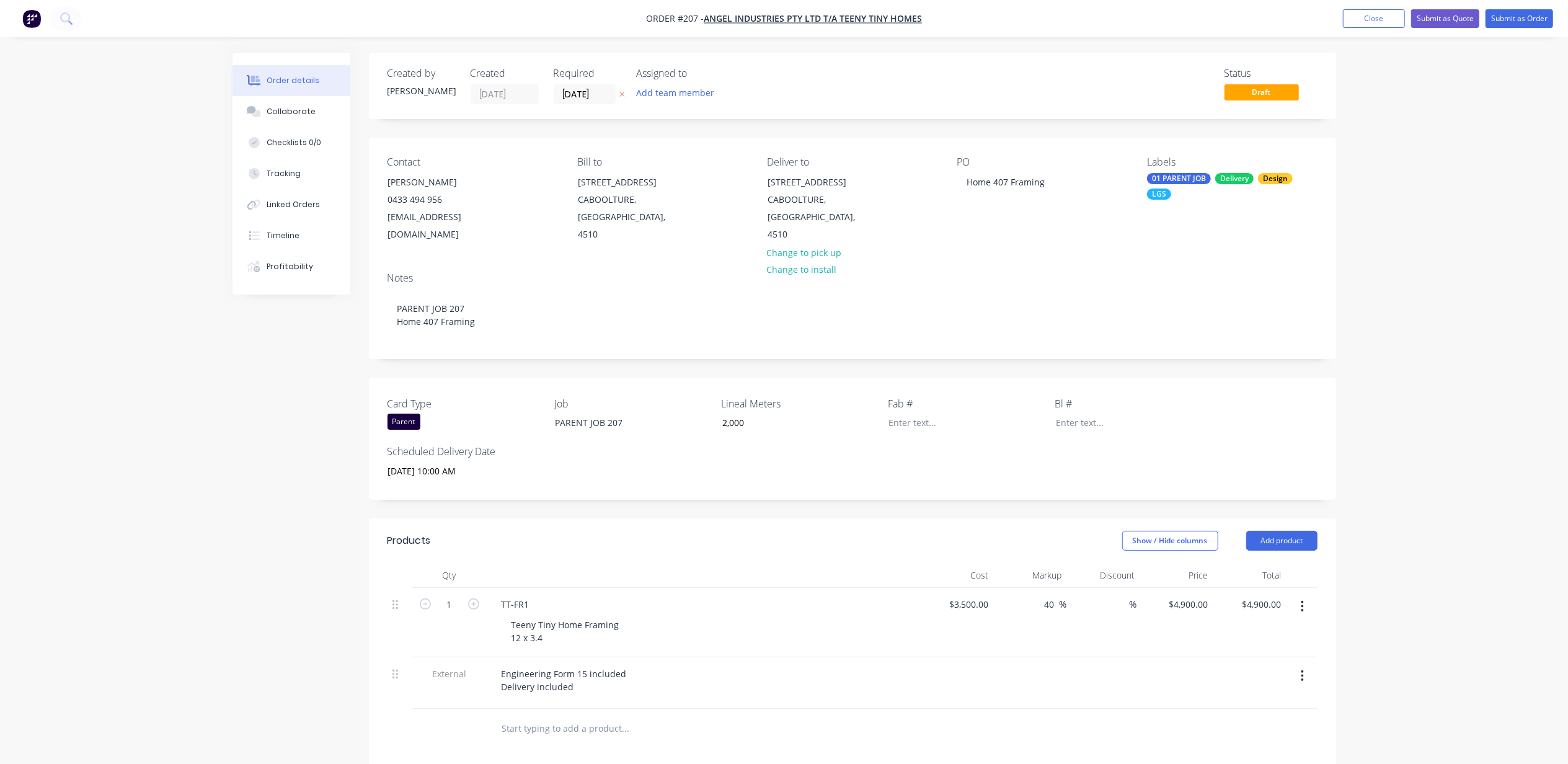
click at [1472, 264] on div "Order details Collaborate Checklists 0/0 Tracking Linked Orders Timeline Profit…" at bounding box center [784, 533] width 1568 height 1066
click at [1424, 23] on button "Submit as Quote" at bounding box center [1445, 19] width 68 height 19
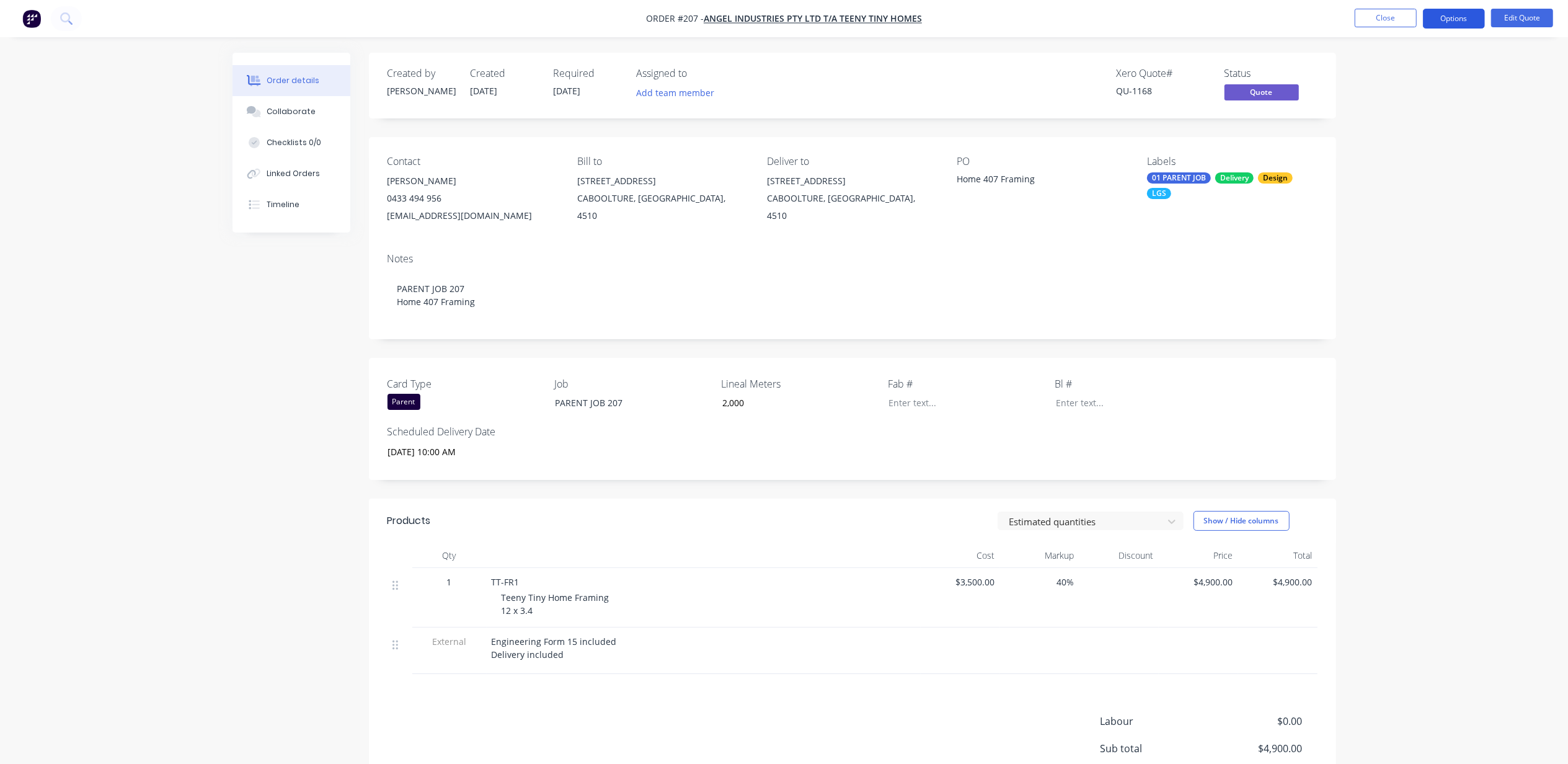
click at [1450, 19] on button "Options" at bounding box center [1453, 19] width 62 height 20
click at [1380, 72] on div "Quote" at bounding box center [1416, 76] width 114 height 18
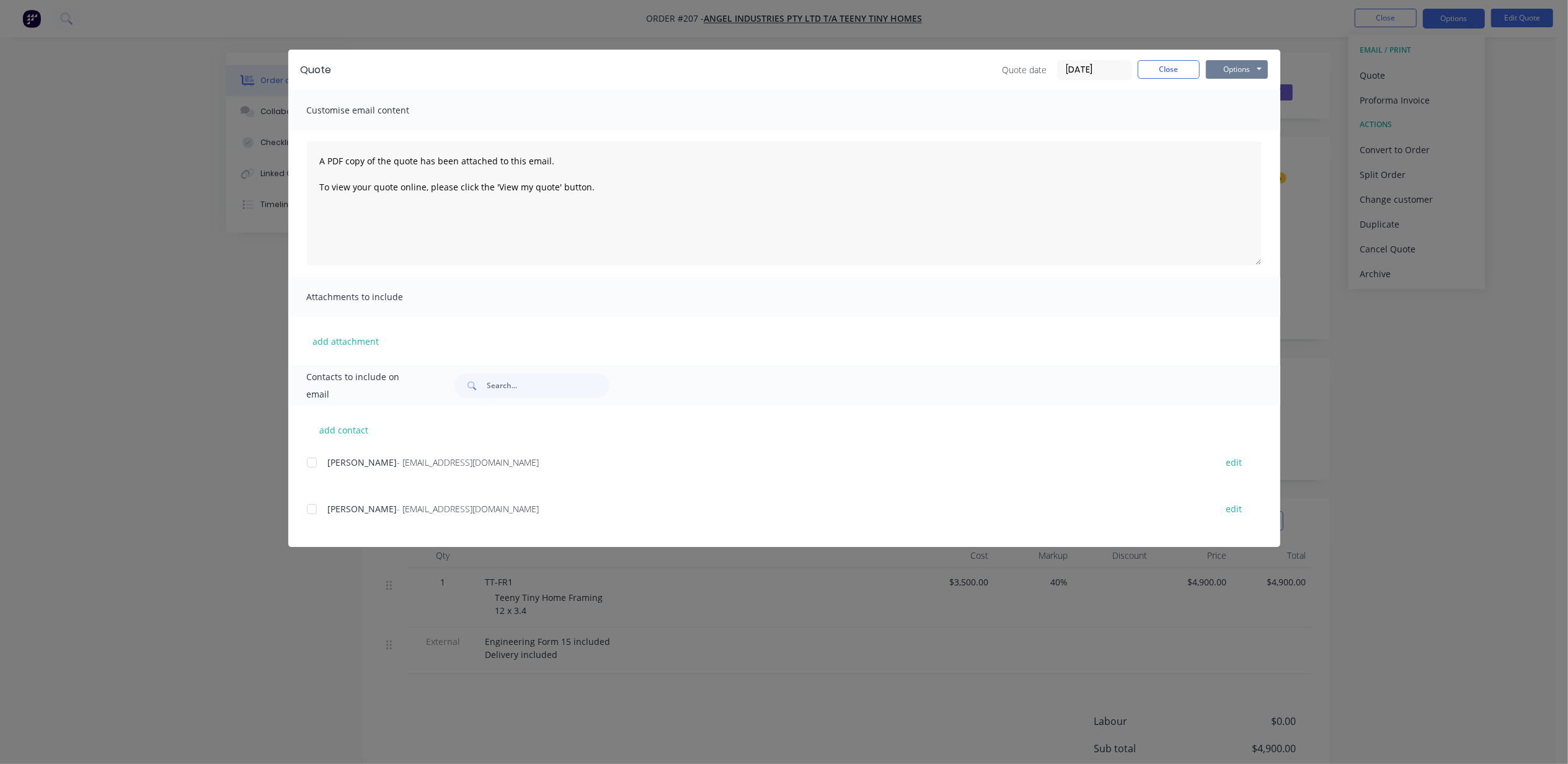
click at [1241, 68] on button "Options" at bounding box center [1236, 69] width 62 height 19
click at [1228, 114] on button "Print" at bounding box center [1245, 112] width 79 height 21
click at [1156, 61] on button "Close" at bounding box center [1168, 69] width 62 height 19
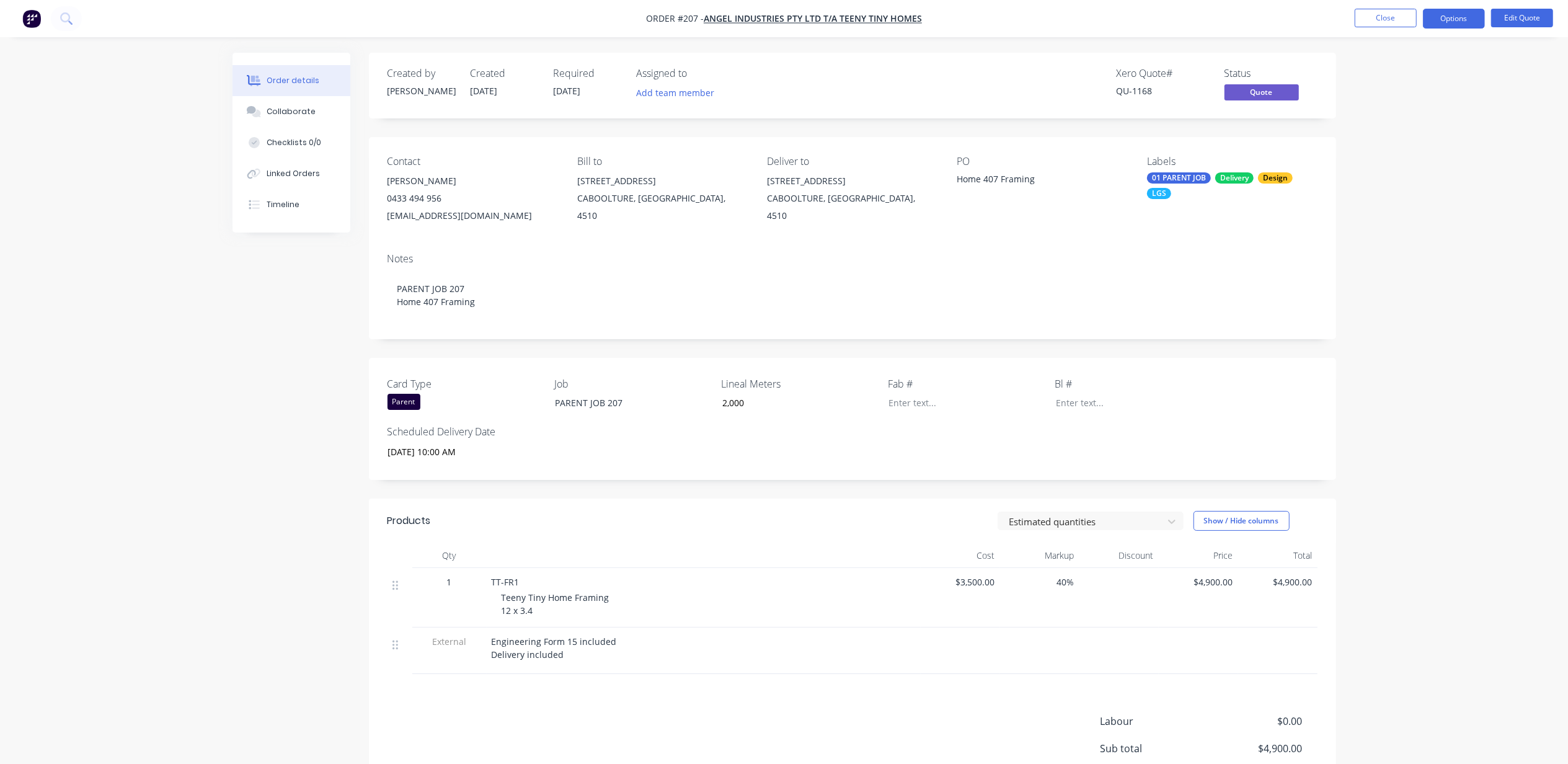
drag, startPoint x: 1498, startPoint y: 102, endPoint x: 1535, endPoint y: 33, distance: 78.3
click at [1500, 100] on div "Order details Collaborate Checklists 0/0 Linked Orders Timeline Order details C…" at bounding box center [784, 447] width 1568 height 895
click at [1461, 15] on button "Options" at bounding box center [1453, 19] width 62 height 20
click at [1428, 215] on div "Duplicate" at bounding box center [1416, 224] width 114 height 18
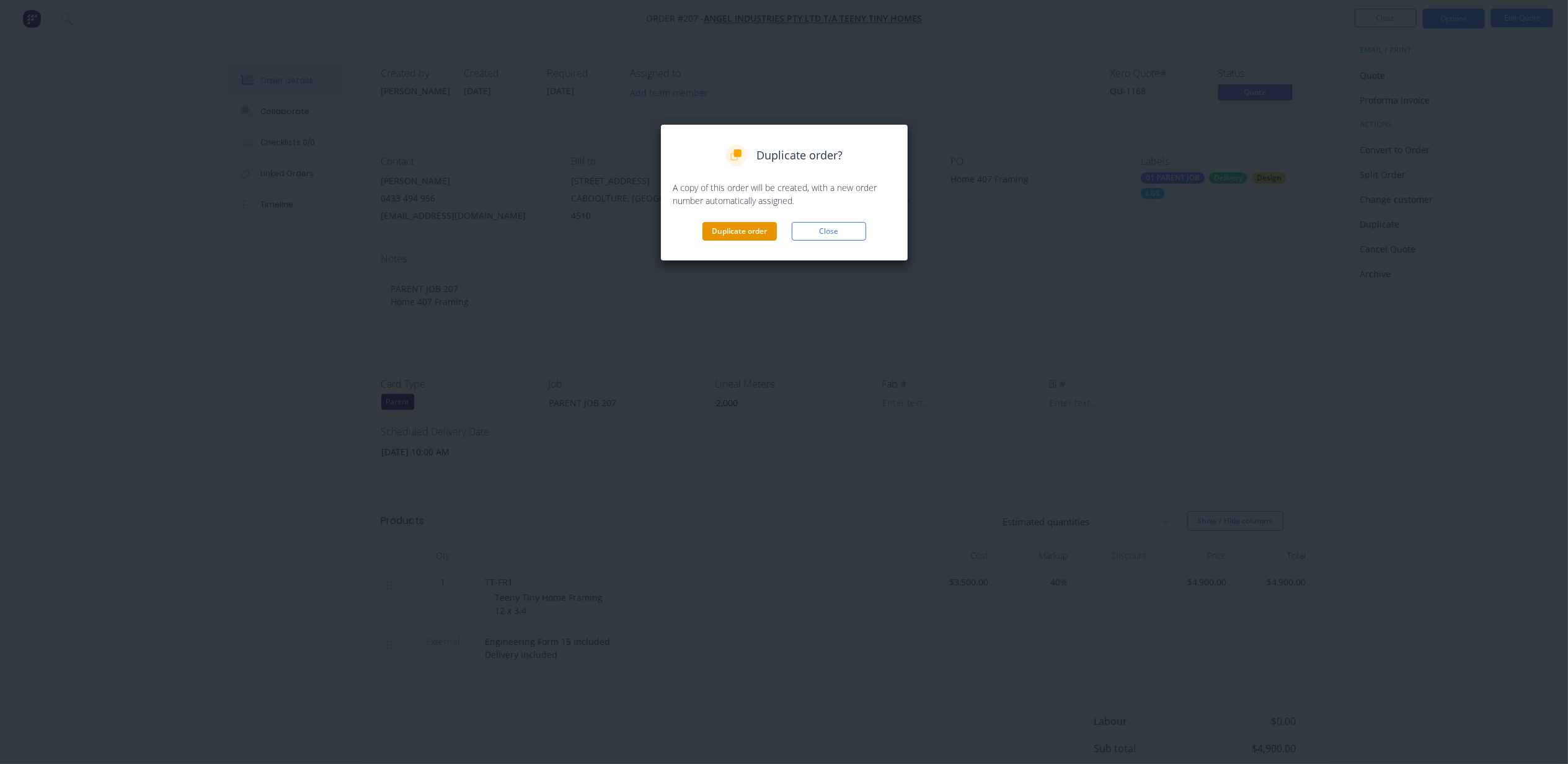
click at [720, 231] on button "Duplicate order" at bounding box center [740, 231] width 74 height 19
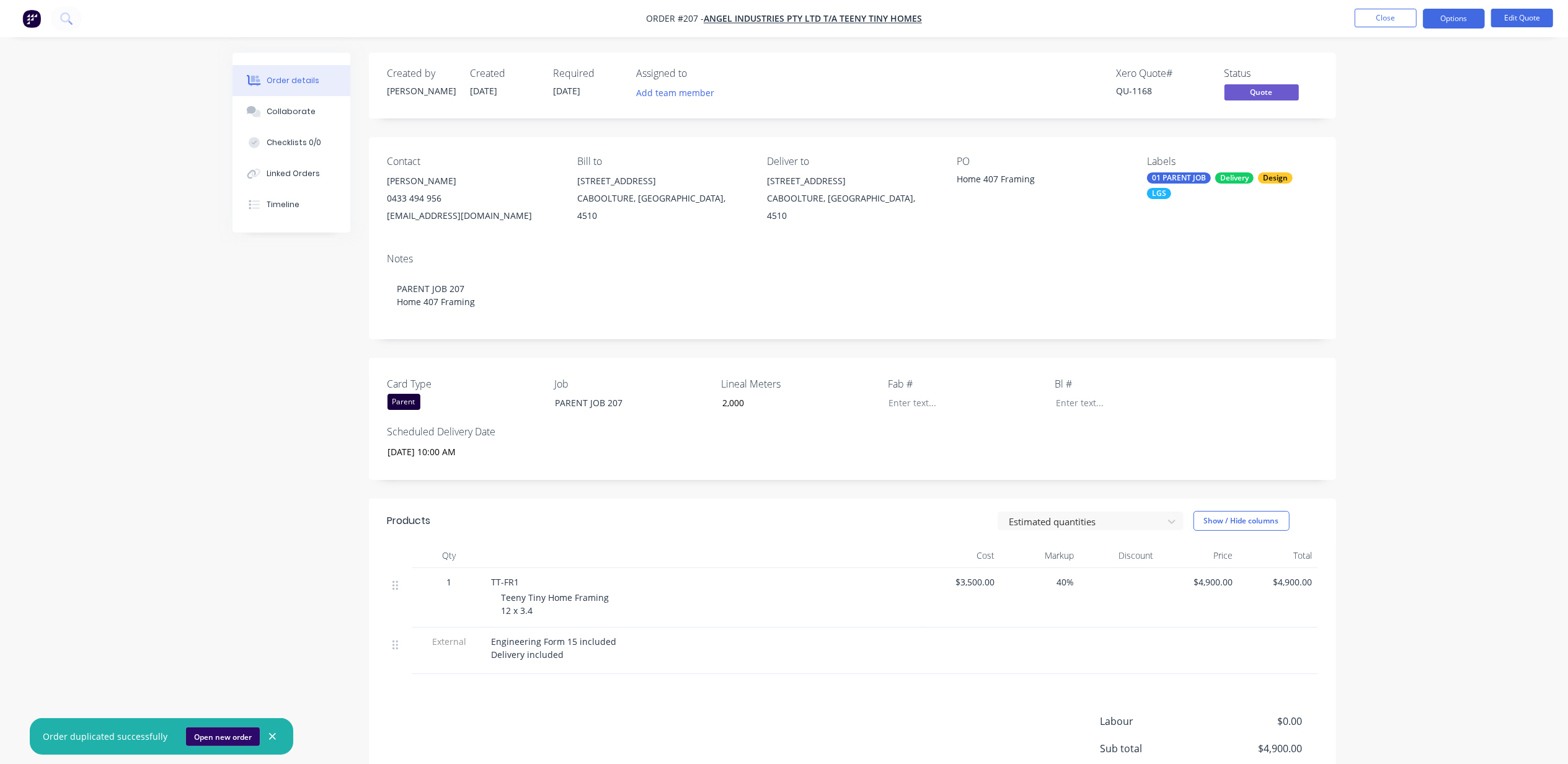
click at [197, 738] on button "Open new order" at bounding box center [222, 736] width 74 height 19
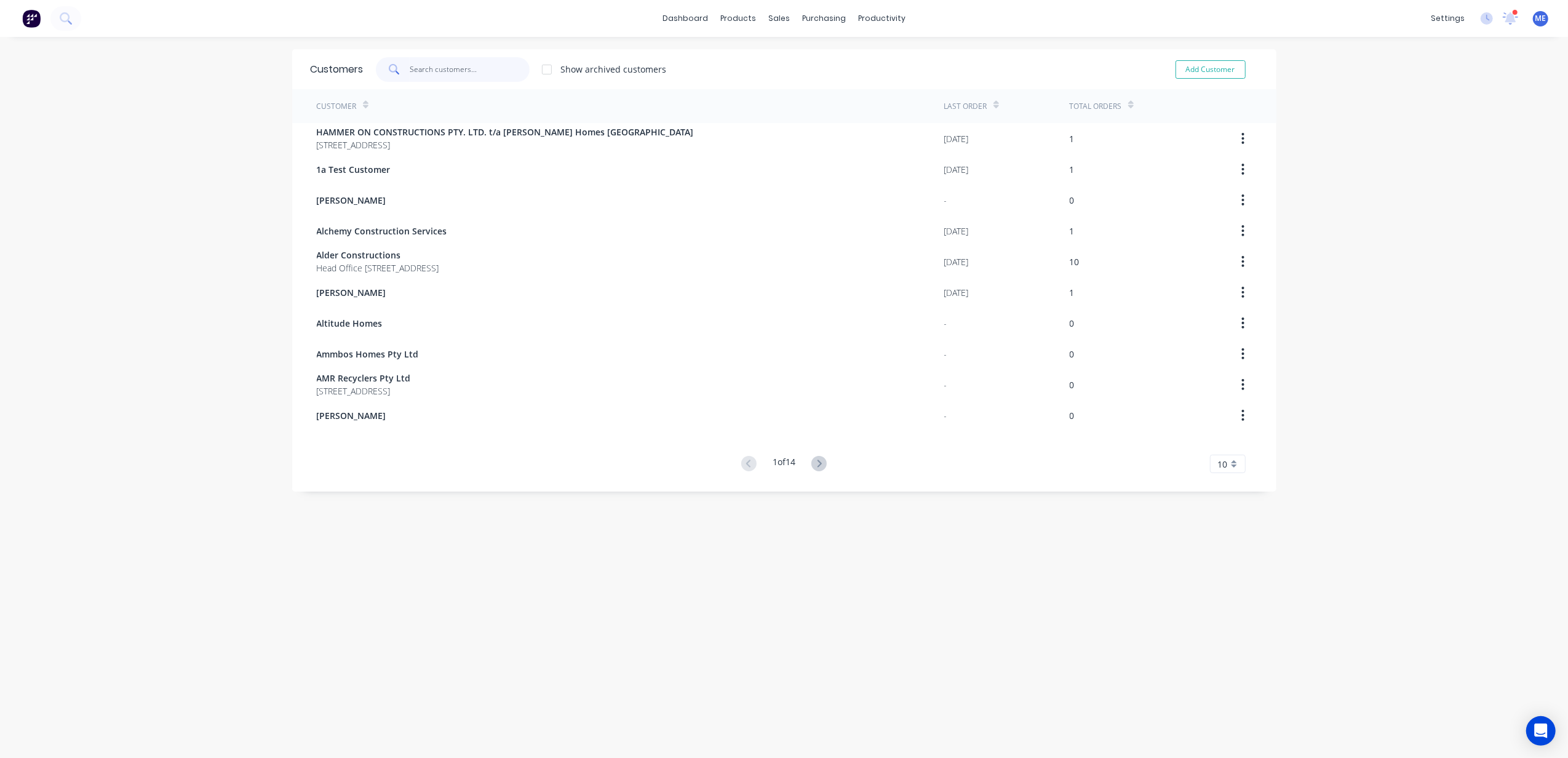
click at [426, 63] on input "text" at bounding box center [470, 69] width 120 height 25
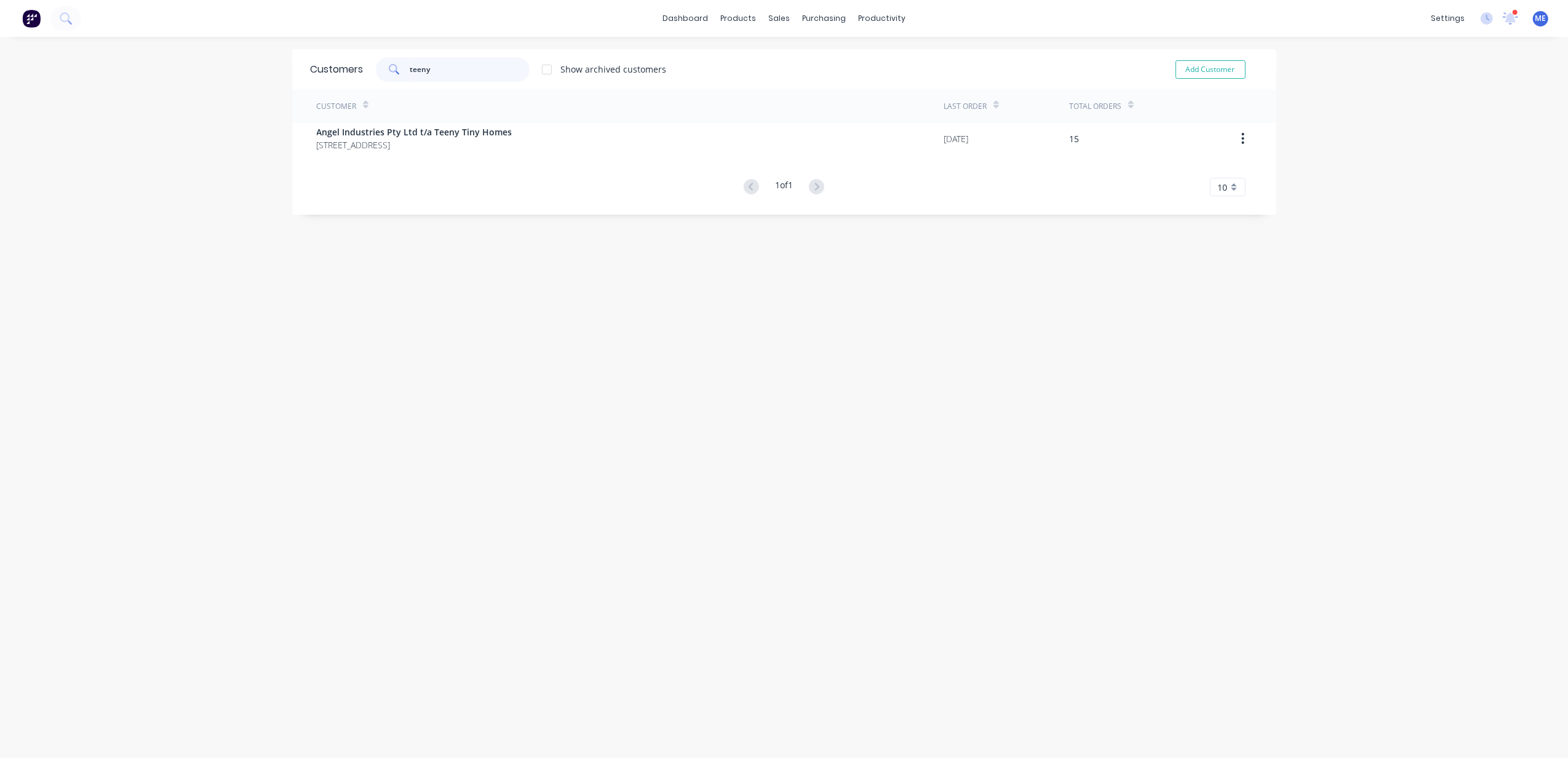
type input "teeny"
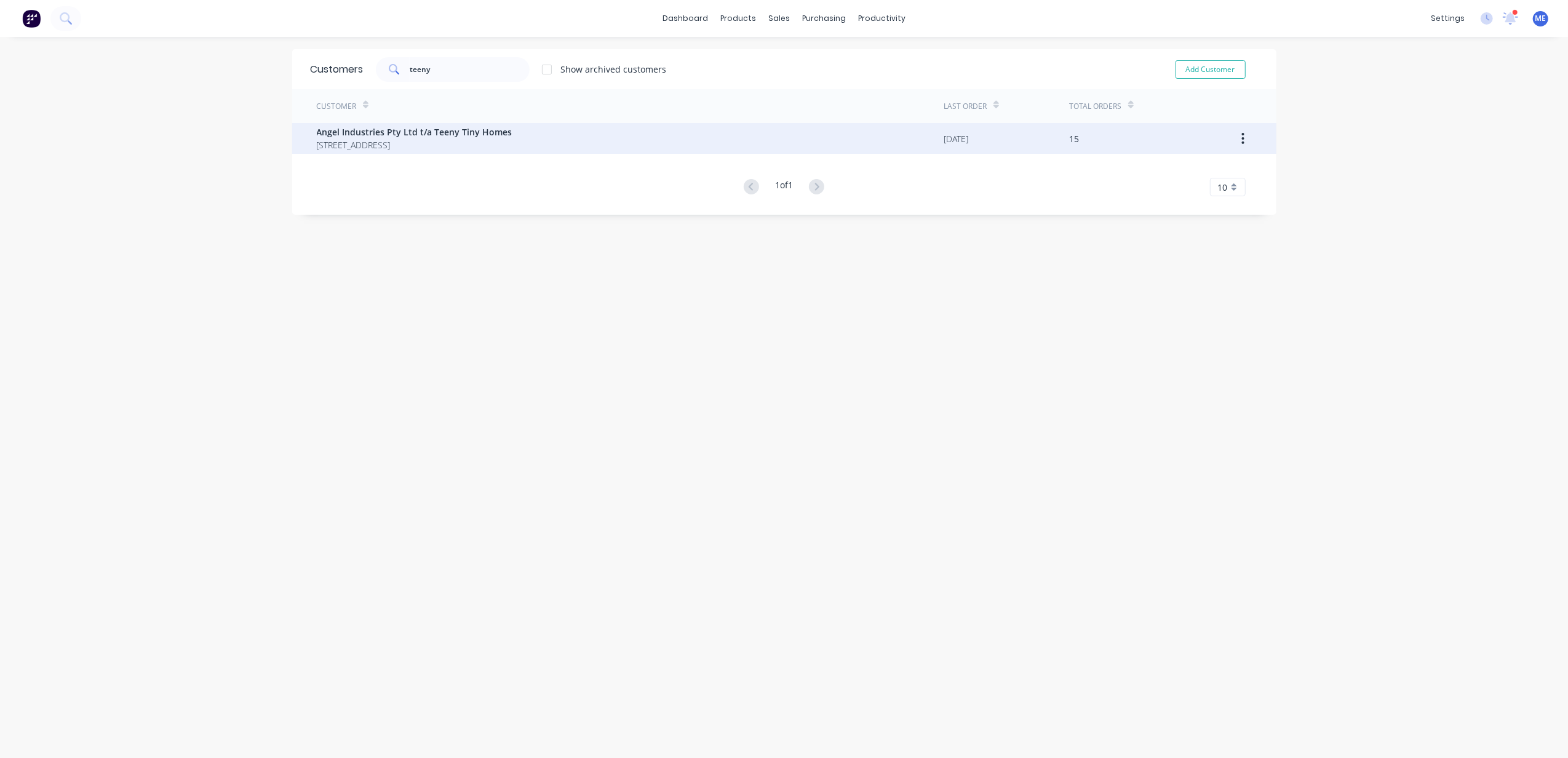
drag, startPoint x: 432, startPoint y: 121, endPoint x: 439, endPoint y: 124, distance: 7.6
click at [433, 121] on div "Customer" at bounding box center [630, 106] width 627 height 34
click at [437, 134] on span "Angel Industries Pty Ltd t/a Teeny Tiny Homes" at bounding box center [414, 132] width 196 height 13
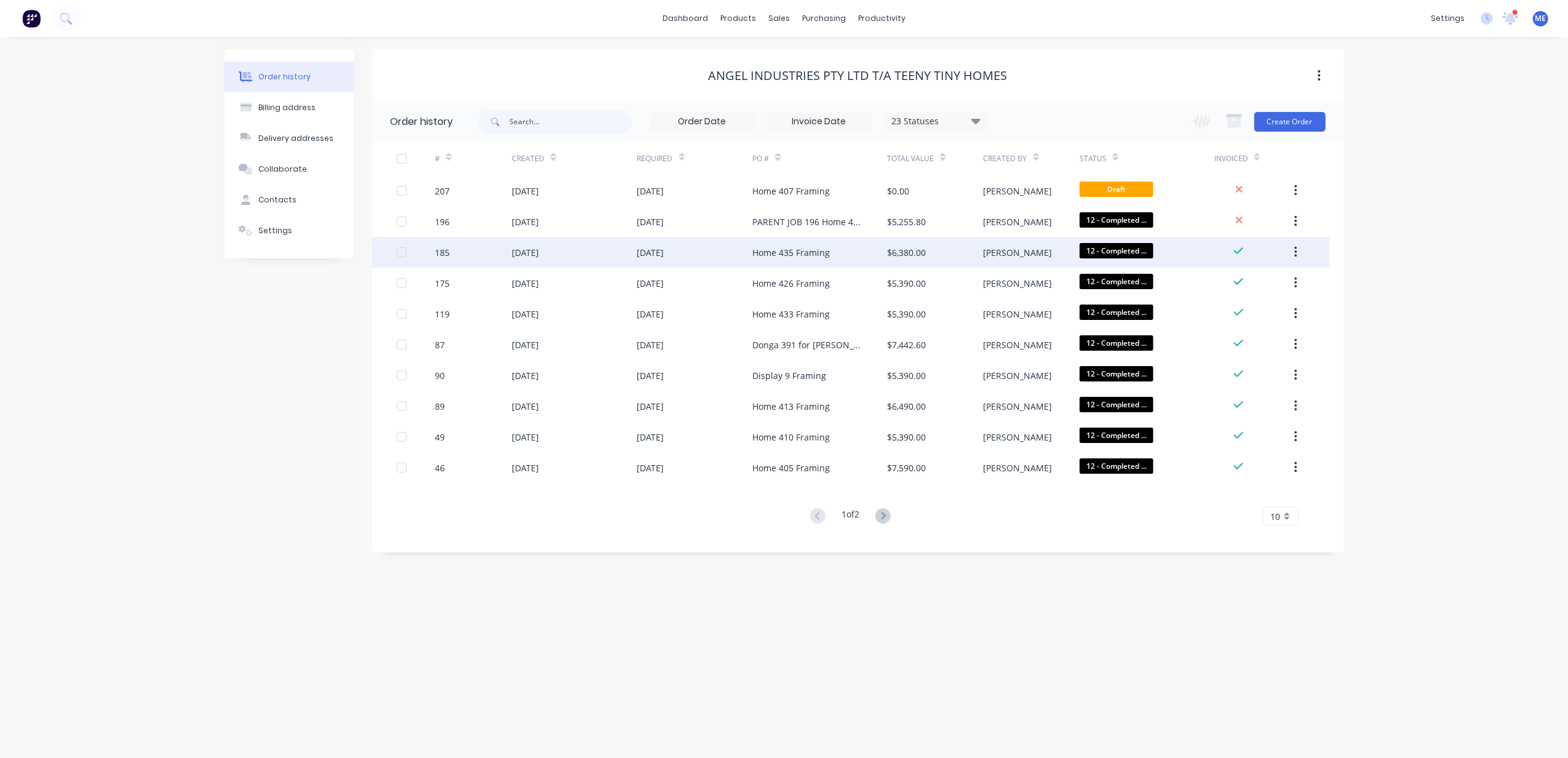
click at [767, 249] on div "Home 435 Framing" at bounding box center [791, 252] width 78 height 13
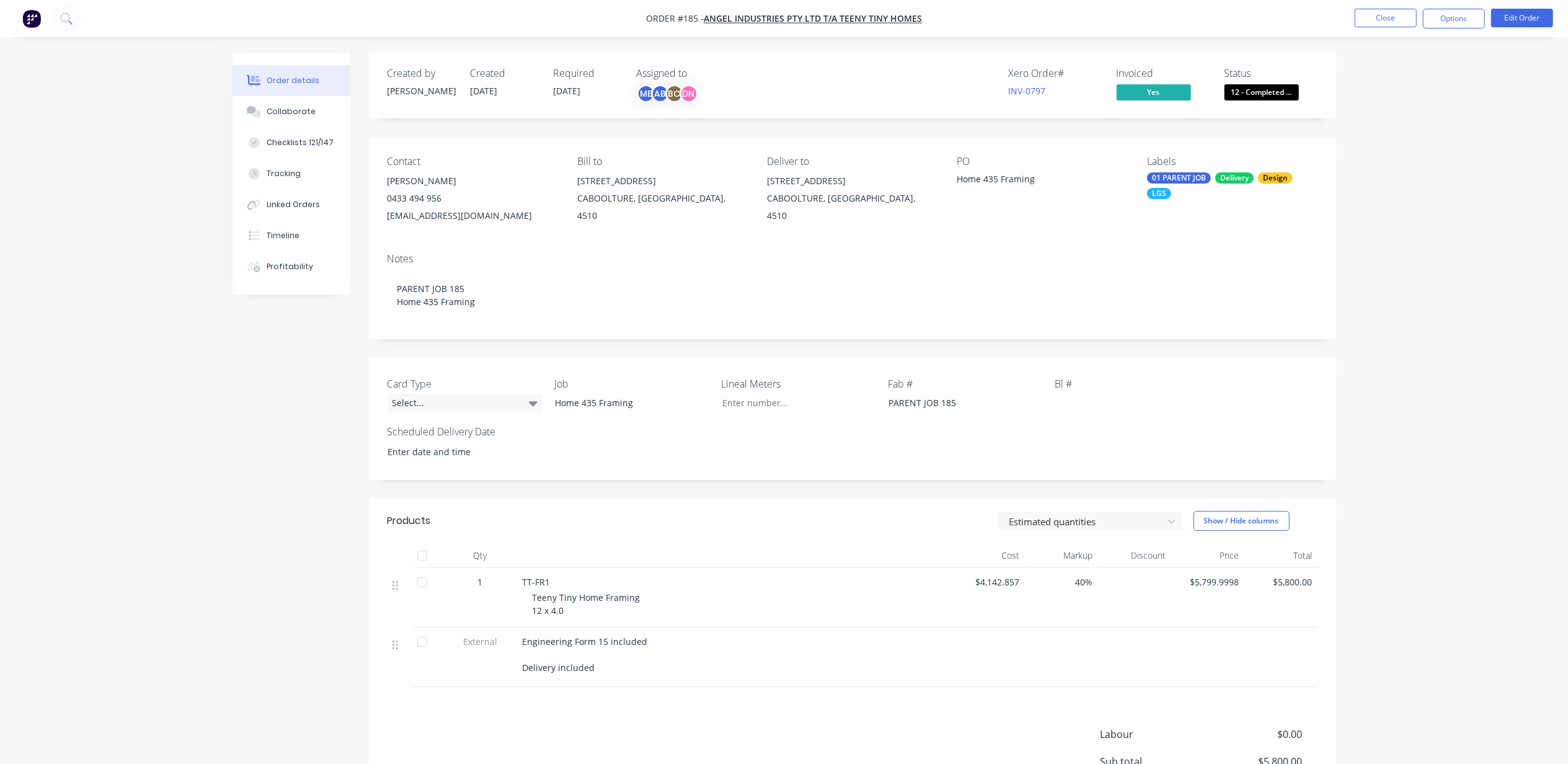
click at [533, 584] on span "TT-FR1" at bounding box center [537, 582] width 28 height 12
copy span "TT-FR1"
click at [571, 613] on div "Teeny Tiny Home Framing 12 x 4.0" at bounding box center [739, 604] width 414 height 26
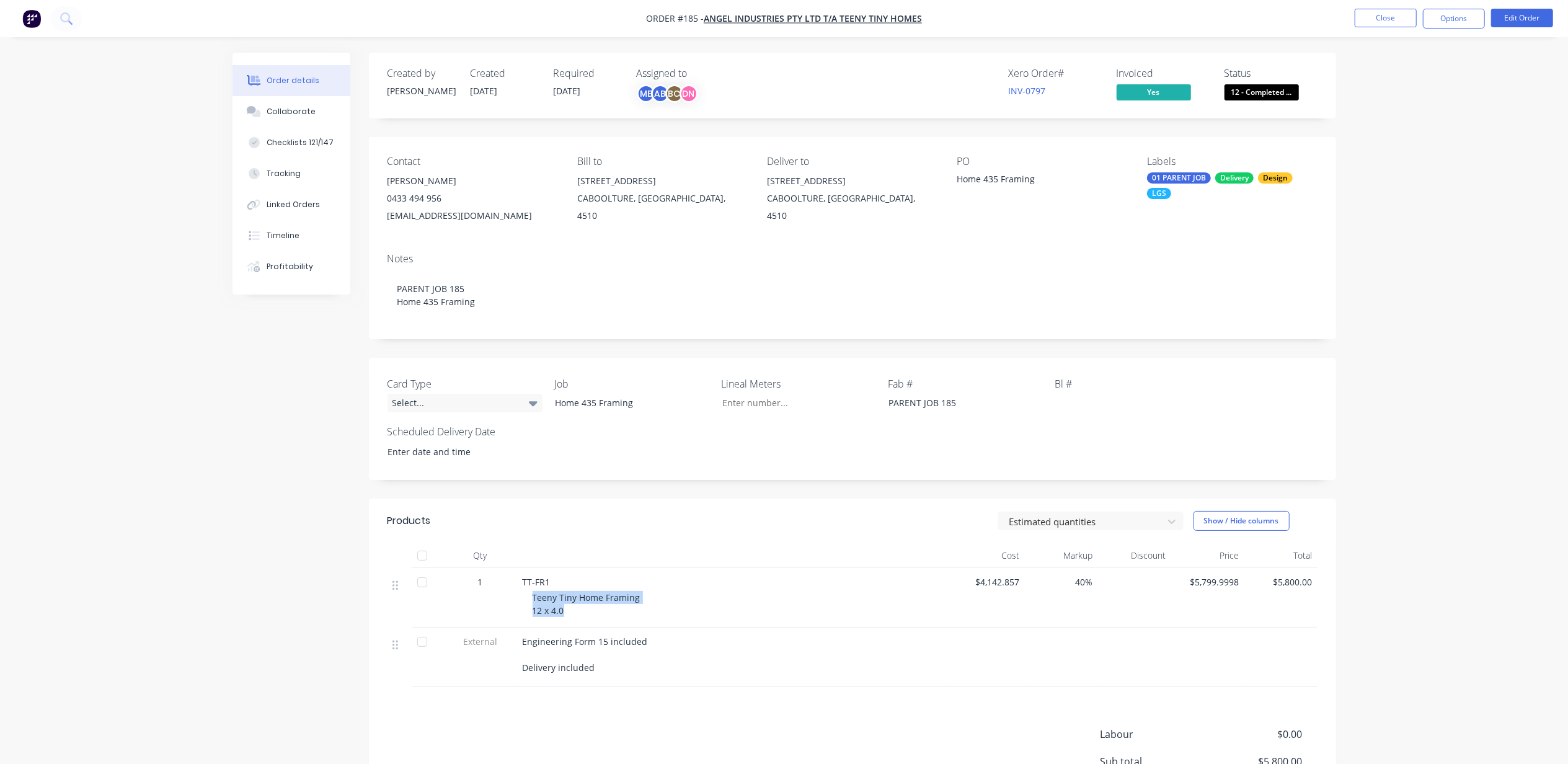
drag, startPoint x: 568, startPoint y: 613, endPoint x: 526, endPoint y: 599, distance: 44.3
click at [526, 599] on div "TT-FR1 Teeny Tiny Home Framing 12 x 4.0" at bounding box center [734, 598] width 434 height 60
copy span "Teeny Tiny Home Framing 12 x 4.0"
click at [546, 640] on span "Engineering Form 15 included Delivery included" at bounding box center [585, 654] width 125 height 38
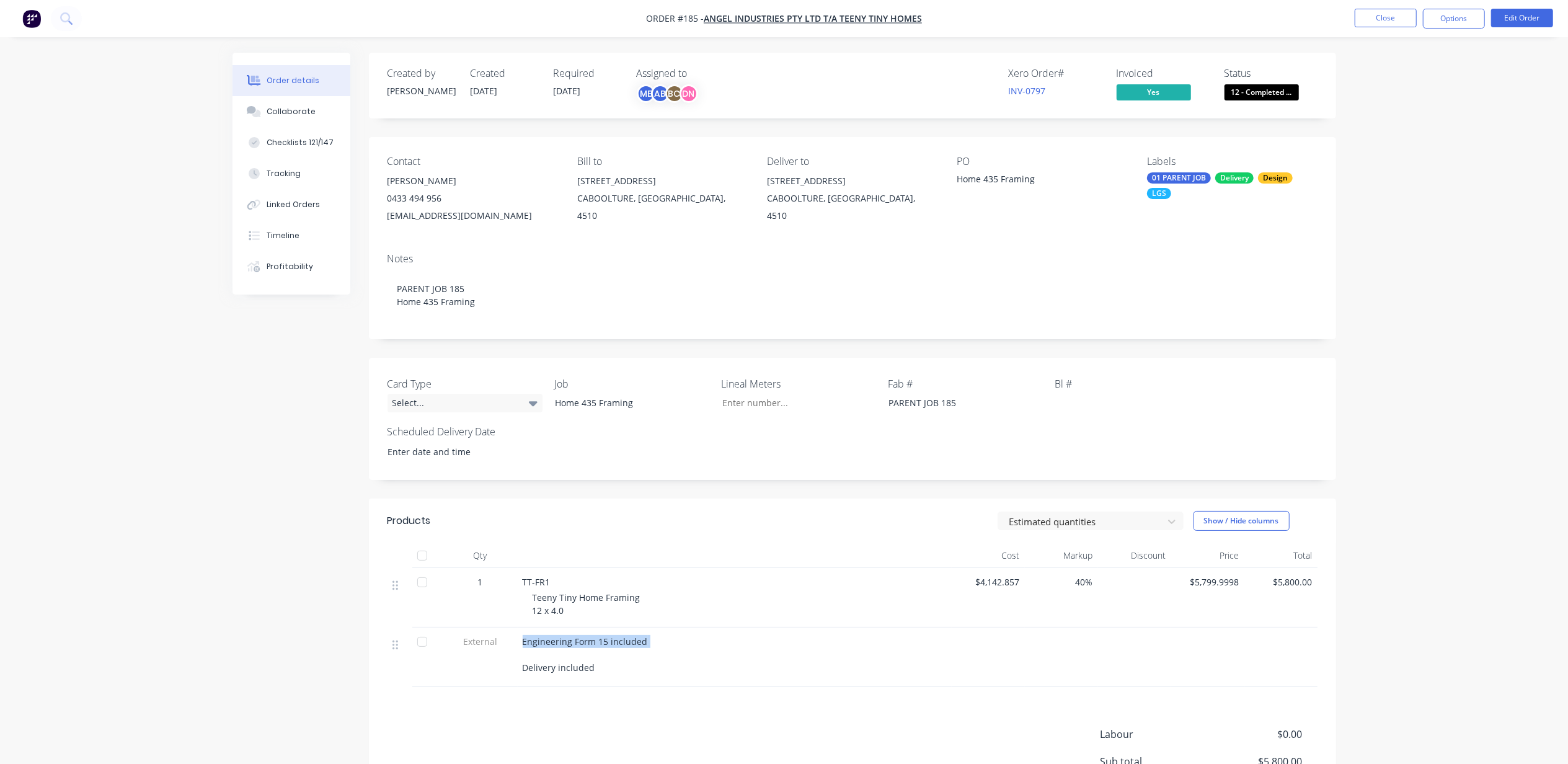
click at [546, 640] on span "Engineering Form 15 included Delivery included" at bounding box center [585, 654] width 125 height 38
copy span "Engineering Form 15 included"
click at [544, 671] on span "Engineering Form 15 included Delivery included" at bounding box center [585, 654] width 125 height 38
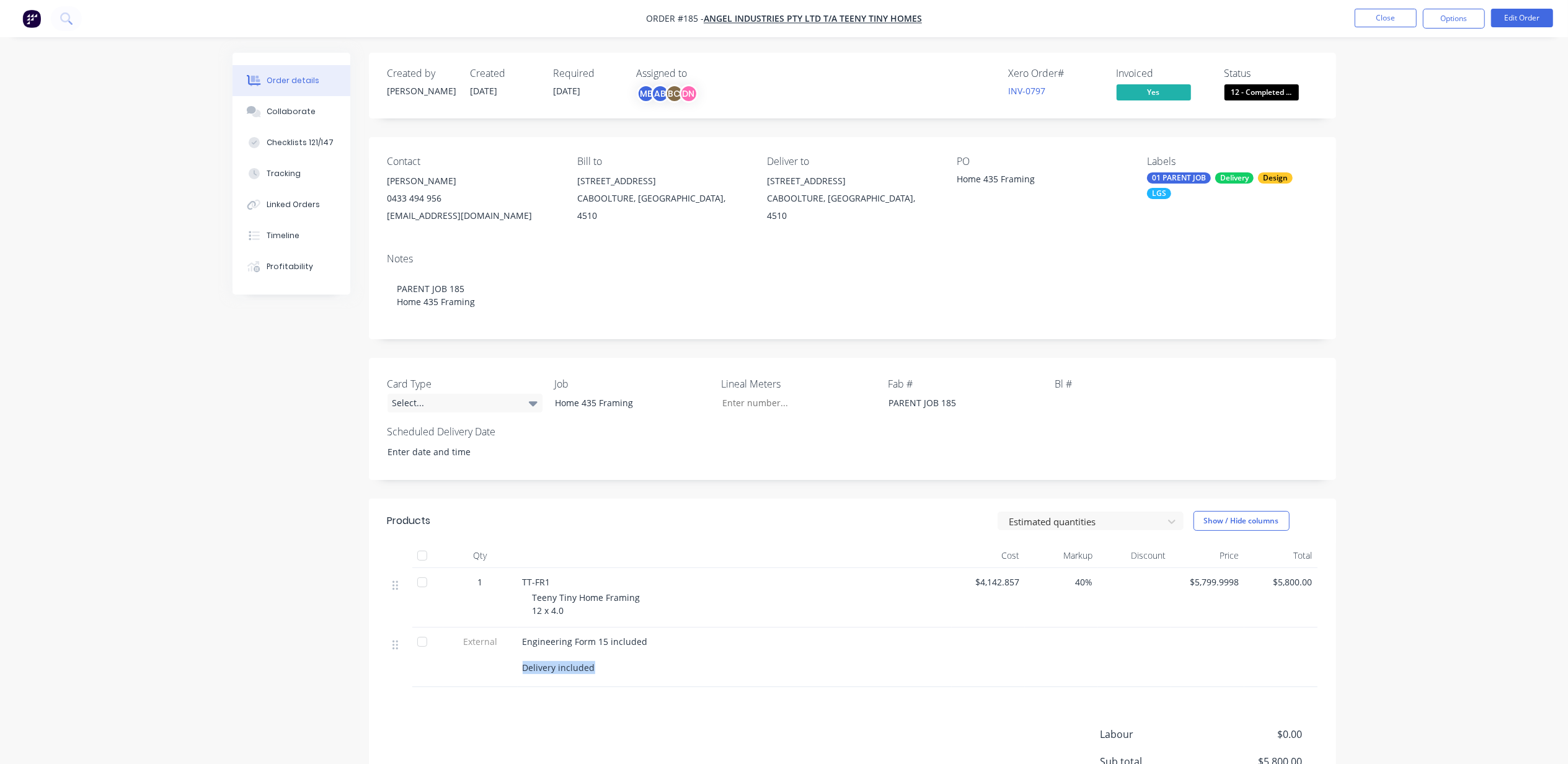
copy span "Delivery included"
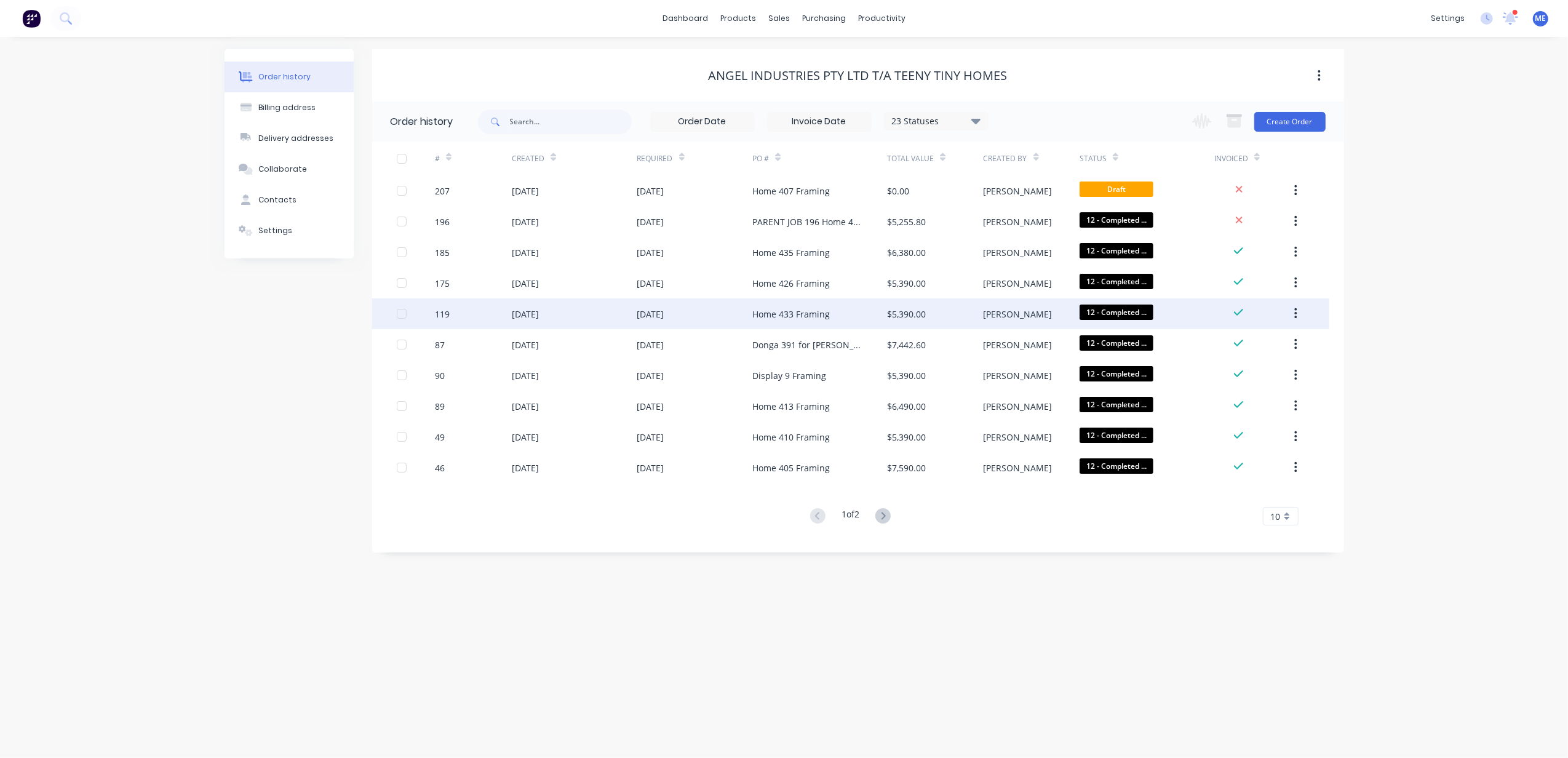
click at [786, 319] on div "Home 433 Framing" at bounding box center [791, 314] width 78 height 13
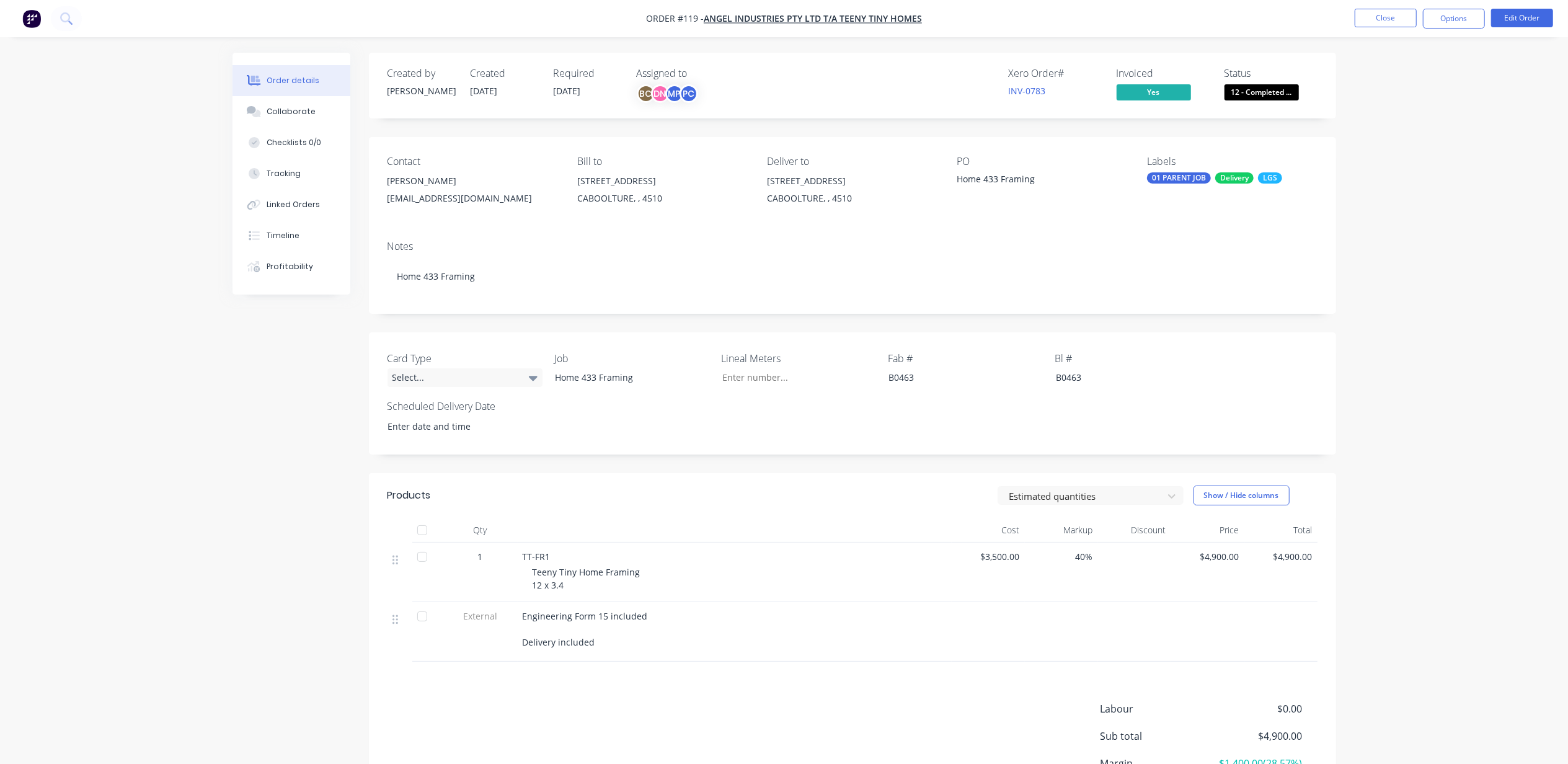
click at [1446, 346] on div "Order details Collaborate Checklists 0/0 Tracking Linked Orders Timeline Profit…" at bounding box center [784, 441] width 1568 height 883
click at [787, 17] on span "Angel Industries Pty Ltd t/a Teeny Tiny Homes" at bounding box center [812, 19] width 218 height 12
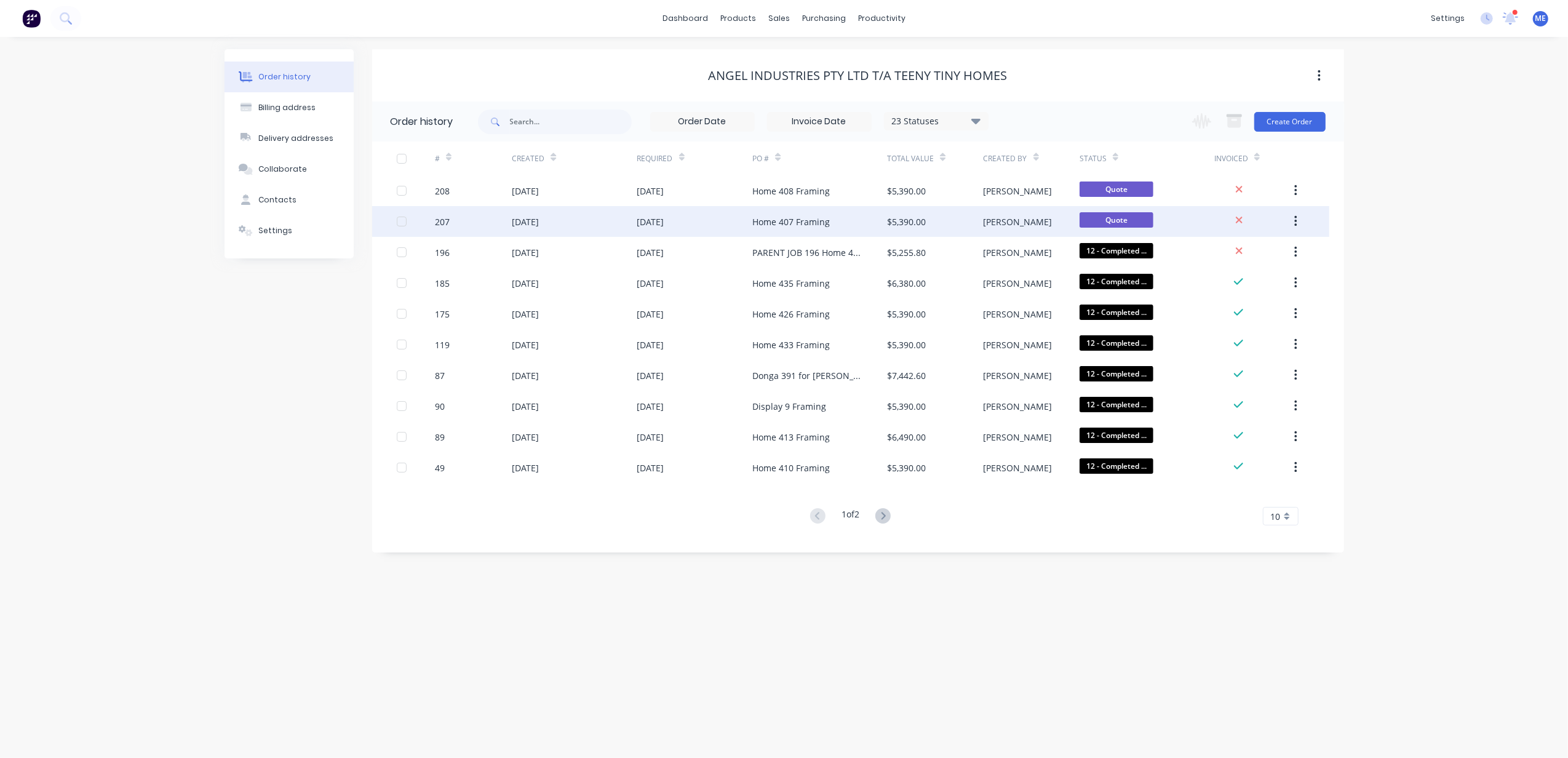
click at [796, 224] on div "Home 407 Framing" at bounding box center [791, 222] width 78 height 13
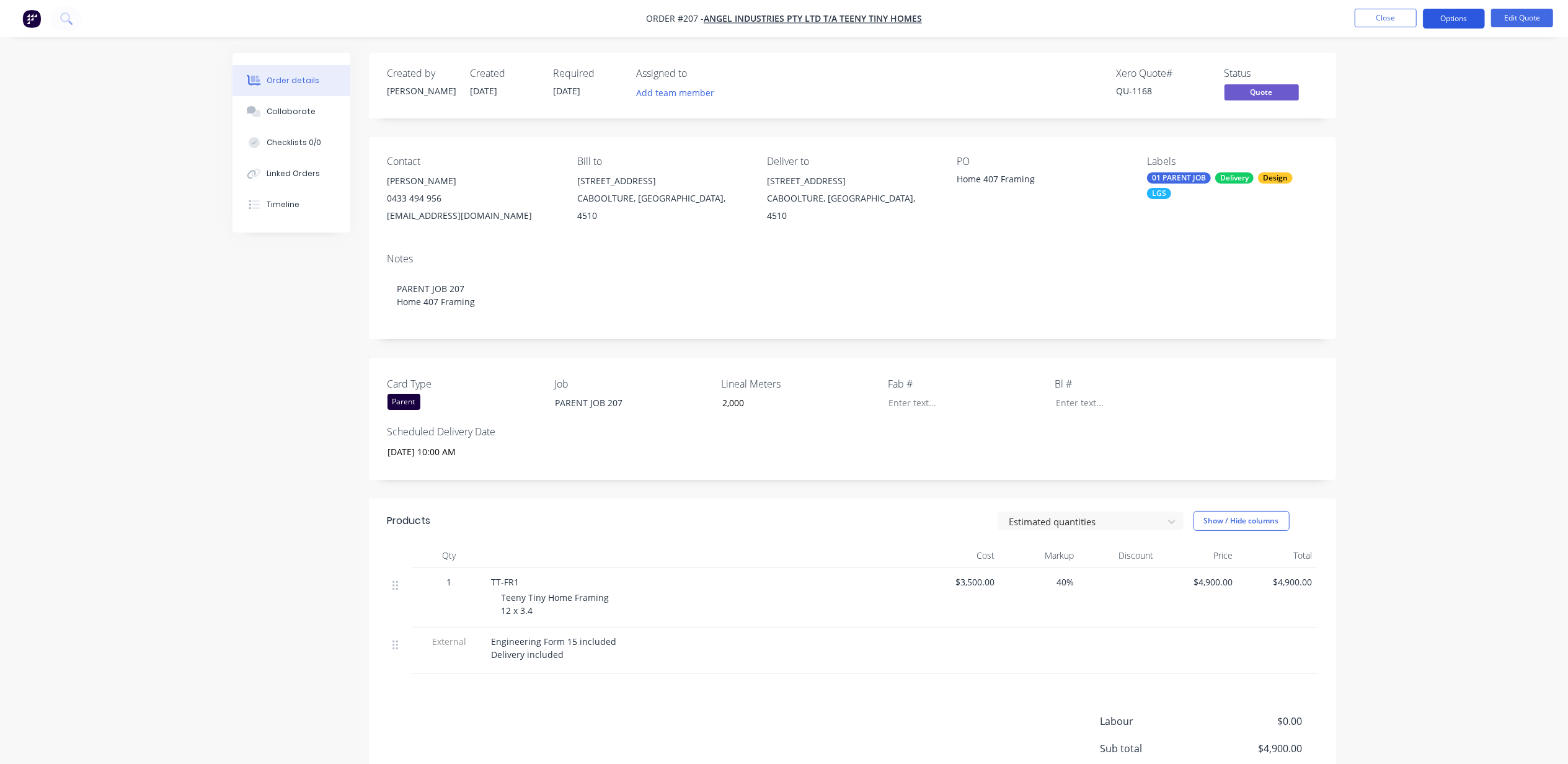
click at [1457, 24] on button "Options" at bounding box center [1453, 19] width 62 height 20
click at [1404, 144] on div "Convert to Order" at bounding box center [1416, 150] width 114 height 18
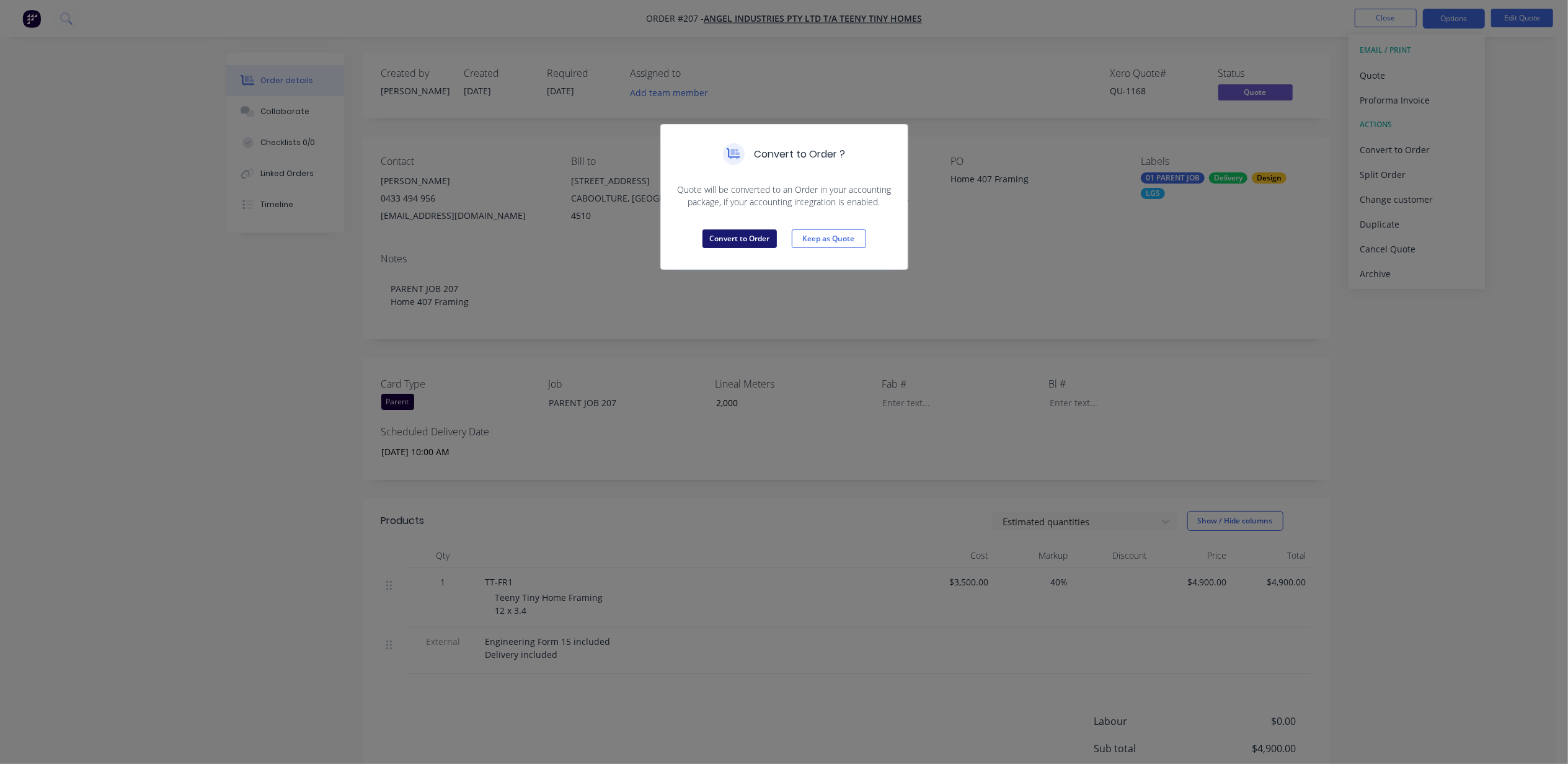
click at [735, 239] on button "Convert to Order" at bounding box center [740, 238] width 74 height 19
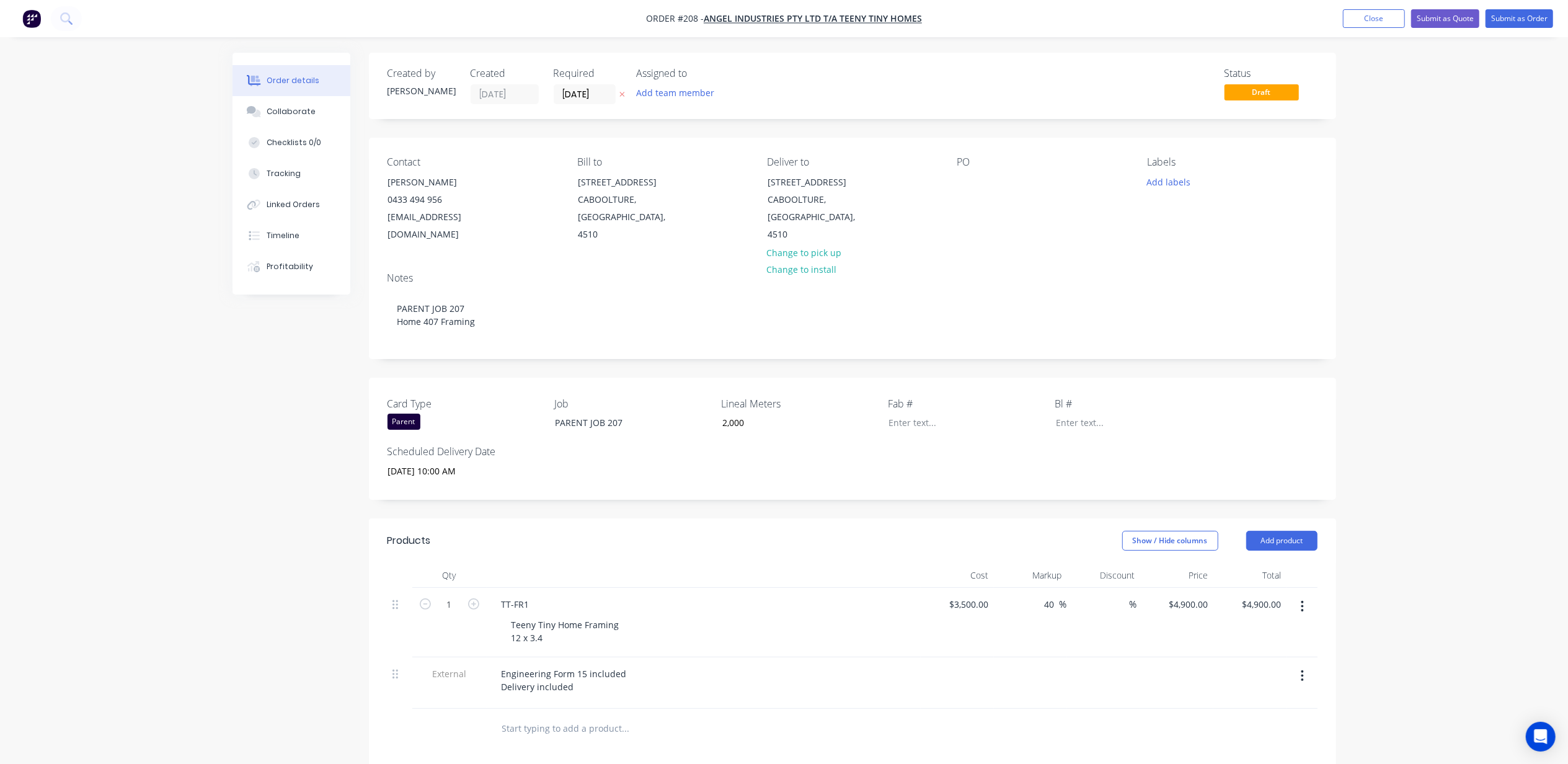
click at [127, 478] on div "Order details Collaborate Checklists 0/0 Tracking Linked Orders Timeline Profit…" at bounding box center [784, 533] width 1568 height 1066
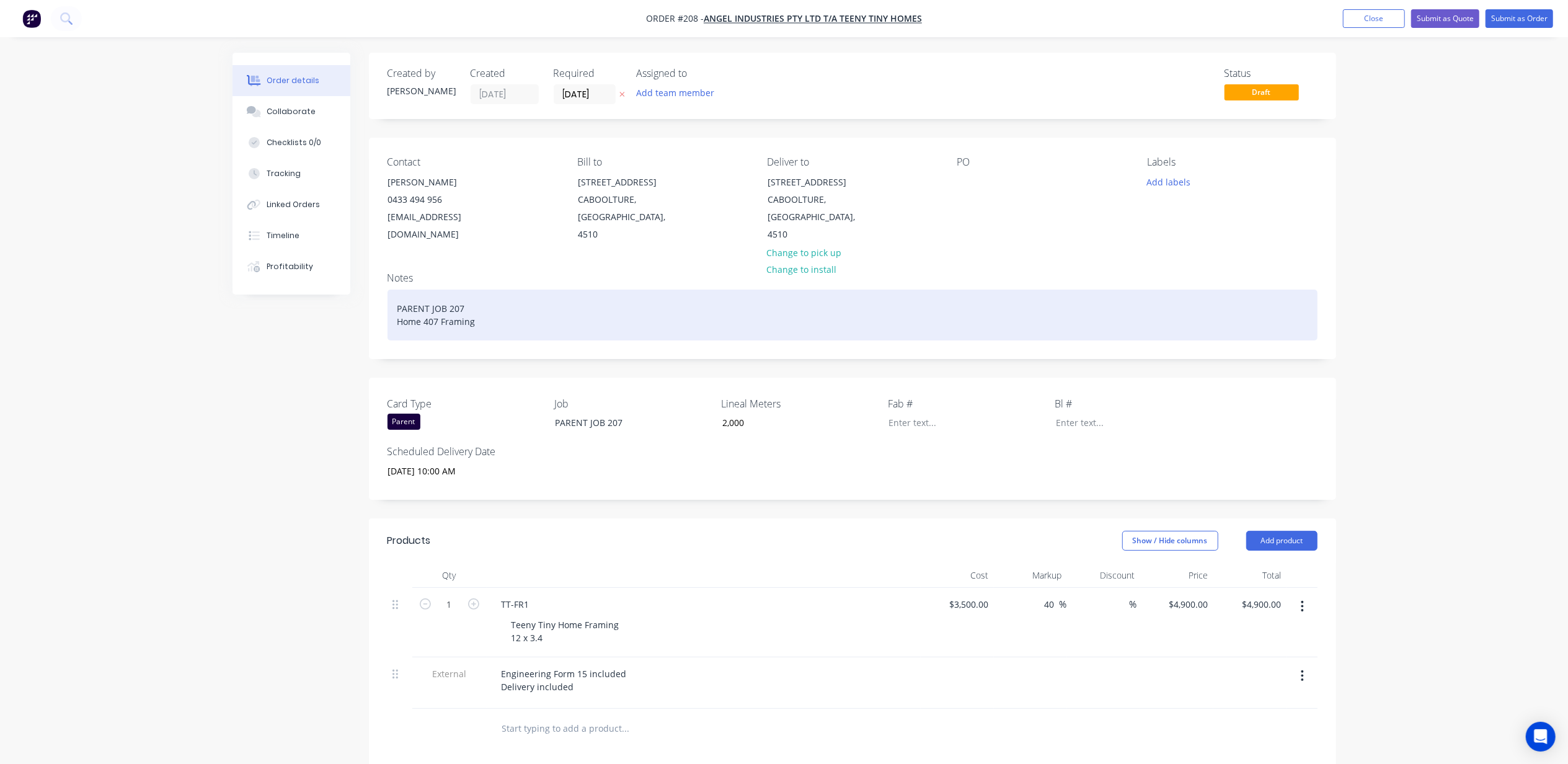
click at [445, 290] on div "PARENT JOB 207 Home 407 Framing" at bounding box center [853, 315] width 930 height 51
click at [471, 290] on div "PARENT JOB 207 Home 407 Framing" at bounding box center [853, 315] width 930 height 51
drag, startPoint x: 436, startPoint y: 301, endPoint x: 470, endPoint y: 305, distance: 34.2
click at [437, 301] on div "PARENT JOB 208 Home 407 Framing" at bounding box center [853, 315] width 930 height 51
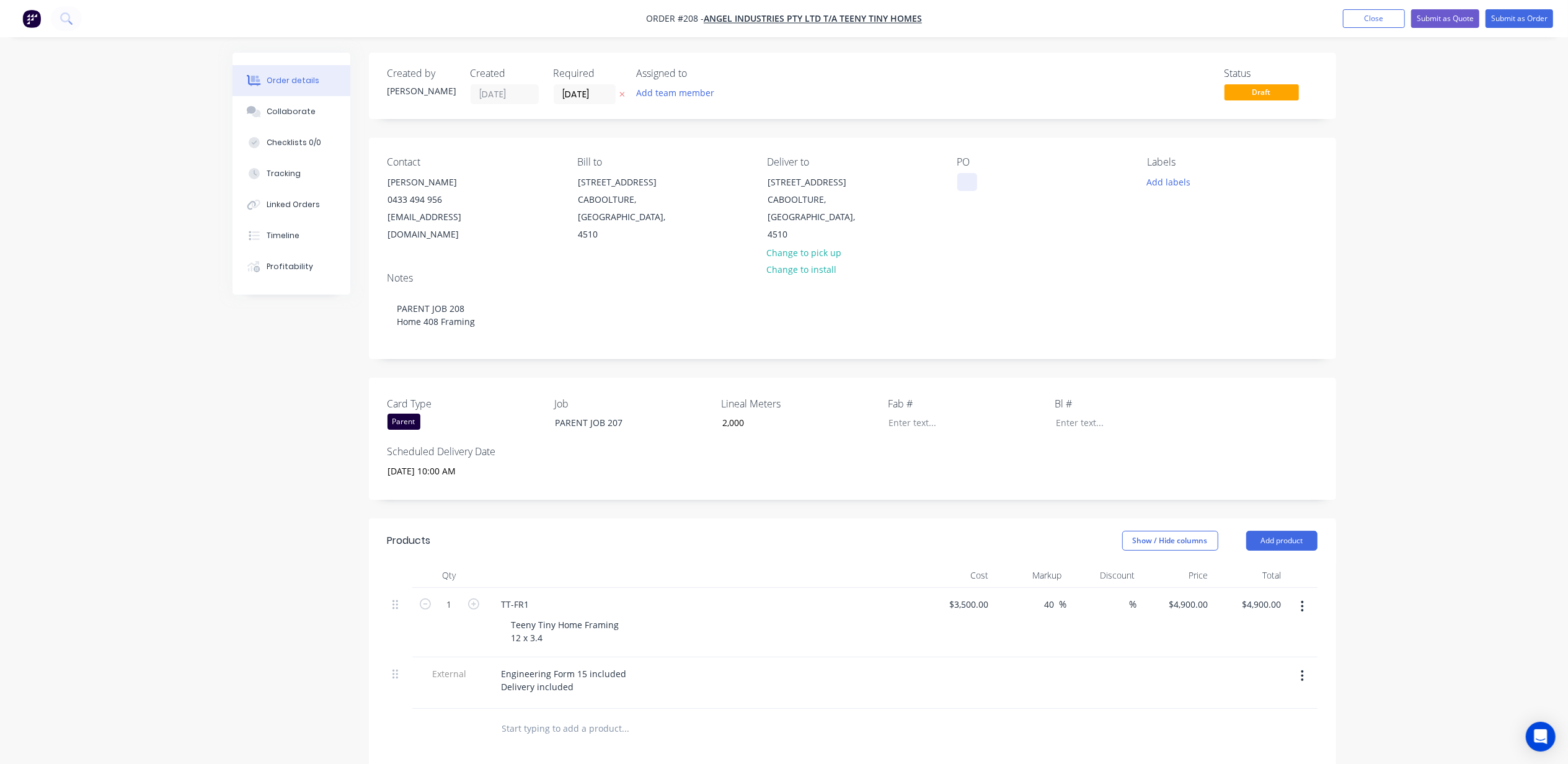
click at [970, 181] on div at bounding box center [967, 182] width 20 height 18
click at [618, 414] on div "PARENT JOB 207" at bounding box center [623, 423] width 155 height 18
click at [647, 414] on div "PARENT JOB 207" at bounding box center [623, 423] width 155 height 18
drag, startPoint x: 1150, startPoint y: 178, endPoint x: 1178, endPoint y: 182, distance: 28.3
click at [1152, 178] on button "Add labels" at bounding box center [1168, 181] width 57 height 17
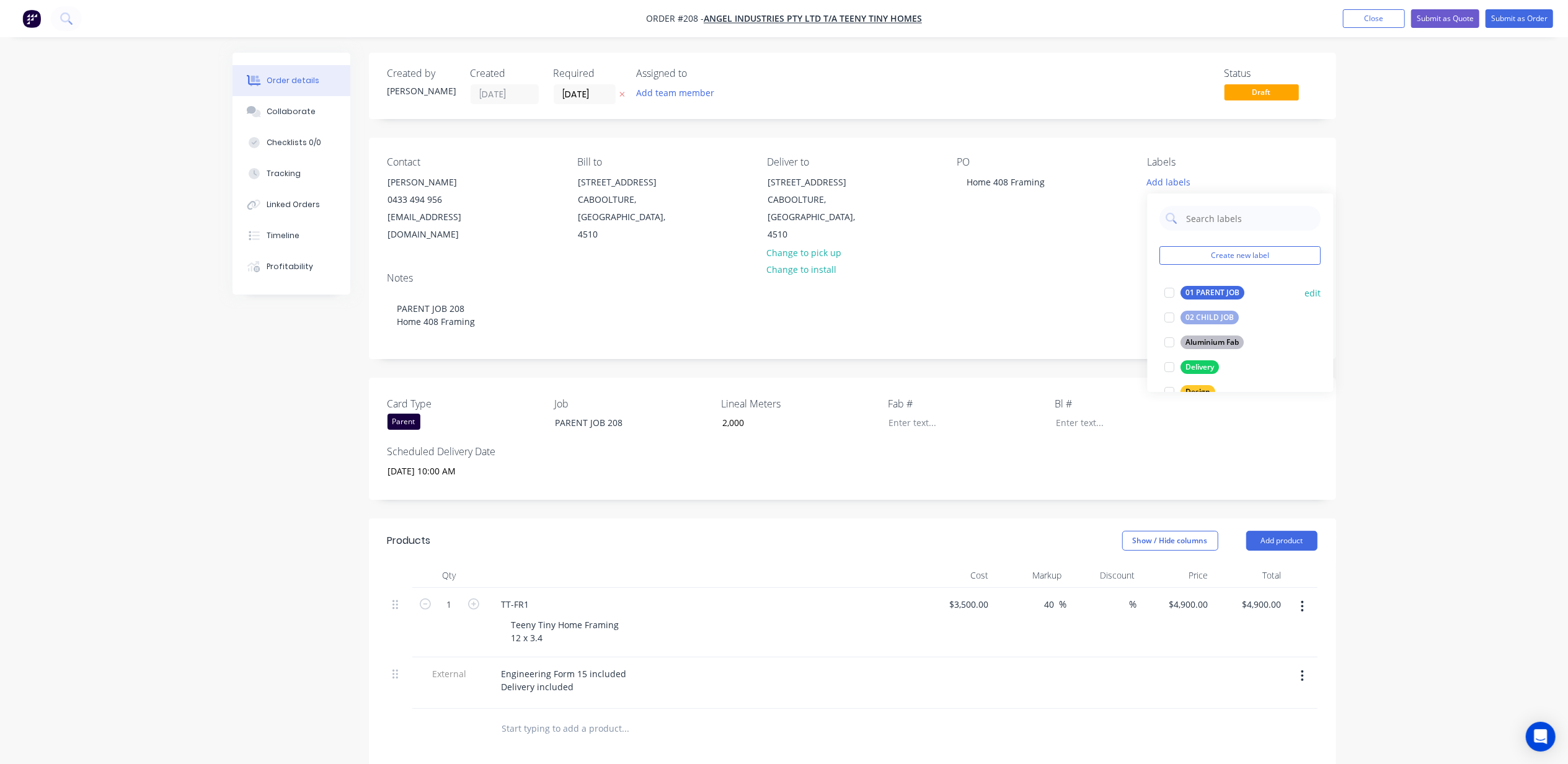
click at [1166, 294] on div at bounding box center [1170, 292] width 25 height 25
click at [1171, 363] on div at bounding box center [1170, 361] width 25 height 25
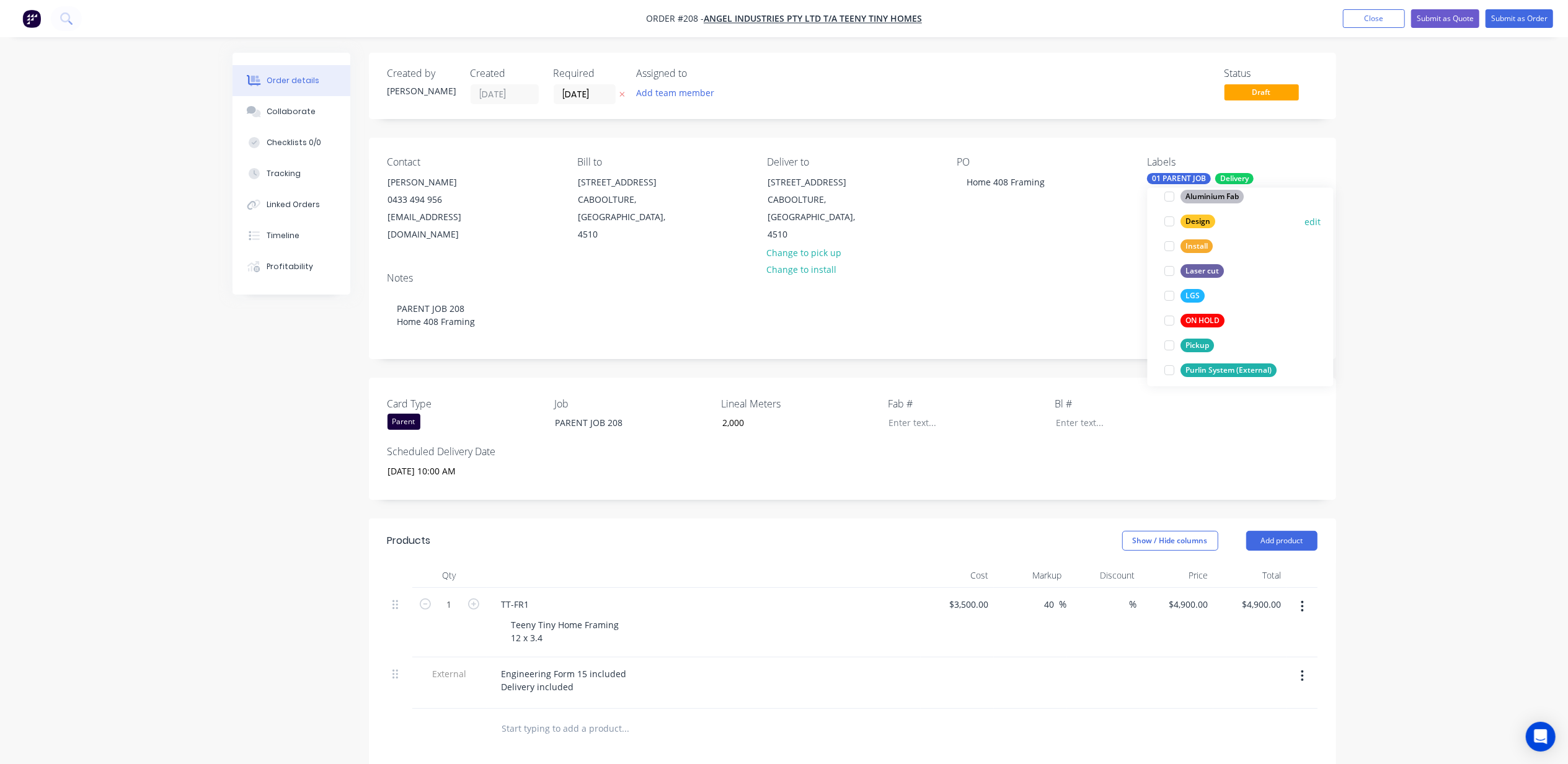
click at [1169, 220] on div at bounding box center [1170, 221] width 25 height 25
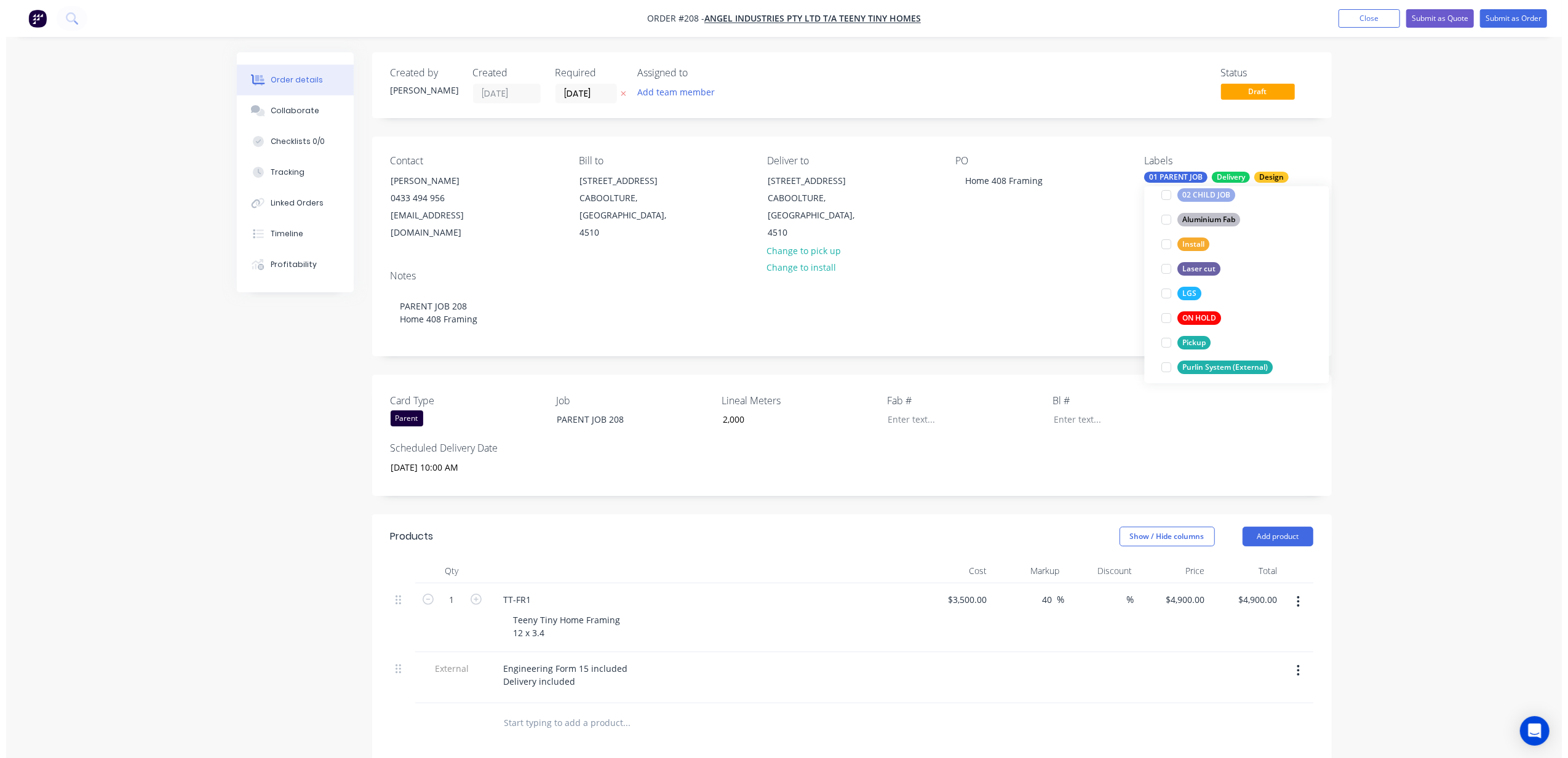
scroll to position [114, 0]
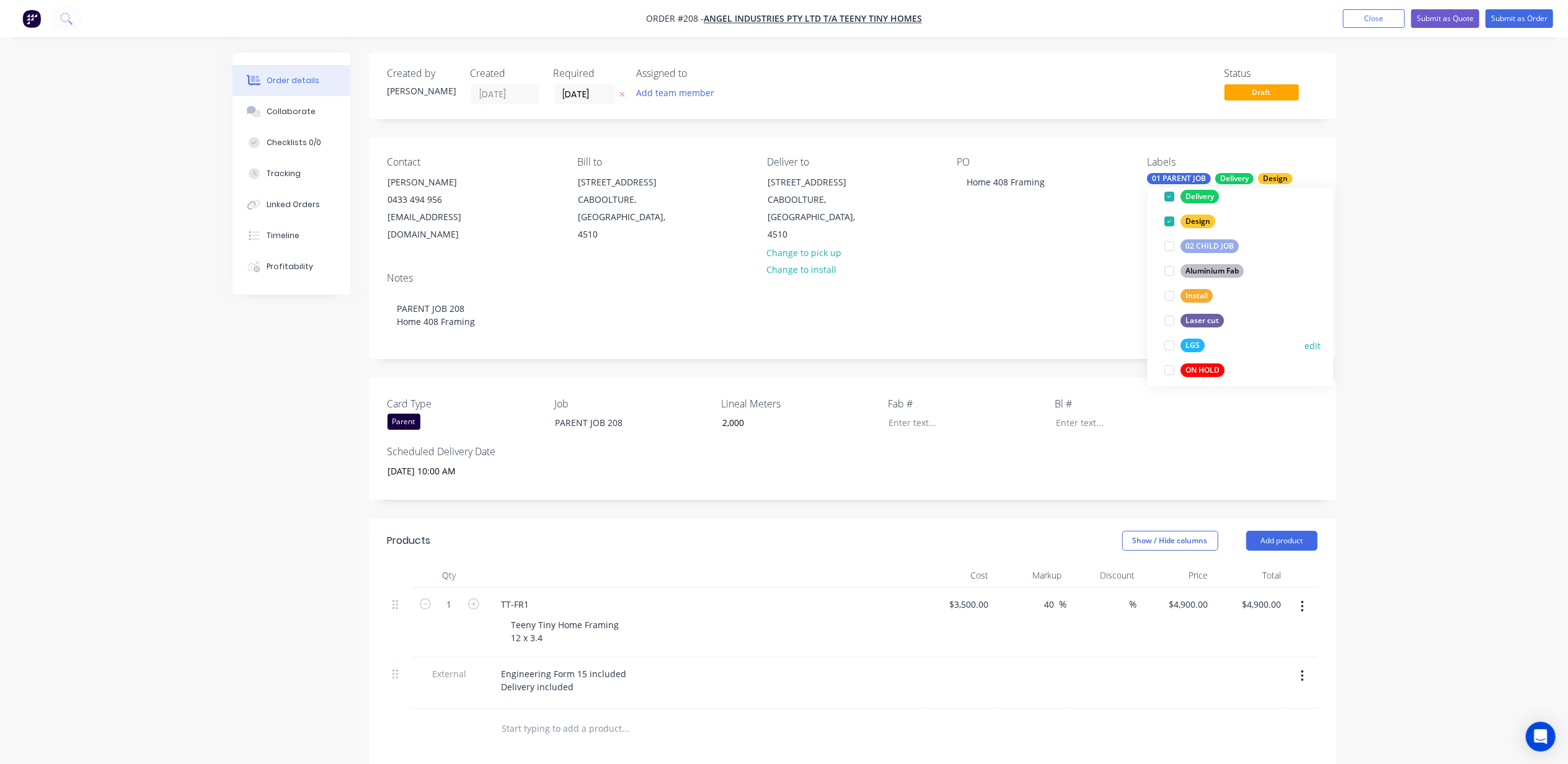
click at [1168, 344] on div at bounding box center [1170, 345] width 25 height 25
click at [1457, 263] on div "Order details Collaborate Checklists 0/0 Tracking Linked Orders Timeline Profit…" at bounding box center [784, 533] width 1568 height 1066
click at [598, 98] on input "[DATE]" at bounding box center [584, 94] width 61 height 19
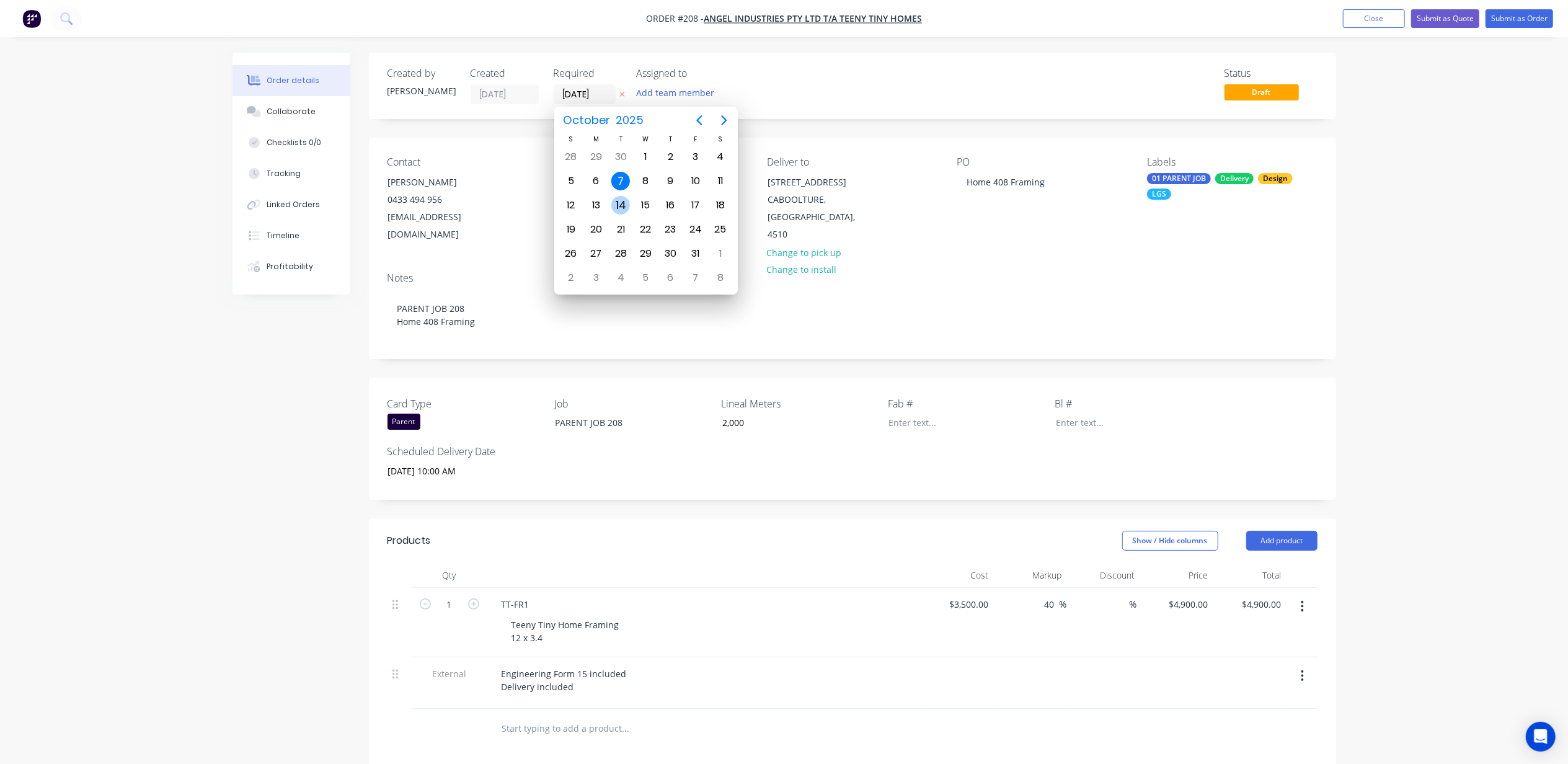
click at [621, 209] on div "14" at bounding box center [620, 205] width 19 height 19
type input "[DATE]"
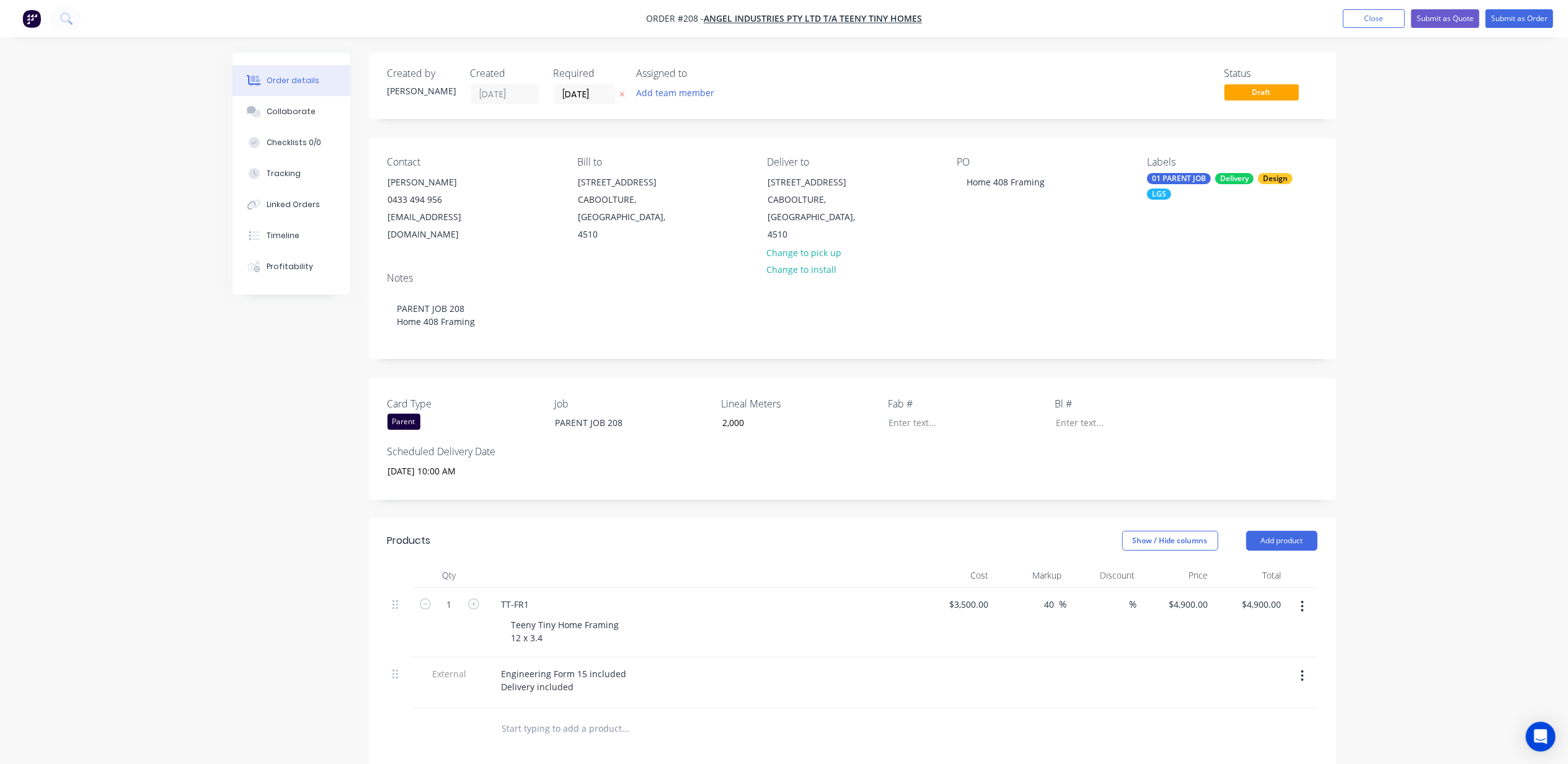
click at [1398, 316] on div "Order details Collaborate Checklists 0/0 Tracking Linked Orders Timeline Profit…" at bounding box center [784, 533] width 1568 height 1066
click at [1447, 15] on button "Submit as Quote" at bounding box center [1445, 19] width 68 height 19
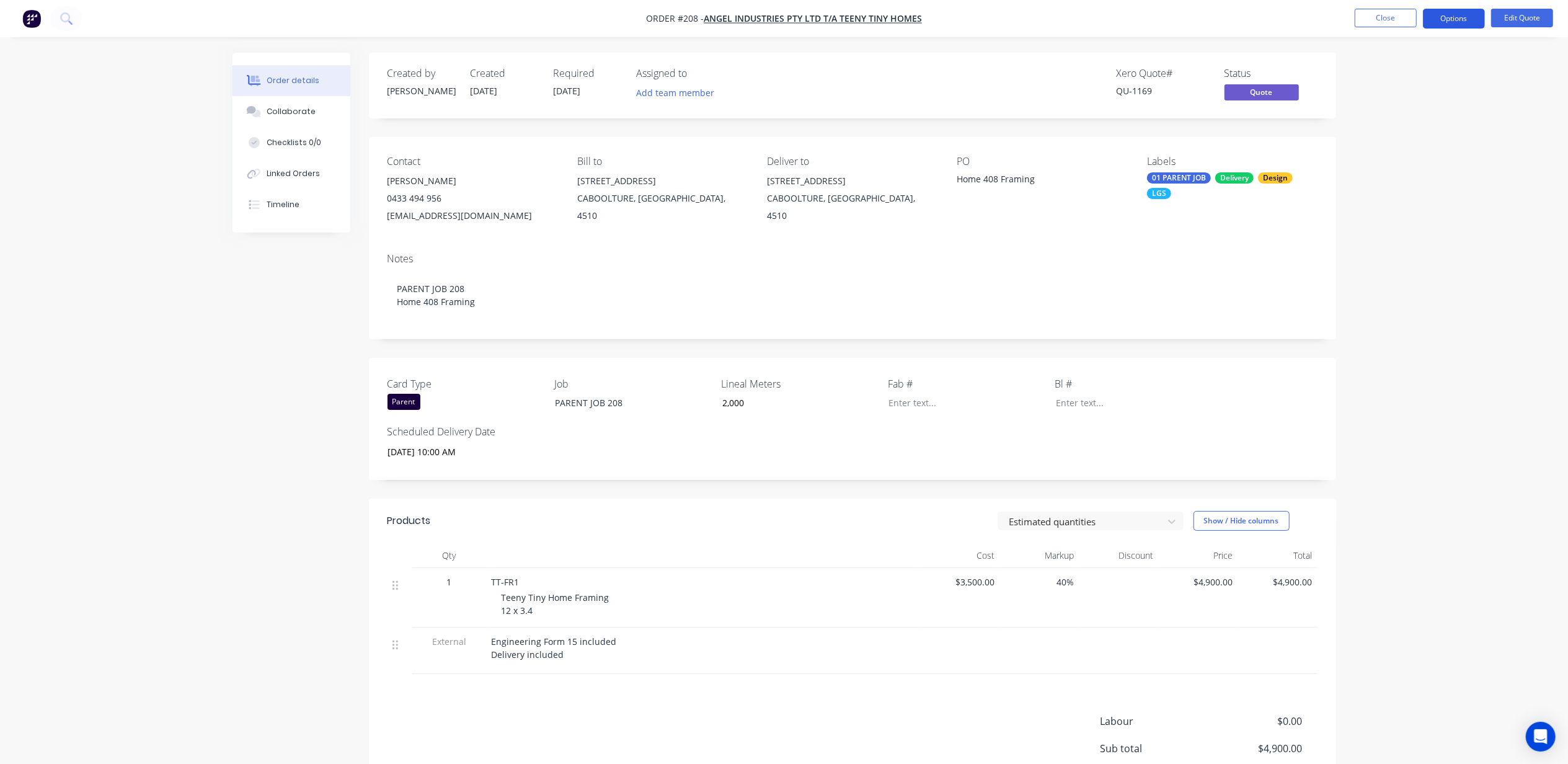
click at [1453, 18] on button "Options" at bounding box center [1453, 19] width 62 height 20
click at [1392, 78] on div "Quote" at bounding box center [1416, 76] width 114 height 18
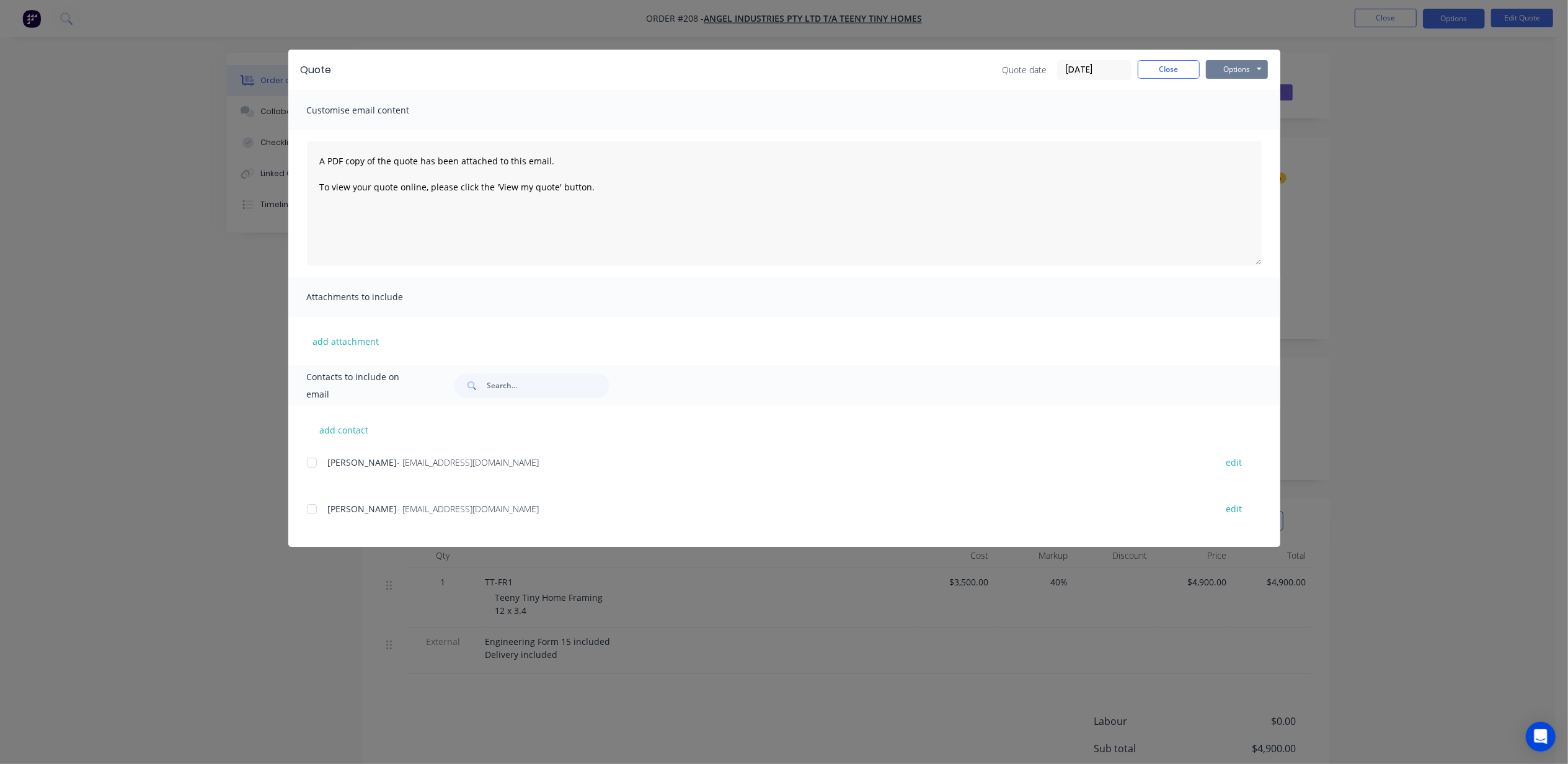
click at [1219, 65] on button "Options" at bounding box center [1236, 69] width 62 height 19
click at [1233, 108] on button "Print" at bounding box center [1245, 112] width 79 height 21
click at [1166, 70] on button "Close" at bounding box center [1168, 69] width 62 height 19
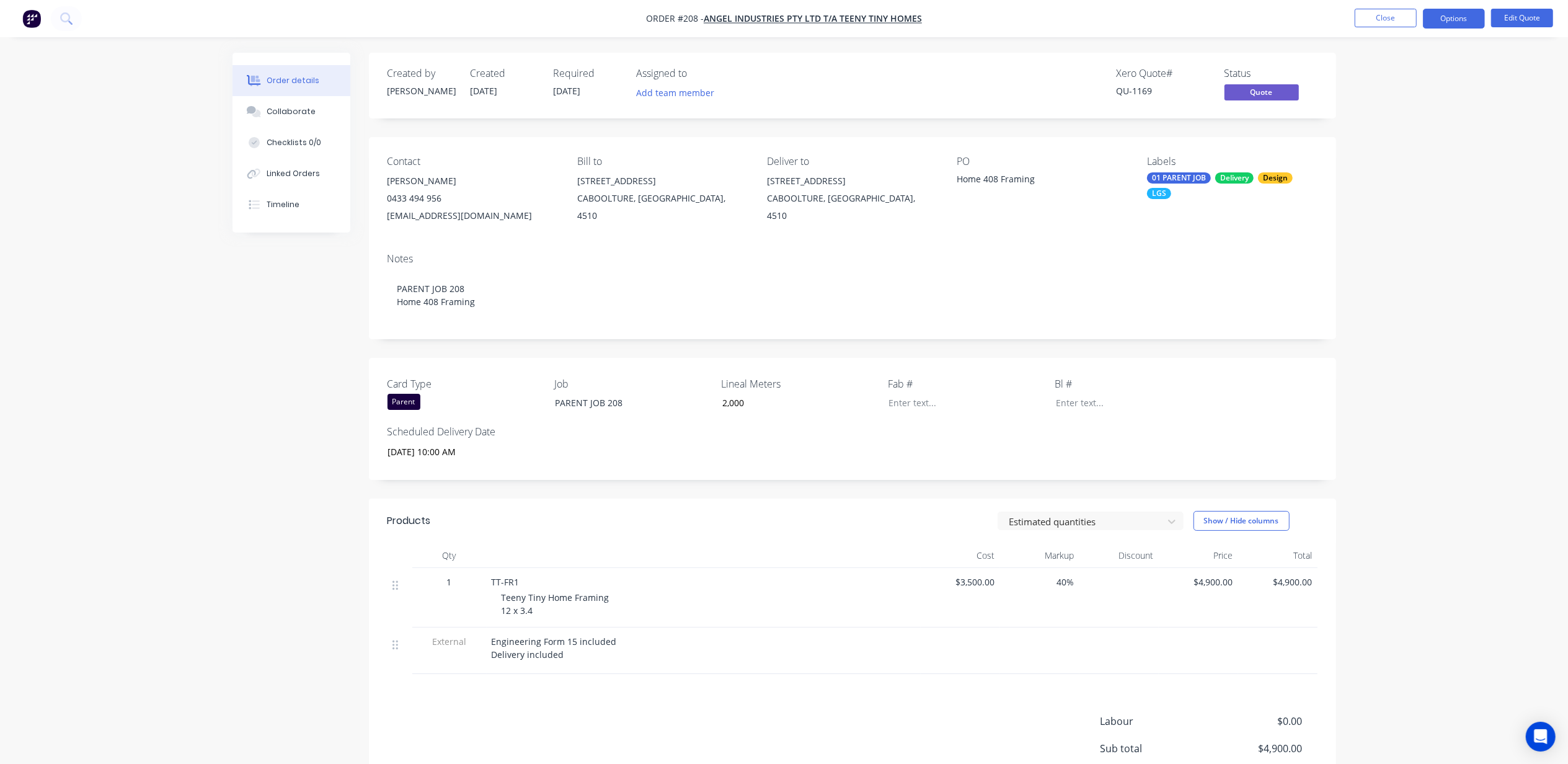
click at [1403, 145] on div "Order details Collaborate Checklists 0/0 Linked Orders Timeline Order details C…" at bounding box center [784, 447] width 1568 height 895
drag, startPoint x: 286, startPoint y: 370, endPoint x: 281, endPoint y: 365, distance: 7.1
click at [286, 370] on div "Created by Michael Created 07/10/25 Required 14/10/25 Assigned to Add team memb…" at bounding box center [784, 474] width 1104 height 842
click at [265, 368] on div "Created by Michael Created 07/10/25 Required 14/10/25 Assigned to Add team memb…" at bounding box center [784, 474] width 1104 height 842
click at [1450, 16] on button "Options" at bounding box center [1453, 19] width 62 height 20
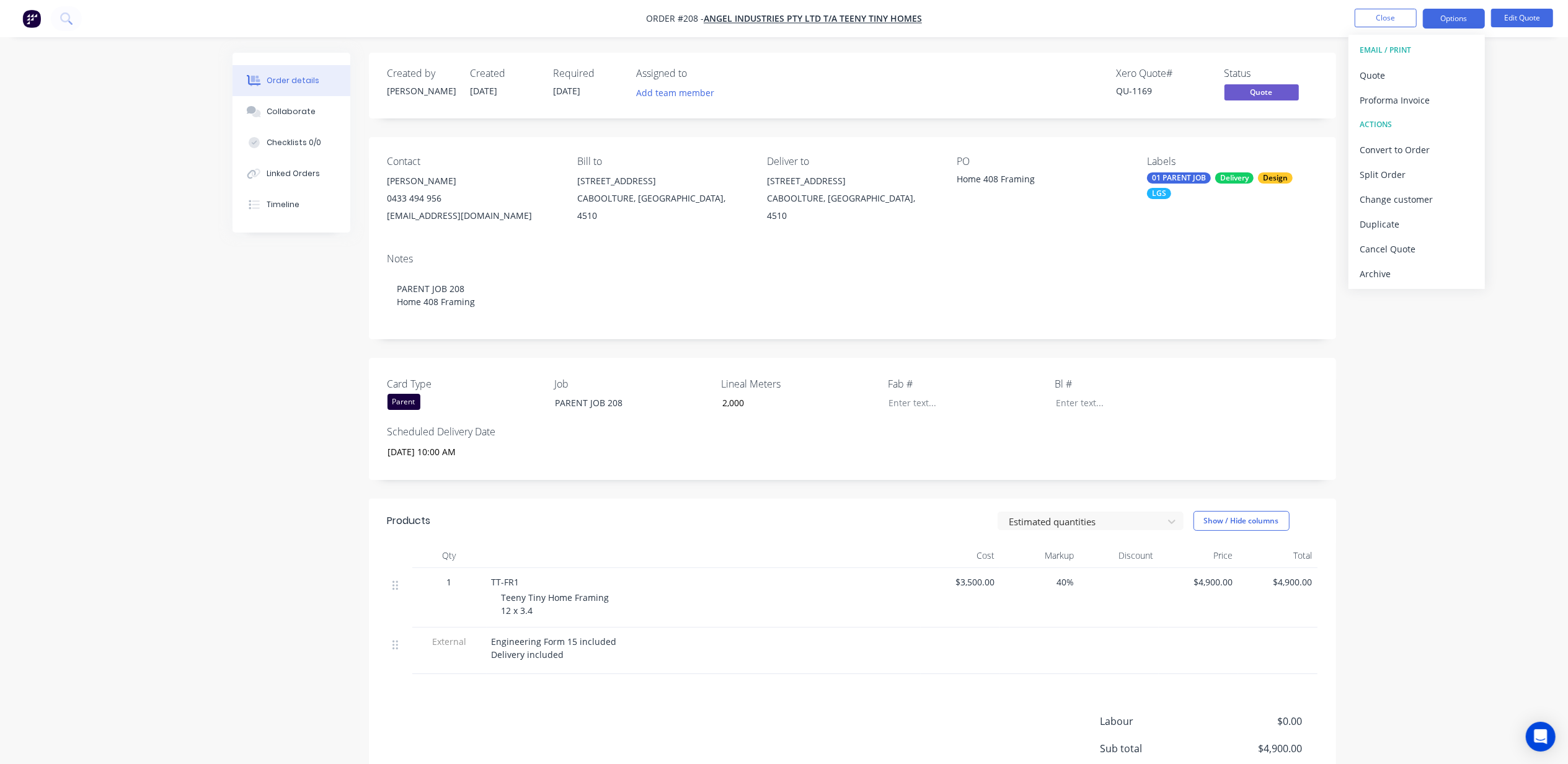
drag, startPoint x: 1551, startPoint y: 203, endPoint x: 1468, endPoint y: 63, distance: 162.8
click at [1551, 199] on div "Order details Collaborate Checklists 0/0 Linked Orders Timeline Order details C…" at bounding box center [784, 447] width 1568 height 895
drag, startPoint x: 1458, startPoint y: 15, endPoint x: 1454, endPoint y: 30, distance: 15.5
click at [1456, 15] on button "Options" at bounding box center [1453, 19] width 62 height 20
click at [1407, 151] on div "Convert to Order" at bounding box center [1416, 150] width 114 height 18
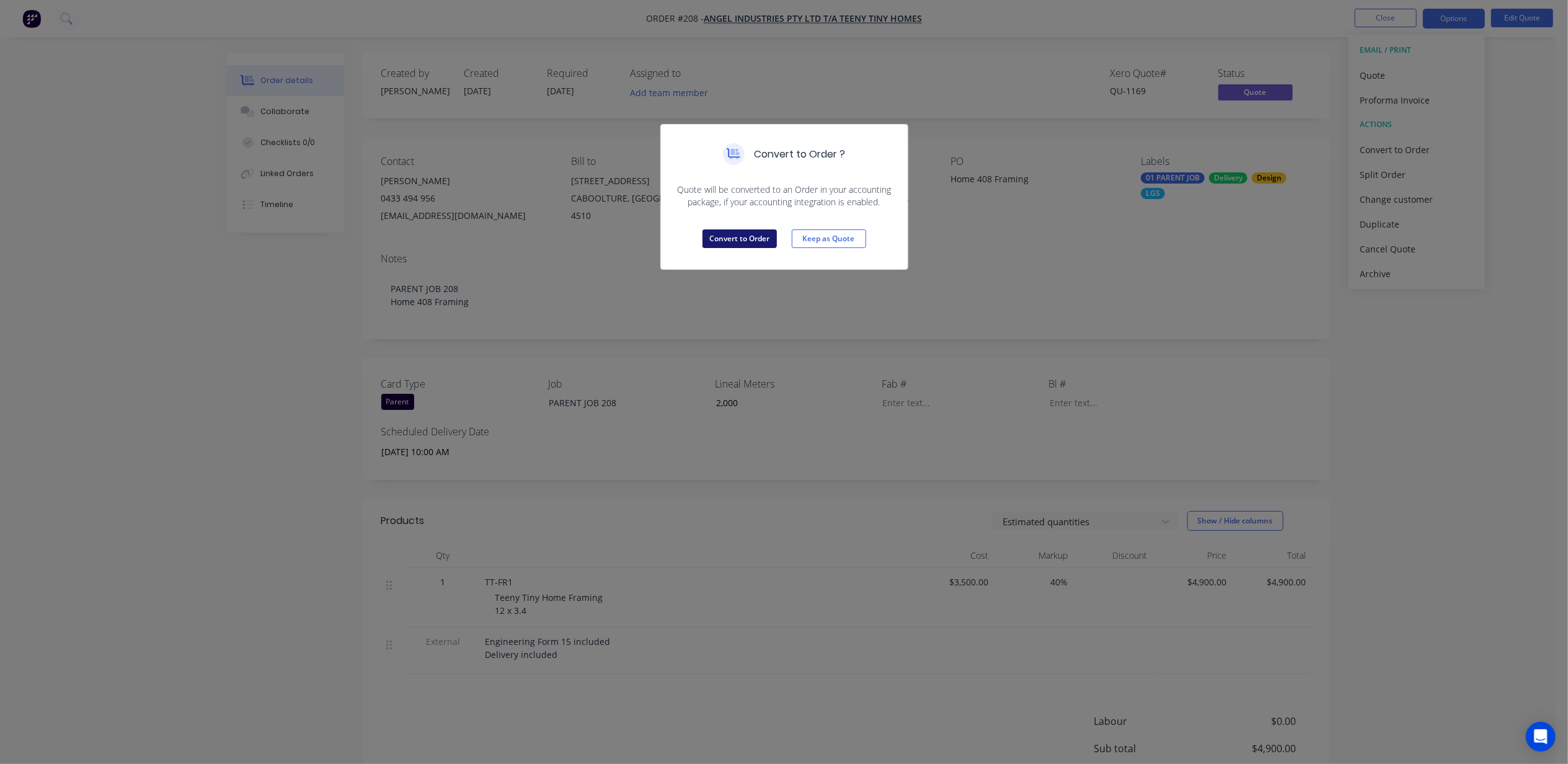
click at [720, 241] on button "Convert to Order" at bounding box center [740, 238] width 74 height 19
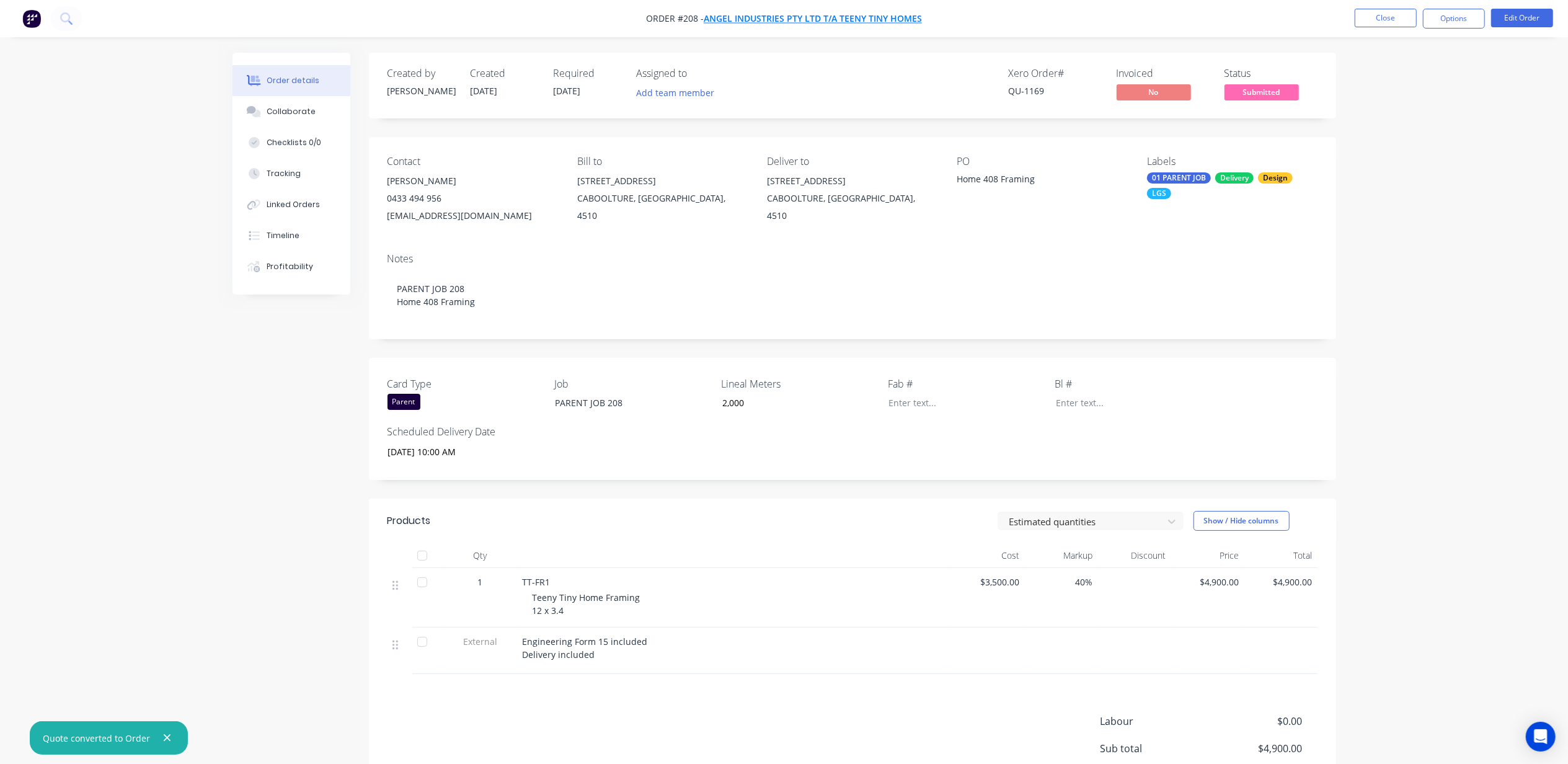
click at [726, 13] on span "Angel Industries Pty Ltd t/a Teeny Tiny Homes" at bounding box center [812, 19] width 218 height 12
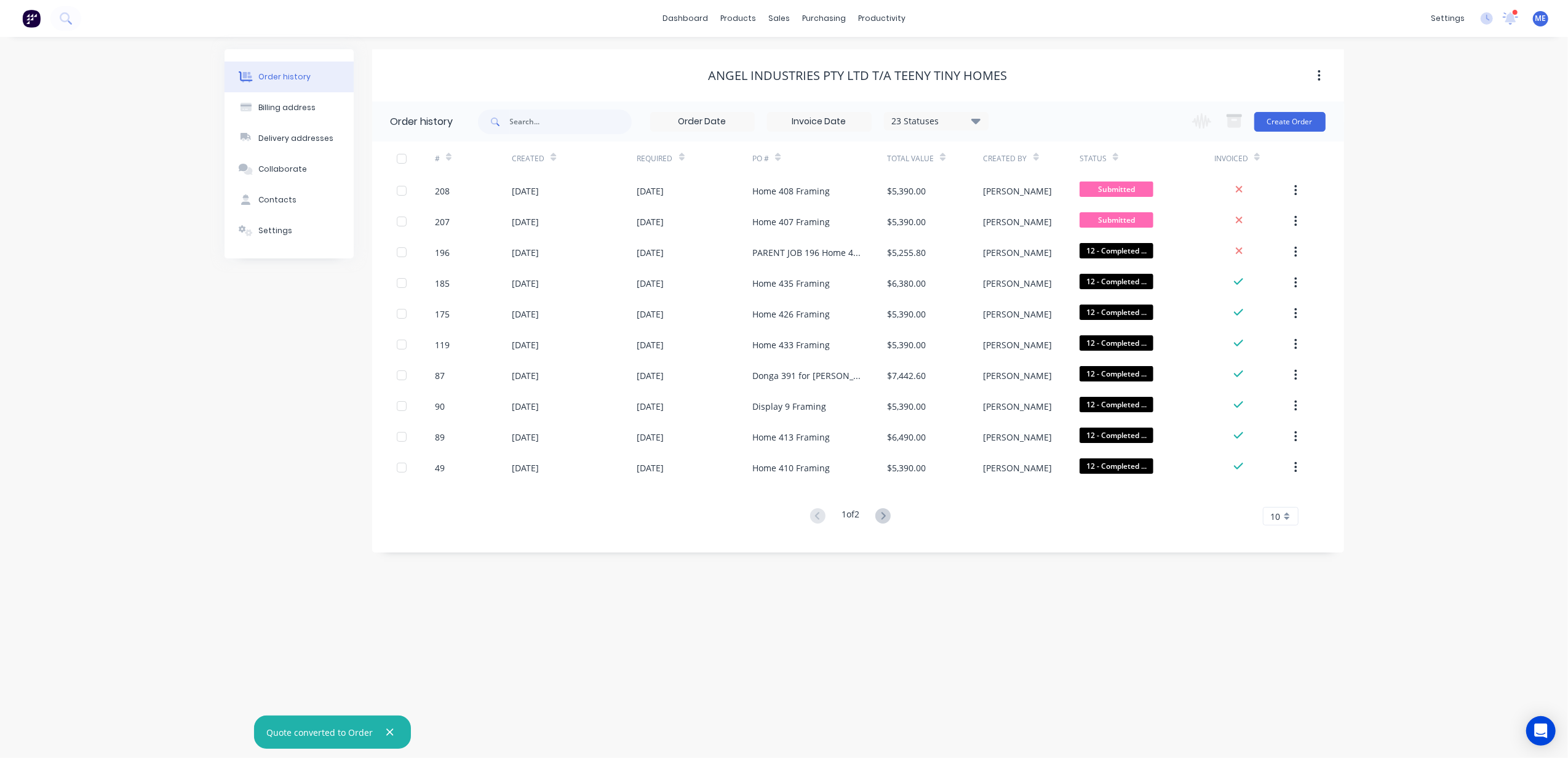
drag, startPoint x: 1456, startPoint y: 471, endPoint x: 1485, endPoint y: 460, distance: 31.0
click at [1457, 470] on div "Order history Billing address Delivery addresses Collaborate Contacts Settings …" at bounding box center [784, 397] width 1568 height 721
click at [869, 86] on icon at bounding box center [868, 86] width 10 height 7
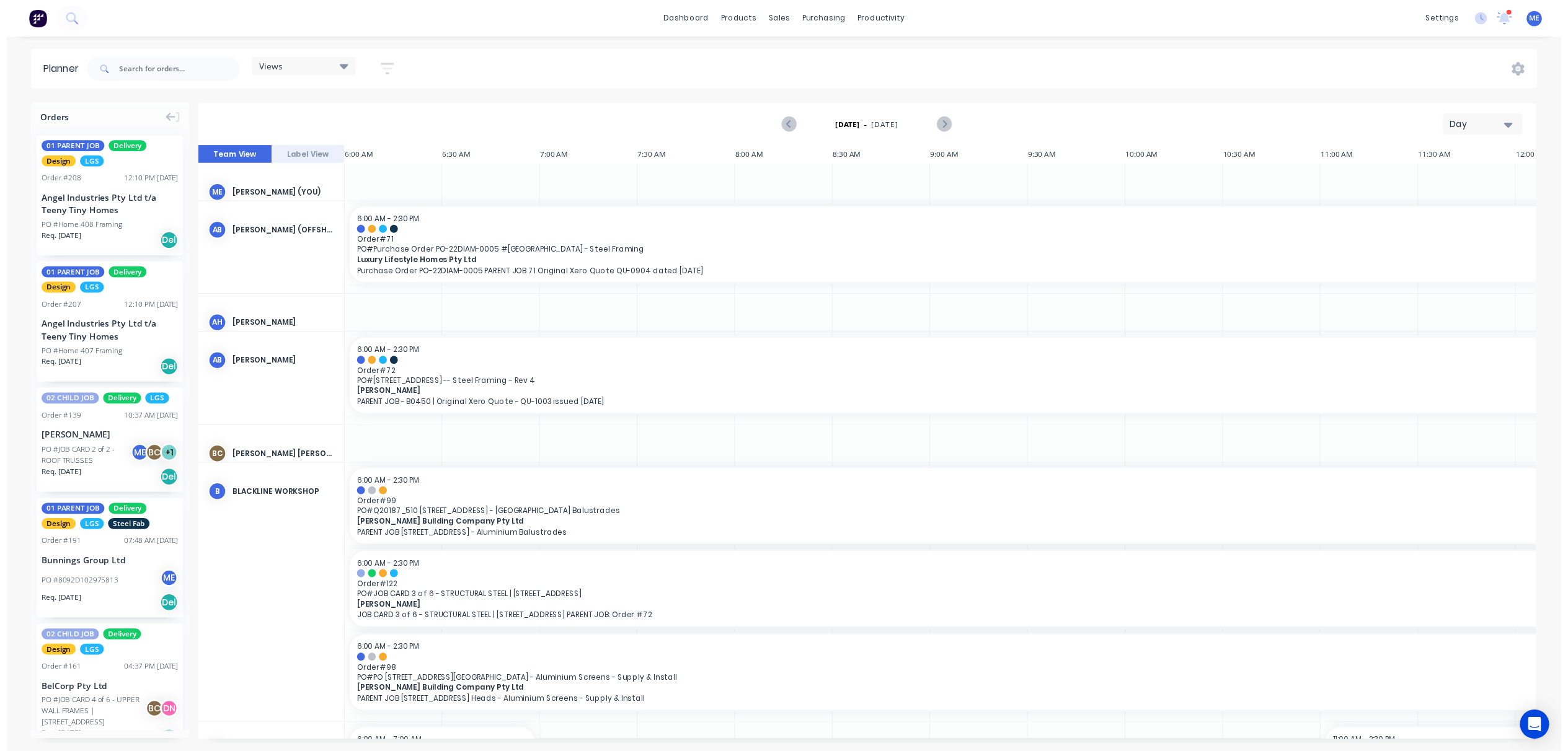
scroll to position [0, 480]
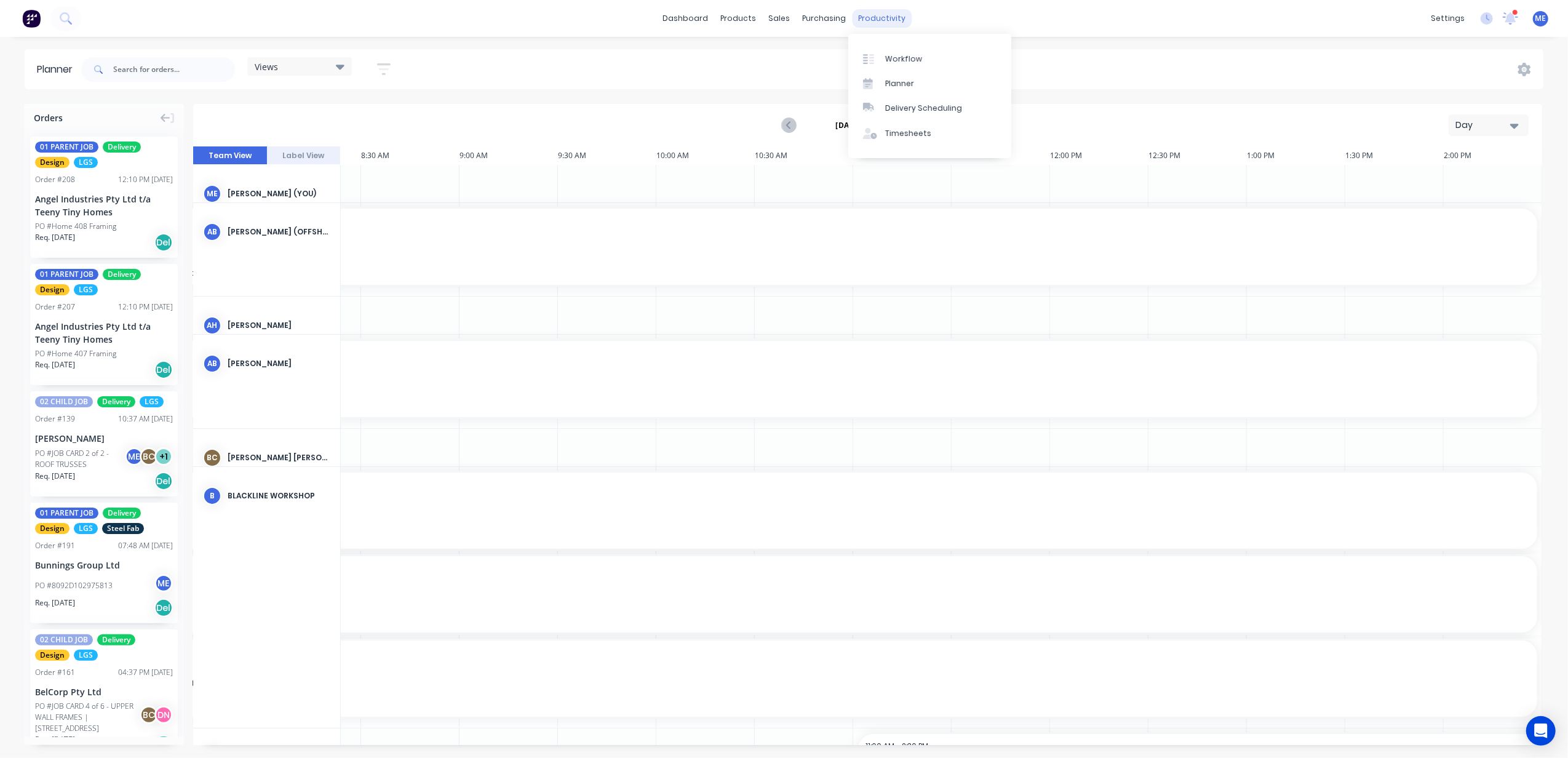
click at [892, 18] on div "productivity" at bounding box center [882, 18] width 60 height 18
click at [899, 52] on link "Workflow" at bounding box center [930, 59] width 163 height 25
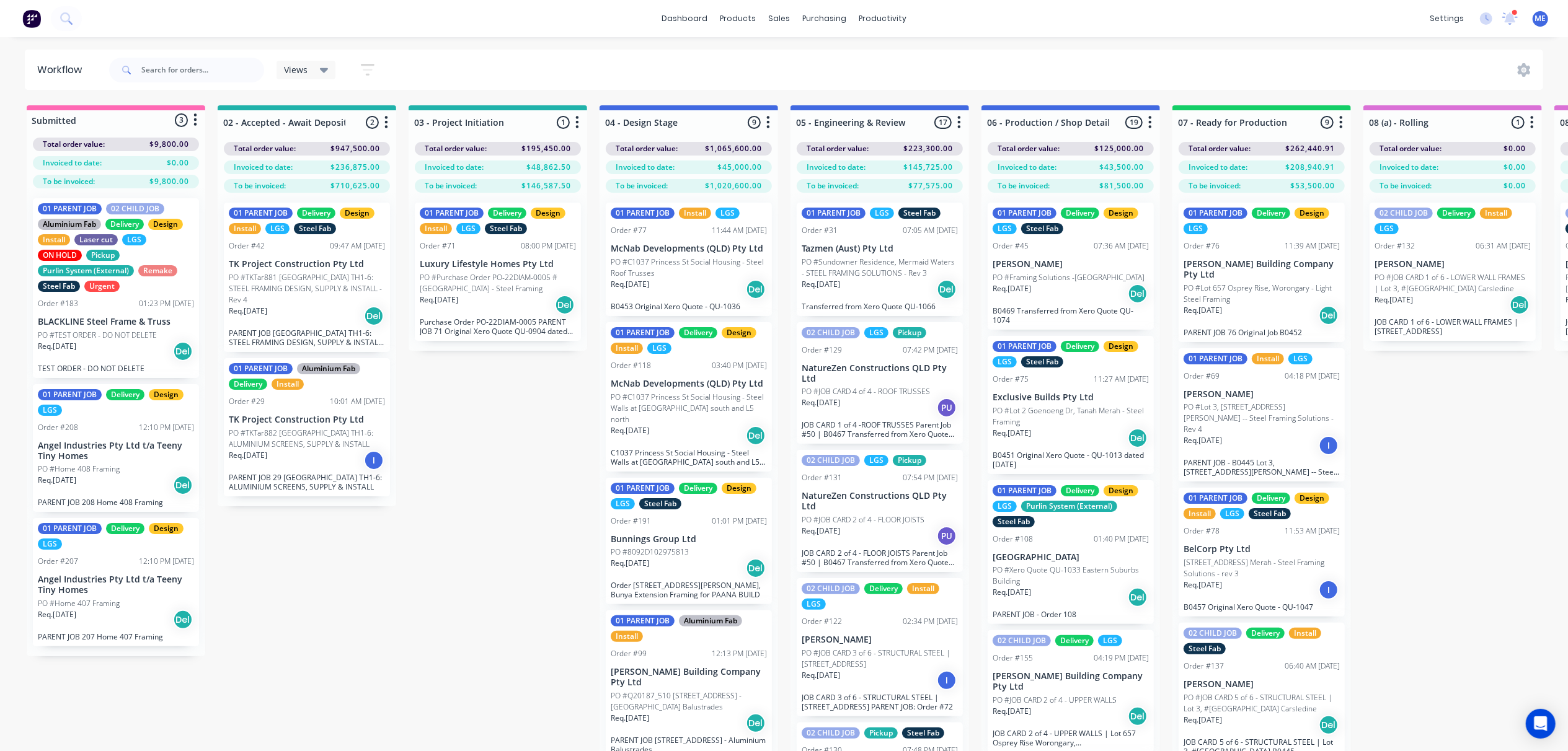
click at [113, 453] on div "01 PARENT JOB 02 CHILD JOB Aluminium Fab Delivery Design Install Laser cut LGS …" at bounding box center [116, 425] width 179 height 474
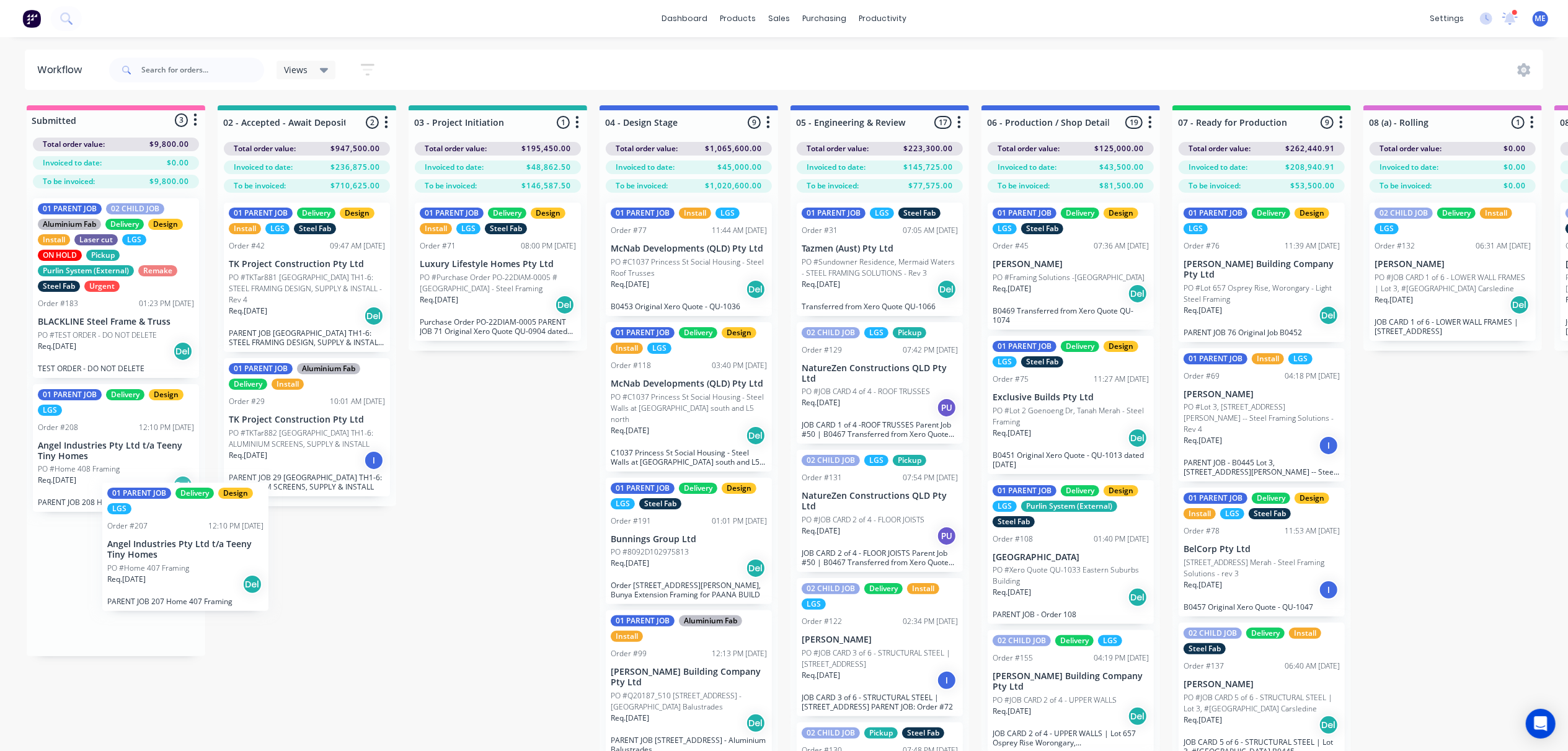
scroll to position [1, 0]
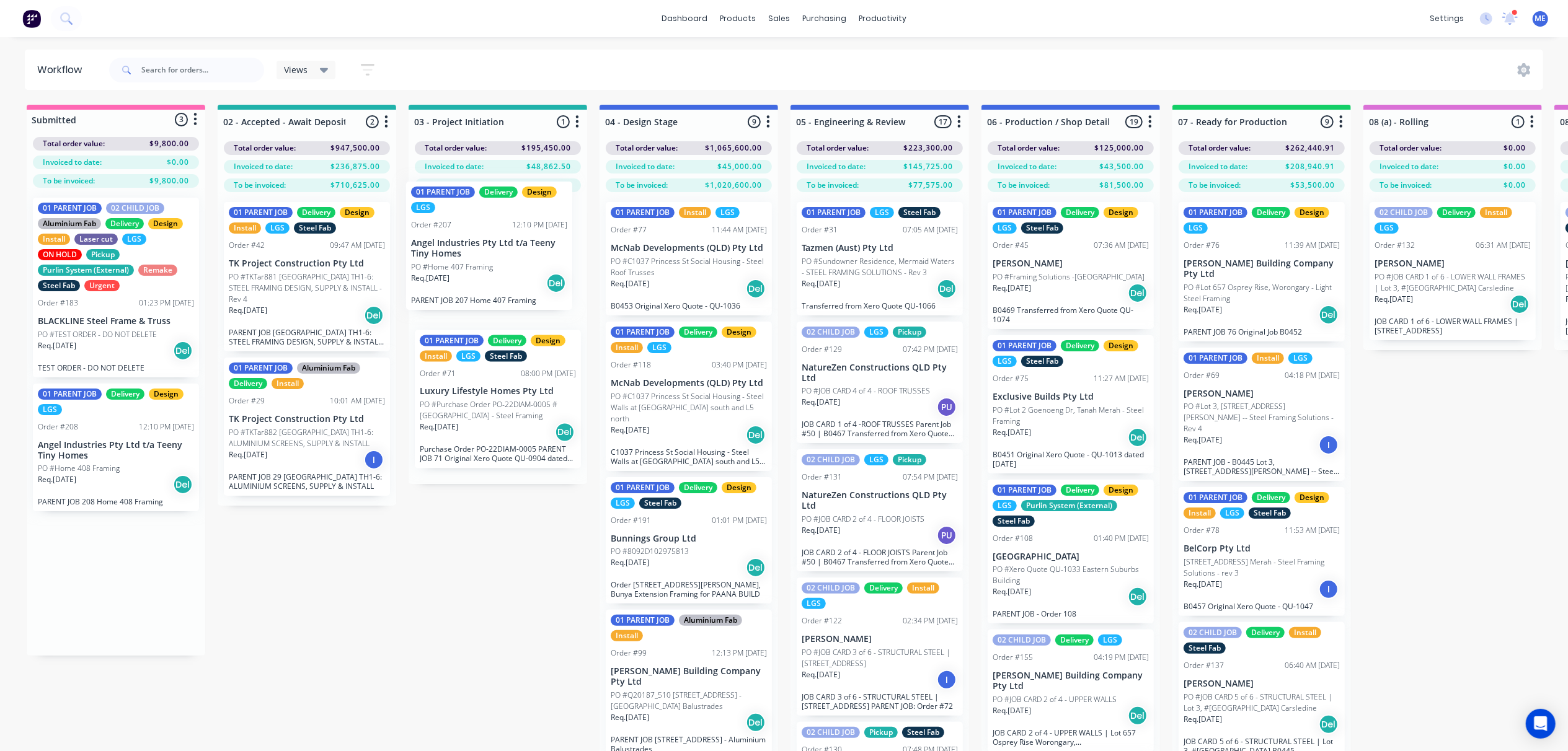
drag, startPoint x: 110, startPoint y: 569, endPoint x: 477, endPoint y: 258, distance: 481.1
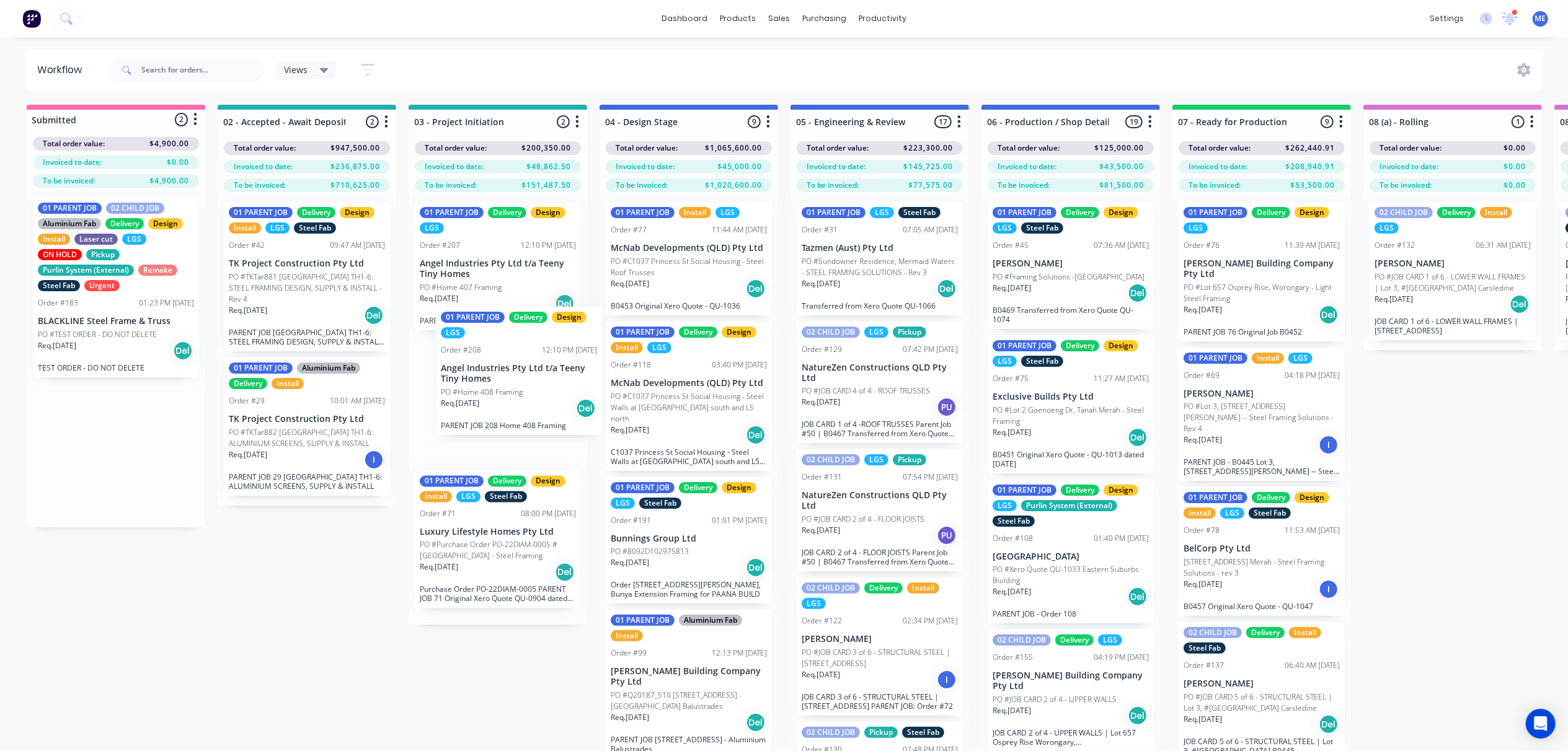
drag, startPoint x: 202, startPoint y: 437, endPoint x: 513, endPoint y: 375, distance: 317.1
